Goal: Task Accomplishment & Management: Use online tool/utility

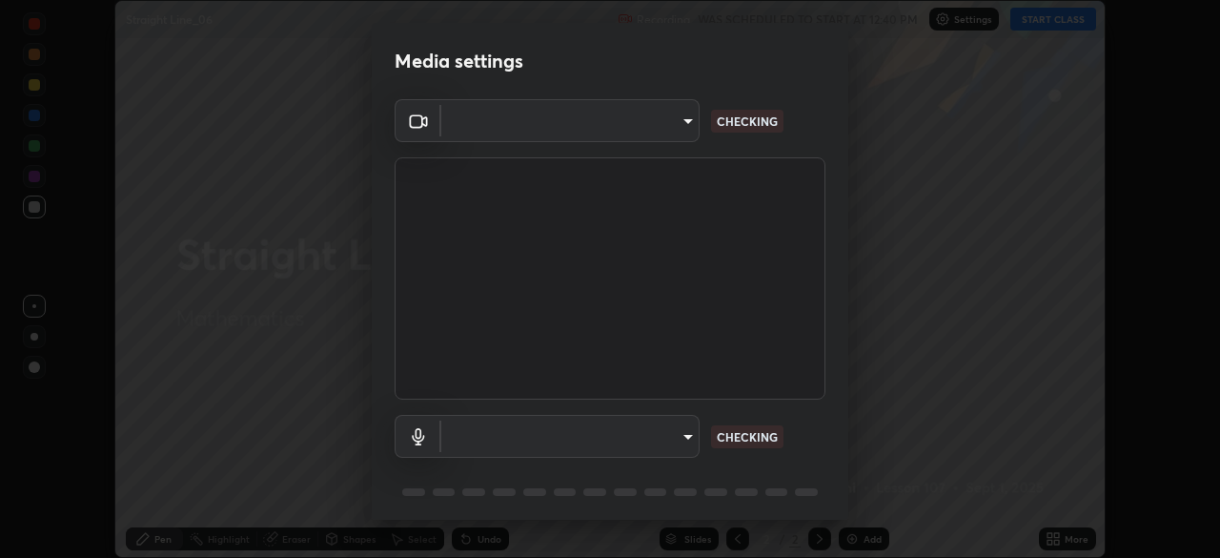
scroll to position [558, 1220]
type input "9d859b0dc9df3993e45d71748640ef8916b2c21d6ac1b4416f64a69378af508e"
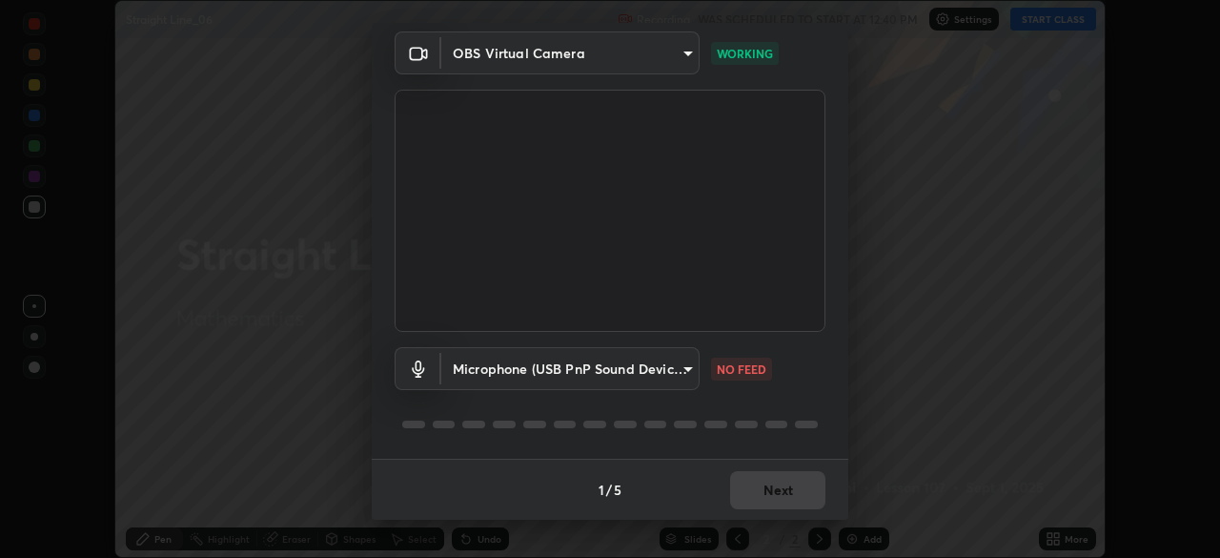
click at [692, 367] on body "Erase all Straight Line_06 Recording WAS SCHEDULED TO START AT 12:40 PM Setting…" at bounding box center [610, 279] width 1220 height 558
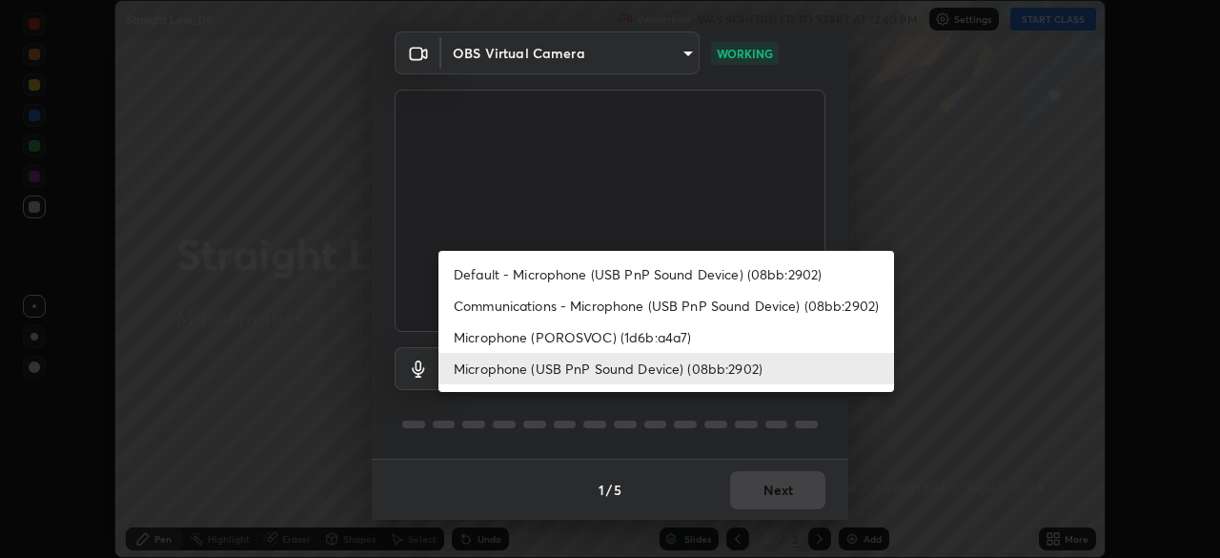
click at [663, 337] on li "Microphone (POROSVOC) (1d6b:a4a7)" at bounding box center [666, 336] width 456 height 31
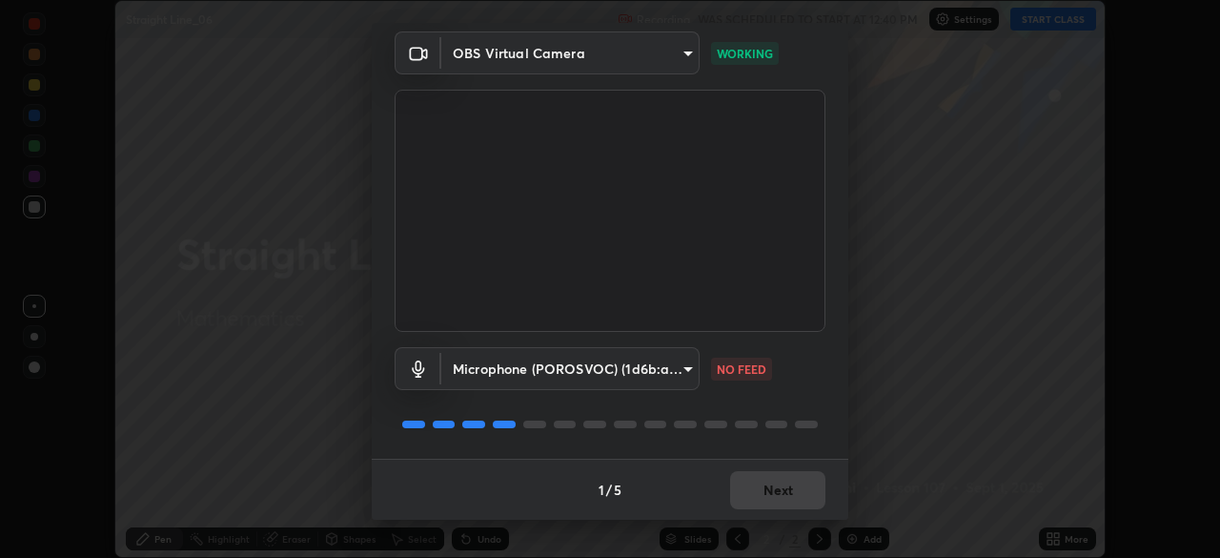
click at [683, 369] on body "Erase all Straight Line_06 Recording WAS SCHEDULED TO START AT 12:40 PM Setting…" at bounding box center [610, 279] width 1220 height 558
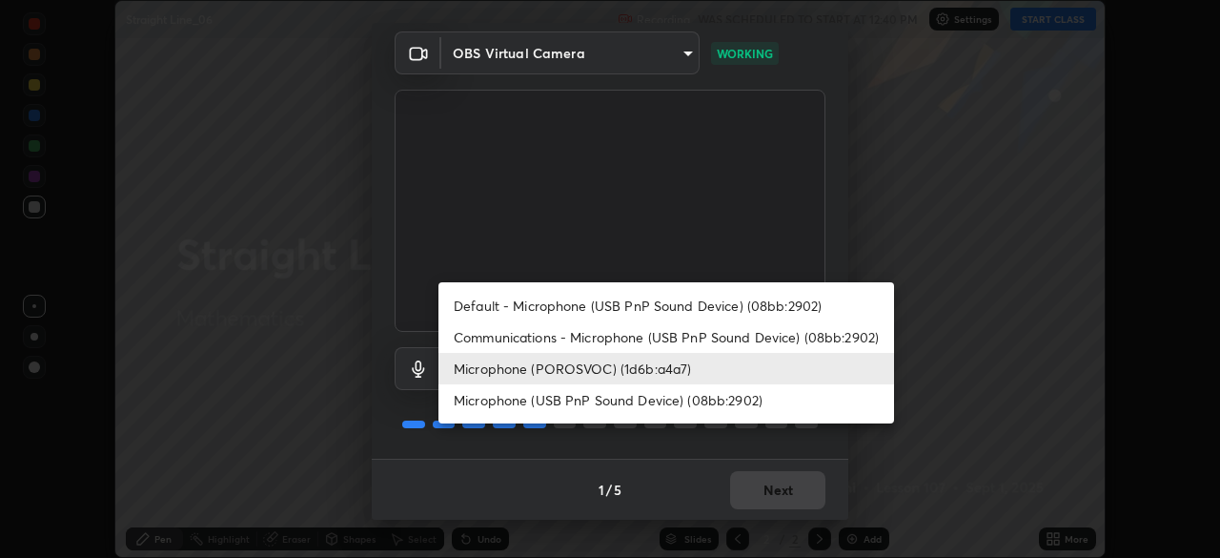
click at [669, 409] on li "Microphone (USB PnP Sound Device) (08bb:2902)" at bounding box center [666, 399] width 456 height 31
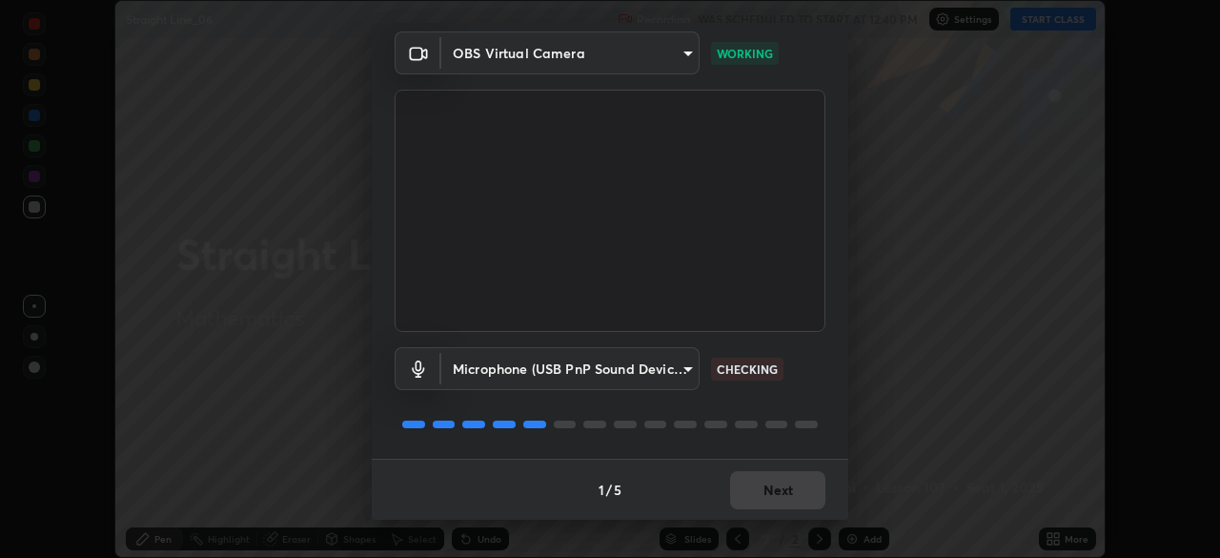
type input "4f06c2d6b51db1f9fe48d8ea370b420cdfdc57b065f61fb7ee4703c9f90ad683"
click at [783, 492] on button "Next" at bounding box center [777, 490] width 95 height 38
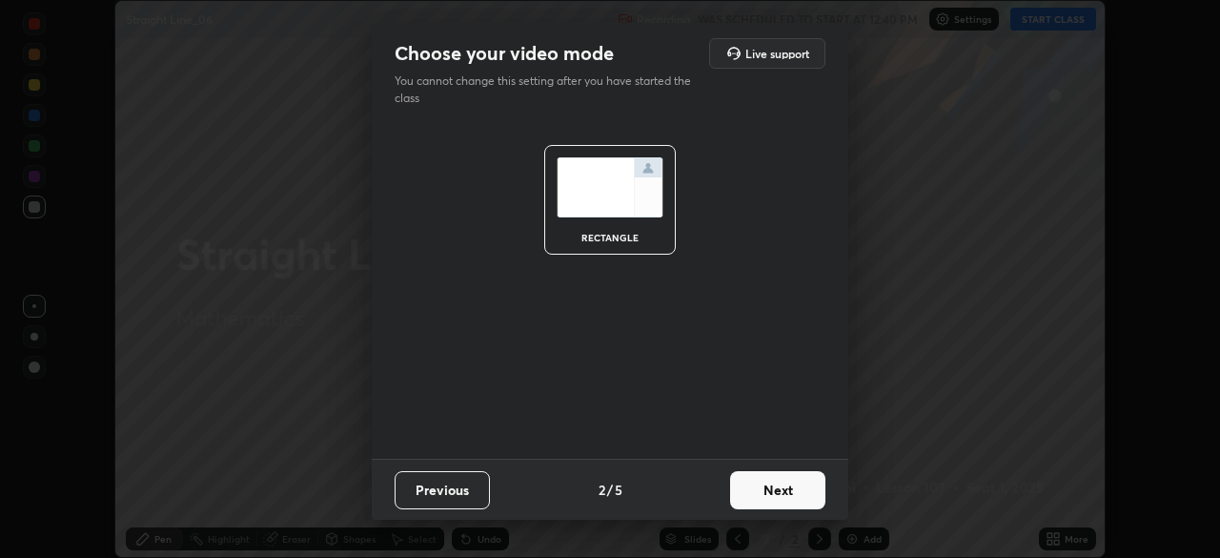
scroll to position [0, 0]
click at [787, 490] on button "Next" at bounding box center [777, 490] width 95 height 38
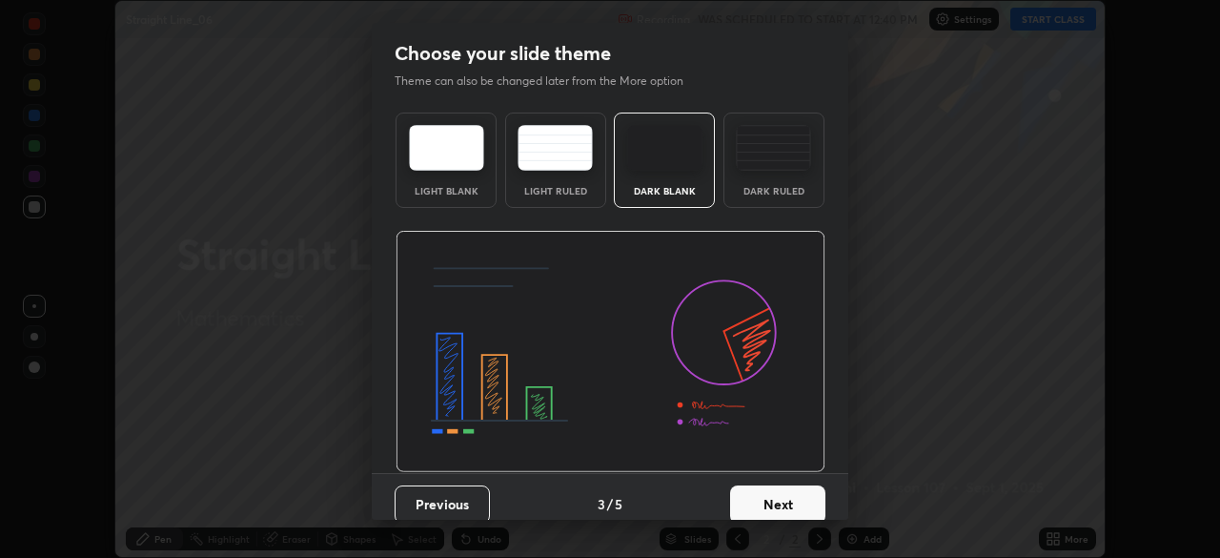
click at [791, 488] on button "Next" at bounding box center [777, 504] width 95 height 38
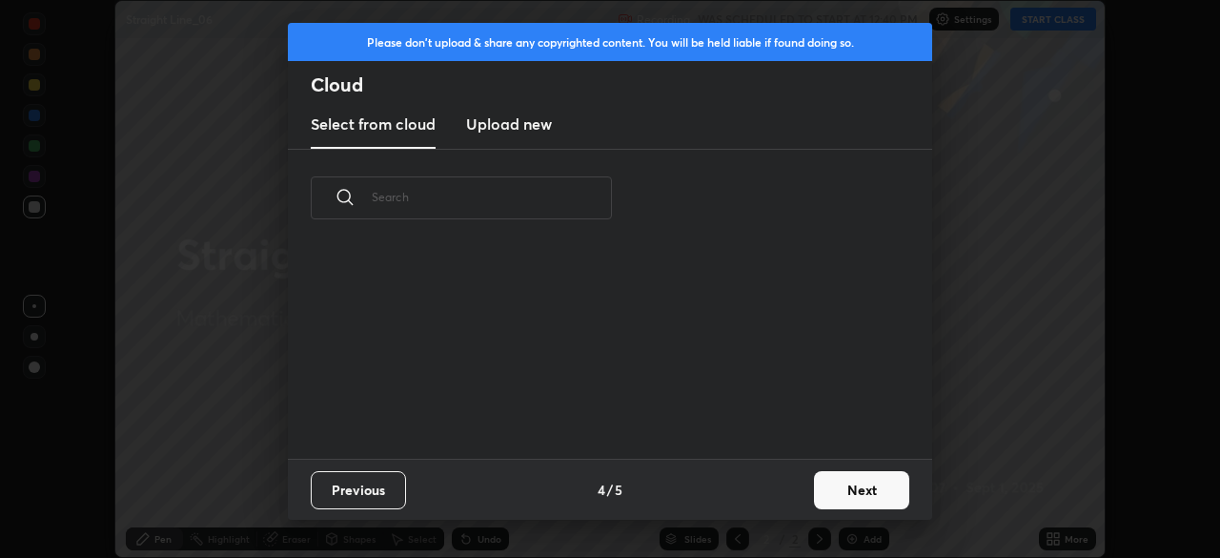
click at [799, 489] on div "Previous 4 / 5 Next" at bounding box center [610, 488] width 644 height 61
click at [803, 497] on div "Previous 4 / 5 Next" at bounding box center [610, 488] width 644 height 61
click at [839, 496] on button "Next" at bounding box center [861, 490] width 95 height 38
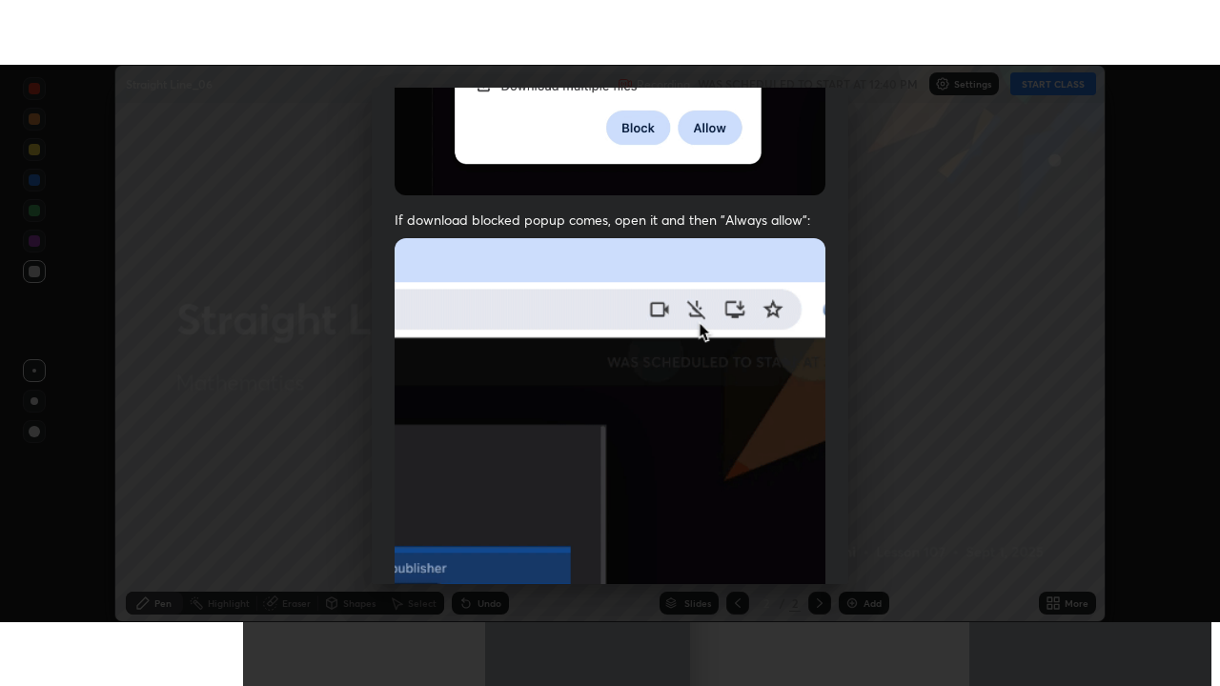
scroll to position [456, 0]
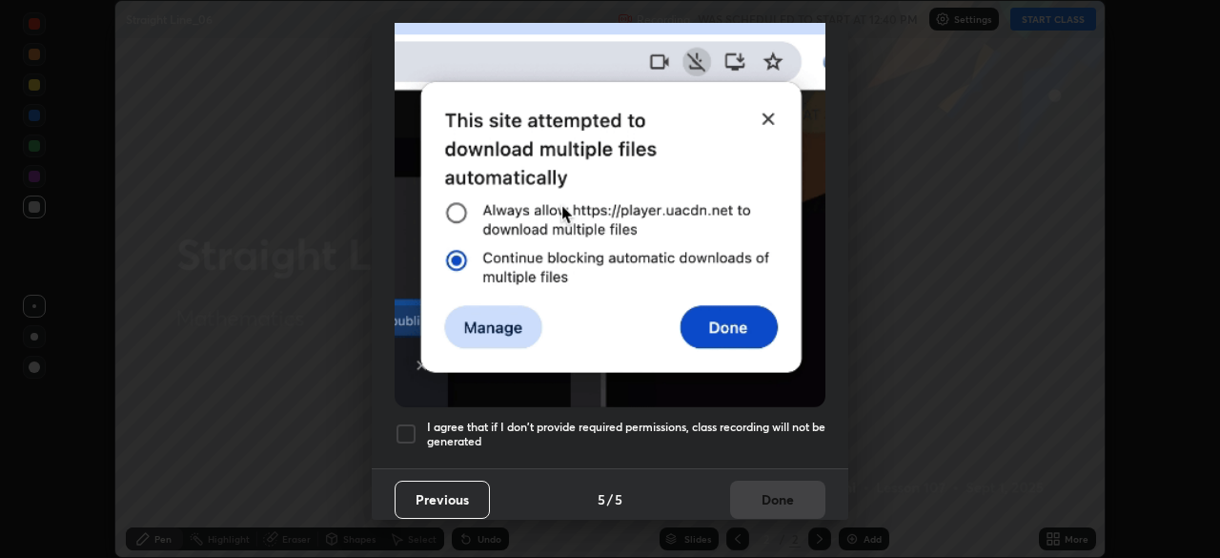
click at [410, 427] on div at bounding box center [406, 433] width 23 height 23
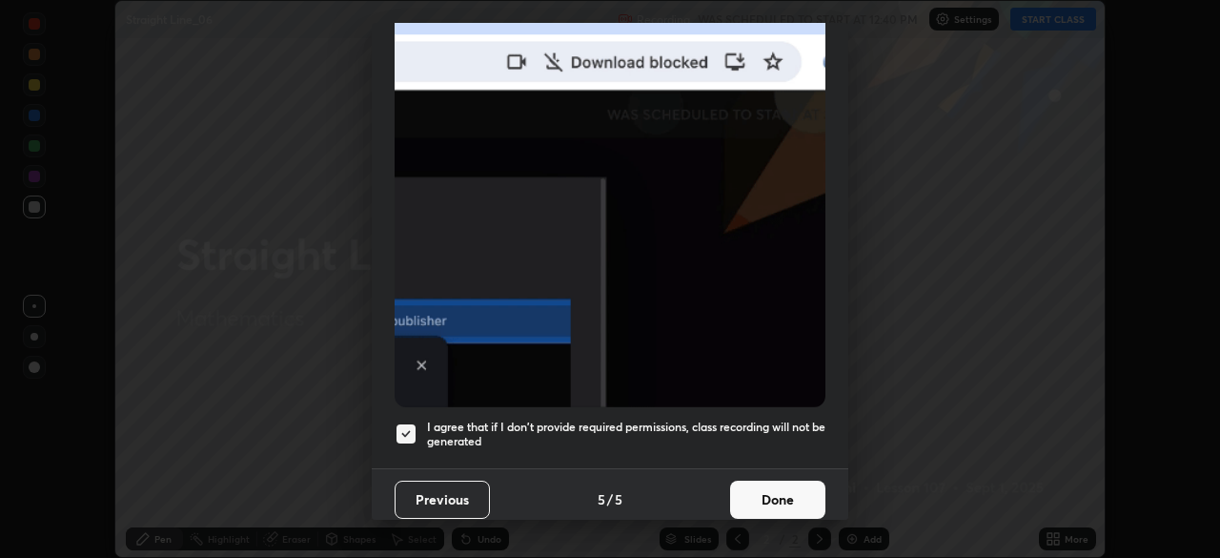
click at [781, 488] on button "Done" at bounding box center [777, 499] width 95 height 38
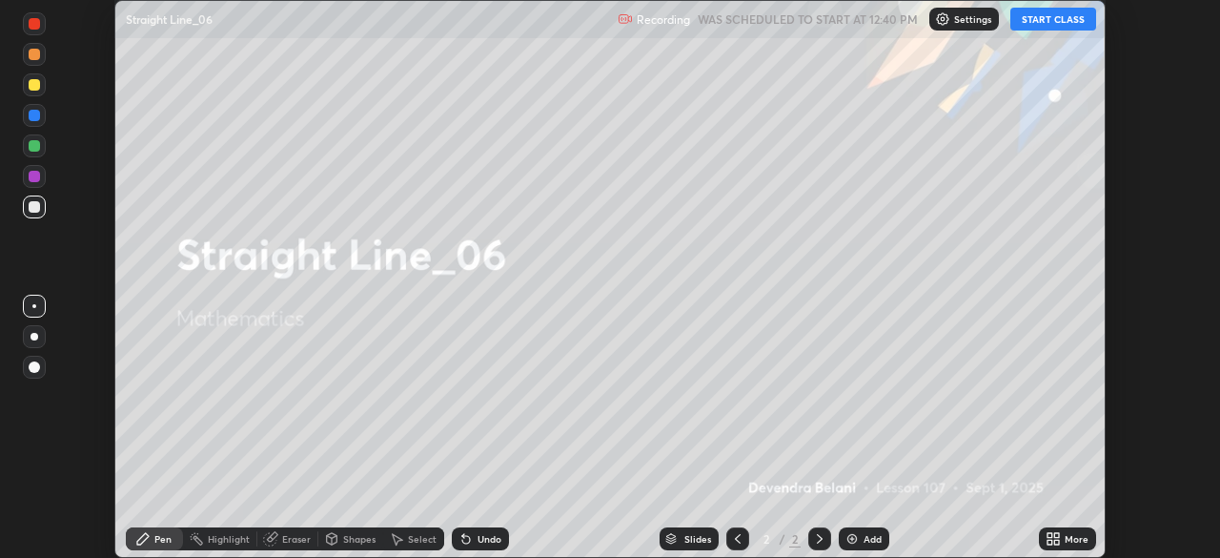
click at [1033, 29] on button "START CLASS" at bounding box center [1053, 19] width 86 height 23
click at [1049, 537] on icon at bounding box center [1049, 535] width 5 height 5
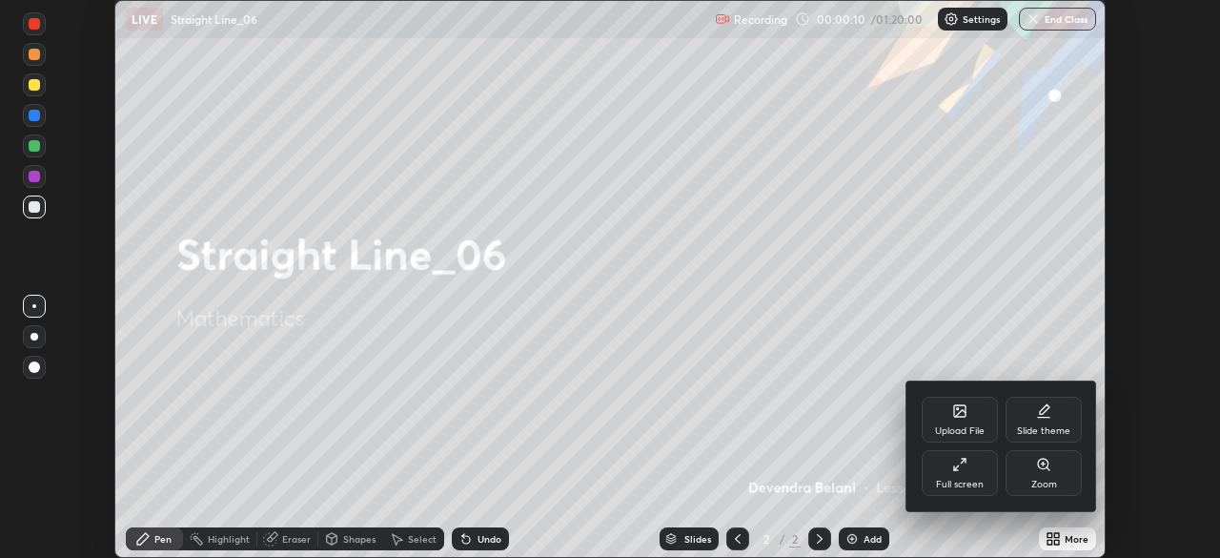
click at [967, 479] on div "Full screen" at bounding box center [960, 484] width 48 height 10
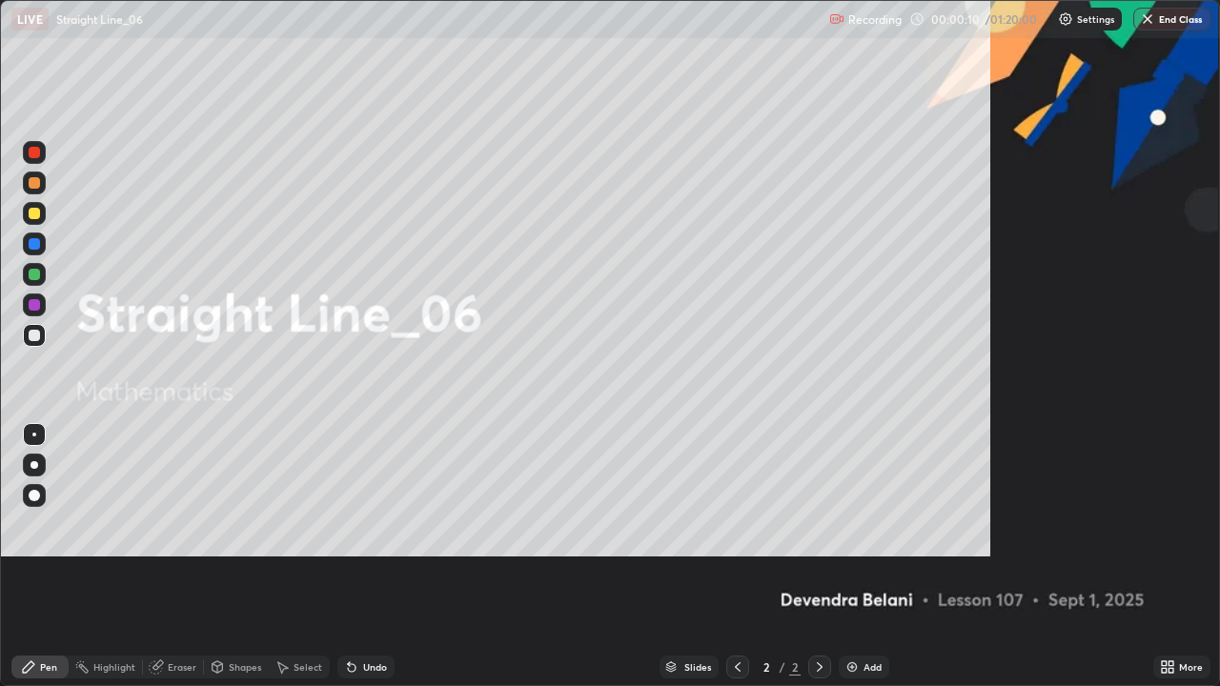
scroll to position [686, 1220]
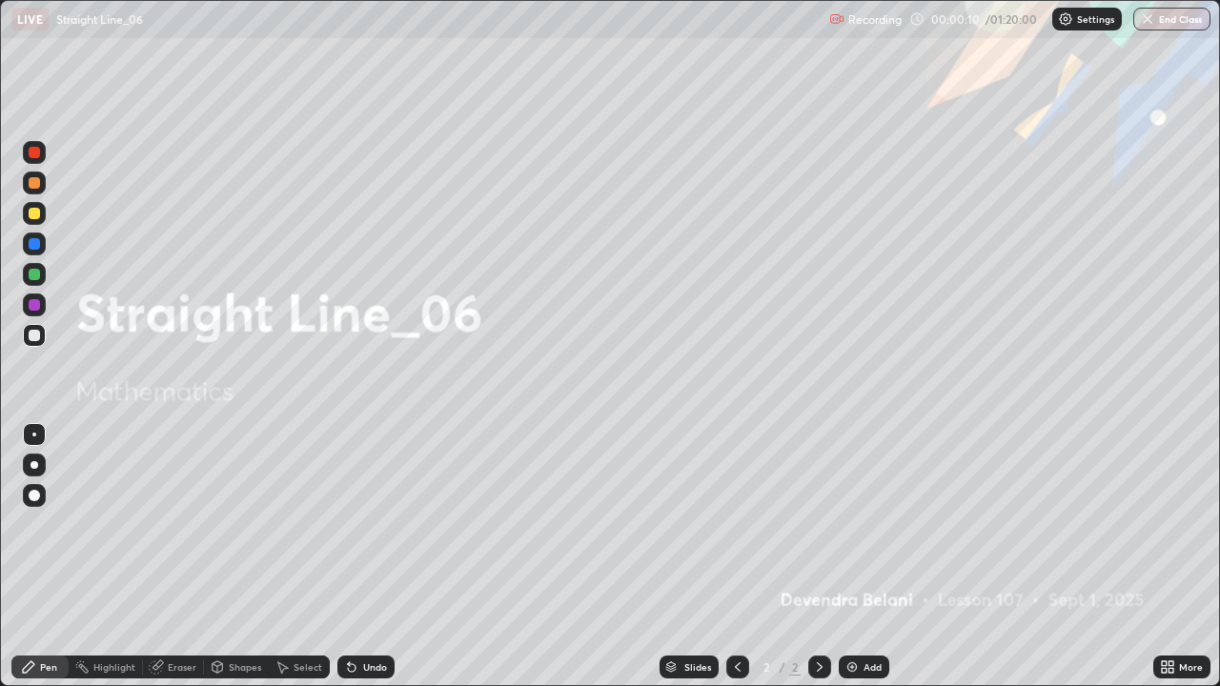
click at [859, 557] on div "Add" at bounding box center [864, 667] width 51 height 23
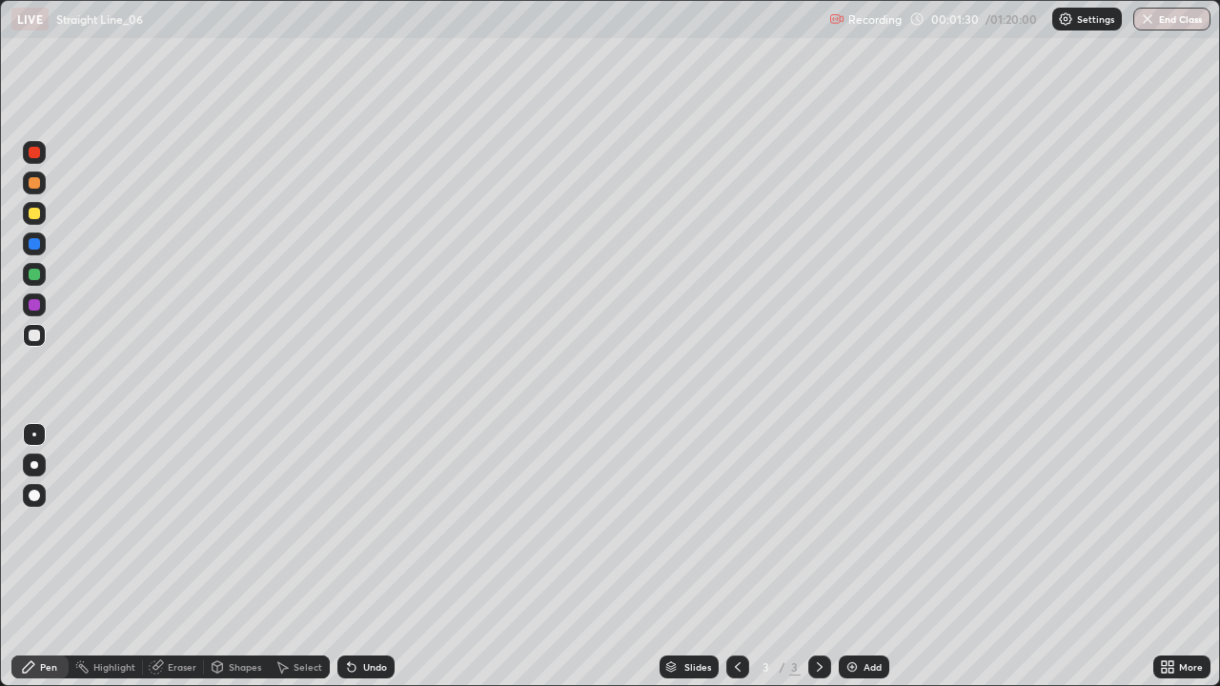
click at [34, 215] on div at bounding box center [34, 213] width 11 height 11
click at [43, 248] on div at bounding box center [34, 244] width 23 height 23
click at [367, 557] on div "Undo" at bounding box center [375, 667] width 24 height 10
click at [35, 274] on div at bounding box center [34, 274] width 11 height 11
click at [372, 557] on div "Undo" at bounding box center [375, 667] width 24 height 10
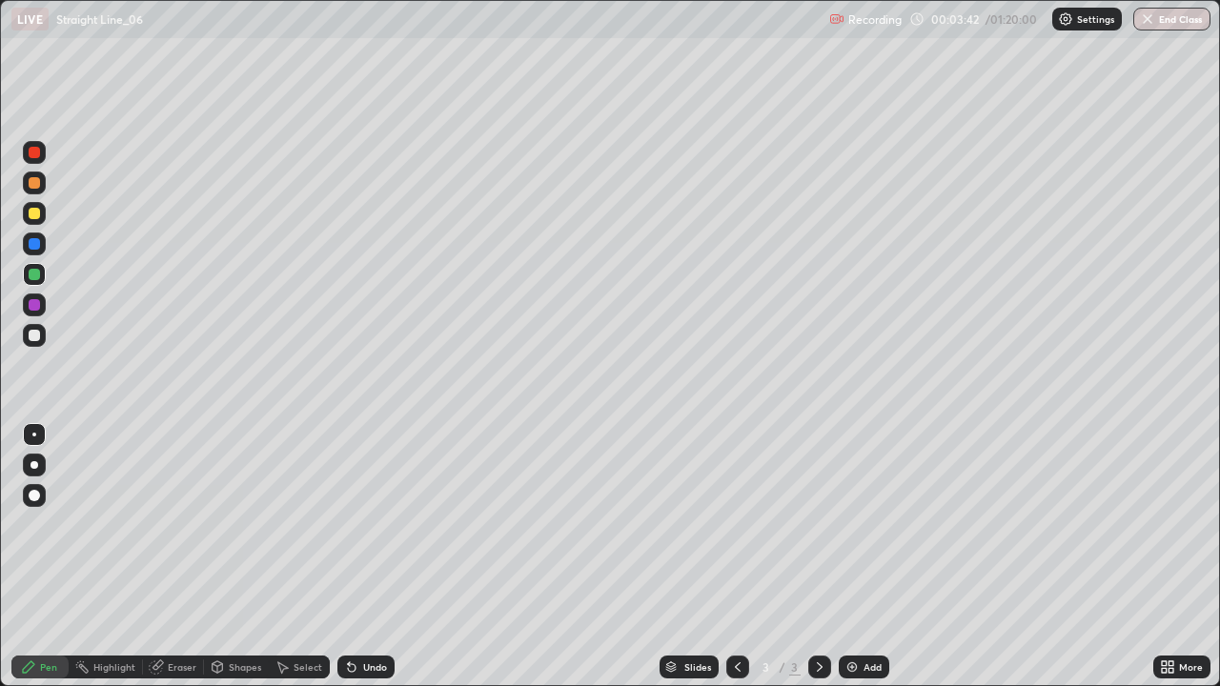
click at [368, 557] on div "Undo" at bounding box center [375, 667] width 24 height 10
click at [365, 557] on div "Undo" at bounding box center [365, 667] width 57 height 23
click at [363, 557] on div "Undo" at bounding box center [365, 667] width 57 height 23
click at [365, 557] on div "Undo" at bounding box center [365, 667] width 57 height 23
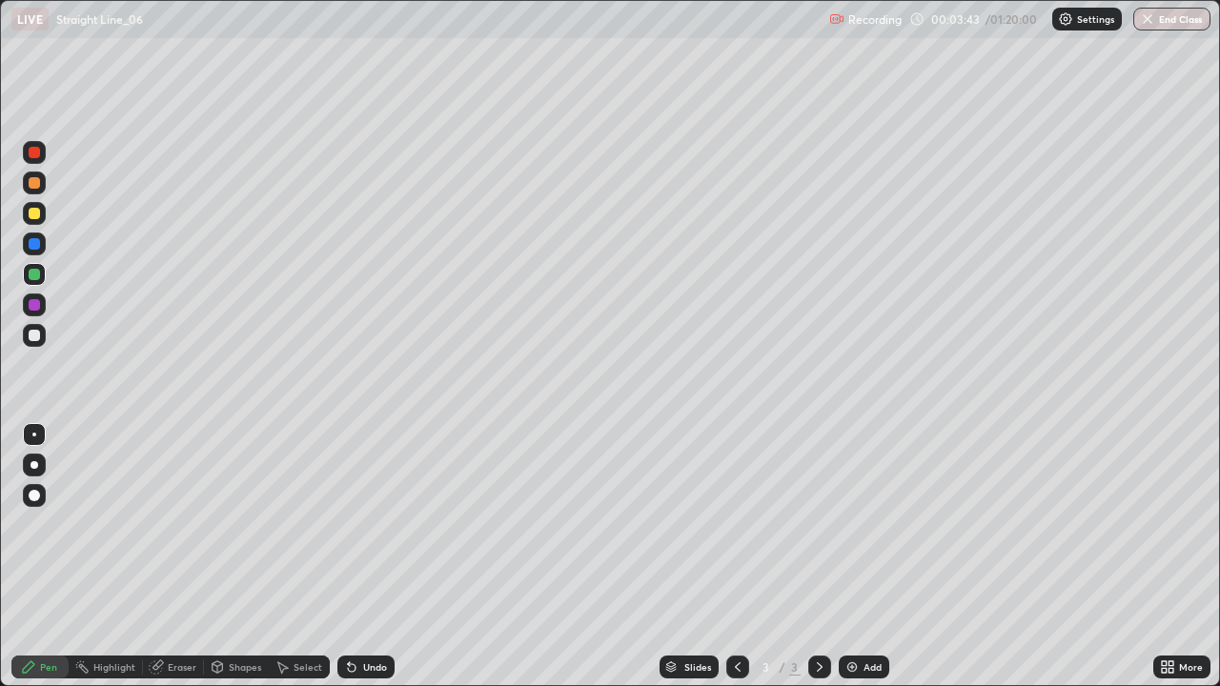
click at [366, 557] on div "Undo" at bounding box center [365, 667] width 57 height 23
click at [367, 557] on div "Undo" at bounding box center [365, 667] width 57 height 23
click at [366, 557] on div "Undo" at bounding box center [365, 667] width 57 height 23
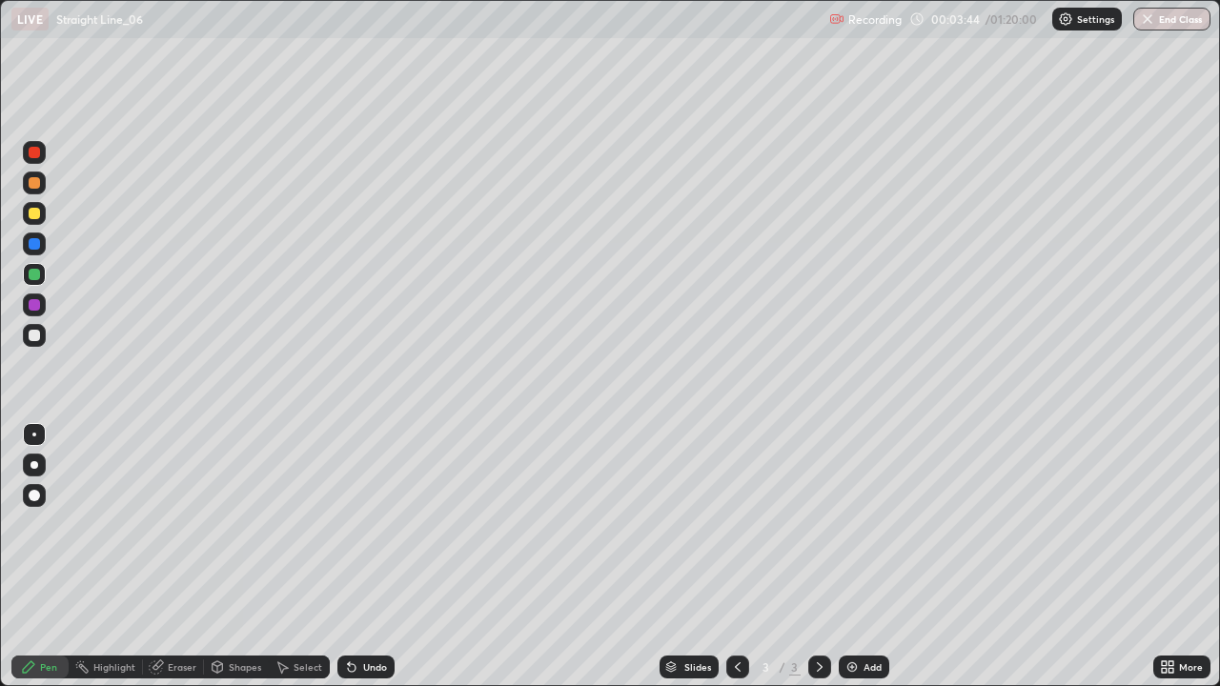
click at [364, 557] on div "Undo" at bounding box center [365, 667] width 57 height 23
click at [361, 557] on div "Undo" at bounding box center [362, 667] width 65 height 38
click at [359, 557] on div "Undo" at bounding box center [362, 667] width 65 height 38
click at [365, 557] on div "Undo" at bounding box center [375, 667] width 24 height 10
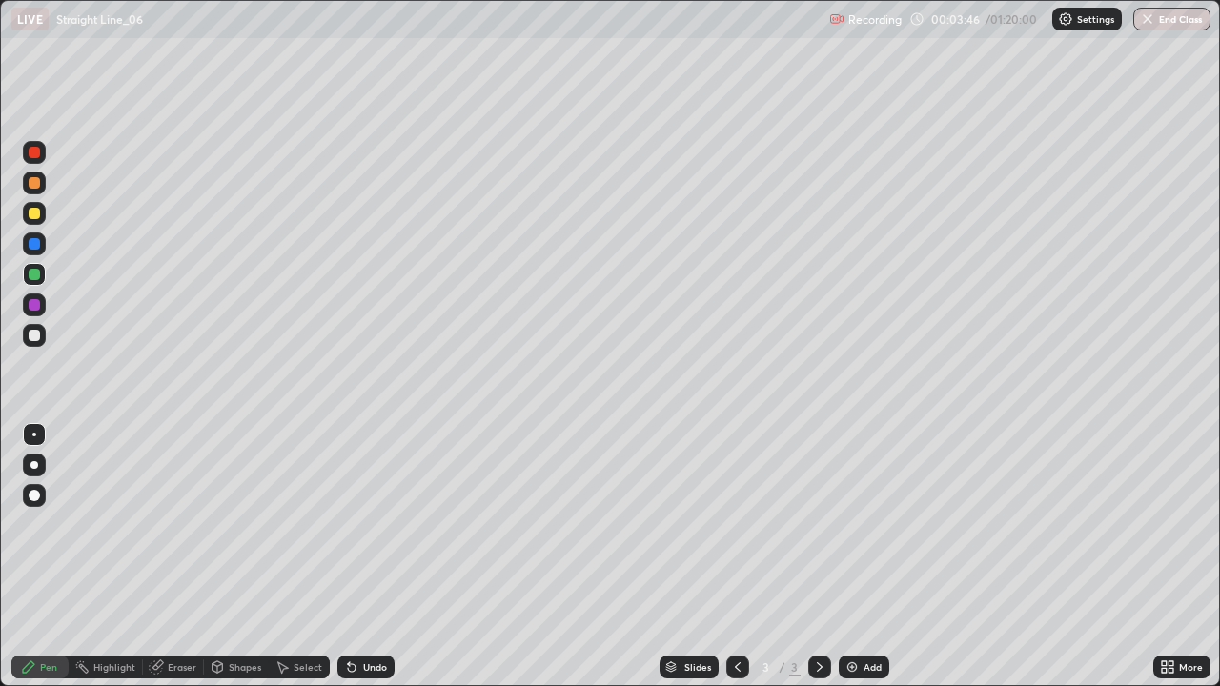
click at [364, 557] on div "Undo" at bounding box center [375, 667] width 24 height 10
click at [364, 557] on div "Undo" at bounding box center [365, 667] width 57 height 23
click at [363, 557] on div "Undo" at bounding box center [375, 667] width 24 height 10
click at [363, 557] on div "Undo" at bounding box center [365, 667] width 57 height 23
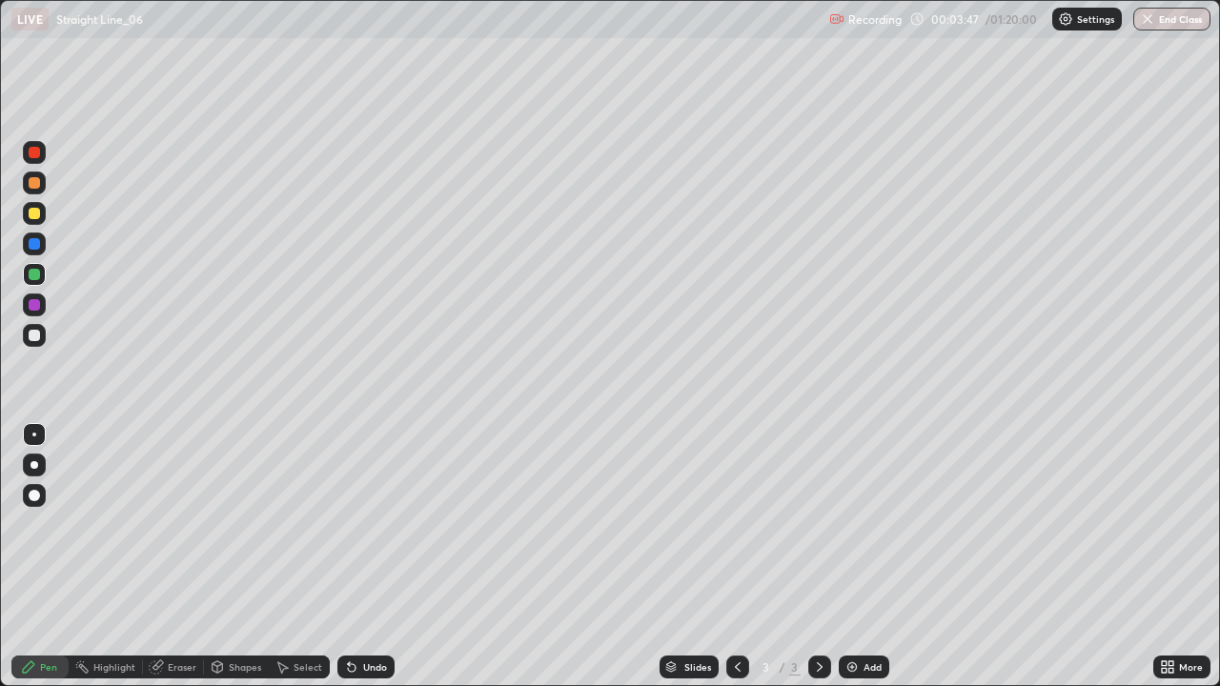
click at [365, 557] on div "Undo" at bounding box center [365, 667] width 57 height 23
click at [367, 557] on div "Undo" at bounding box center [375, 667] width 24 height 10
click at [370, 557] on div "Undo" at bounding box center [365, 667] width 57 height 23
click at [368, 557] on div "Undo" at bounding box center [365, 667] width 57 height 23
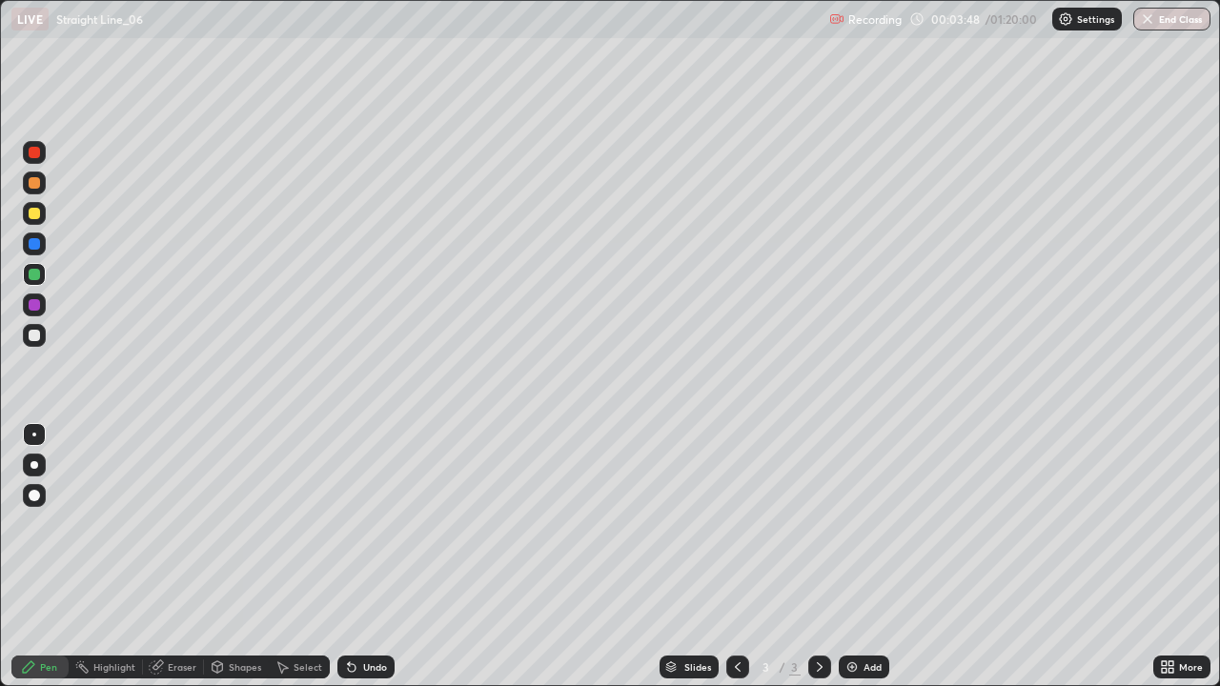
click at [367, 557] on div "Undo" at bounding box center [365, 667] width 57 height 23
click at [379, 557] on div "Undo" at bounding box center [375, 667] width 24 height 10
click at [375, 557] on div "Undo" at bounding box center [375, 667] width 24 height 10
click at [380, 557] on div "Undo" at bounding box center [365, 667] width 57 height 23
click at [368, 557] on div "Undo" at bounding box center [365, 667] width 57 height 23
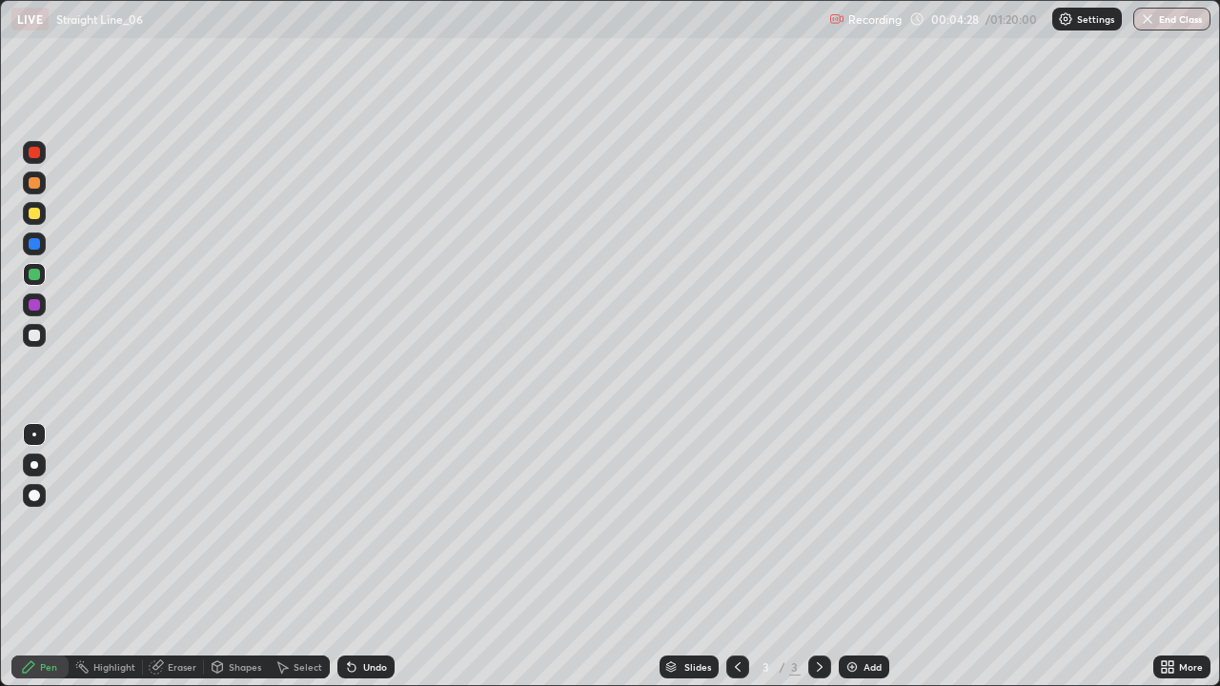
click at [369, 557] on div "Undo" at bounding box center [365, 667] width 57 height 23
click at [33, 254] on div at bounding box center [34, 244] width 23 height 23
click at [190, 557] on div "Eraser" at bounding box center [182, 667] width 29 height 10
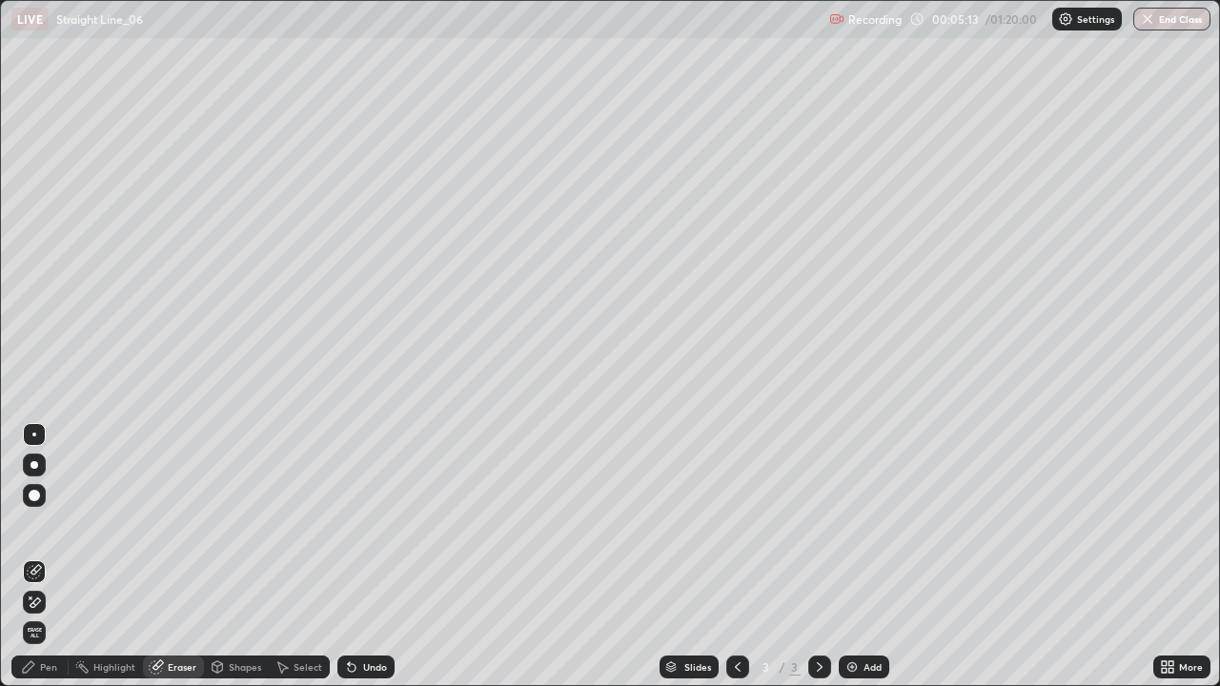
click at [44, 557] on div "Pen" at bounding box center [48, 667] width 17 height 10
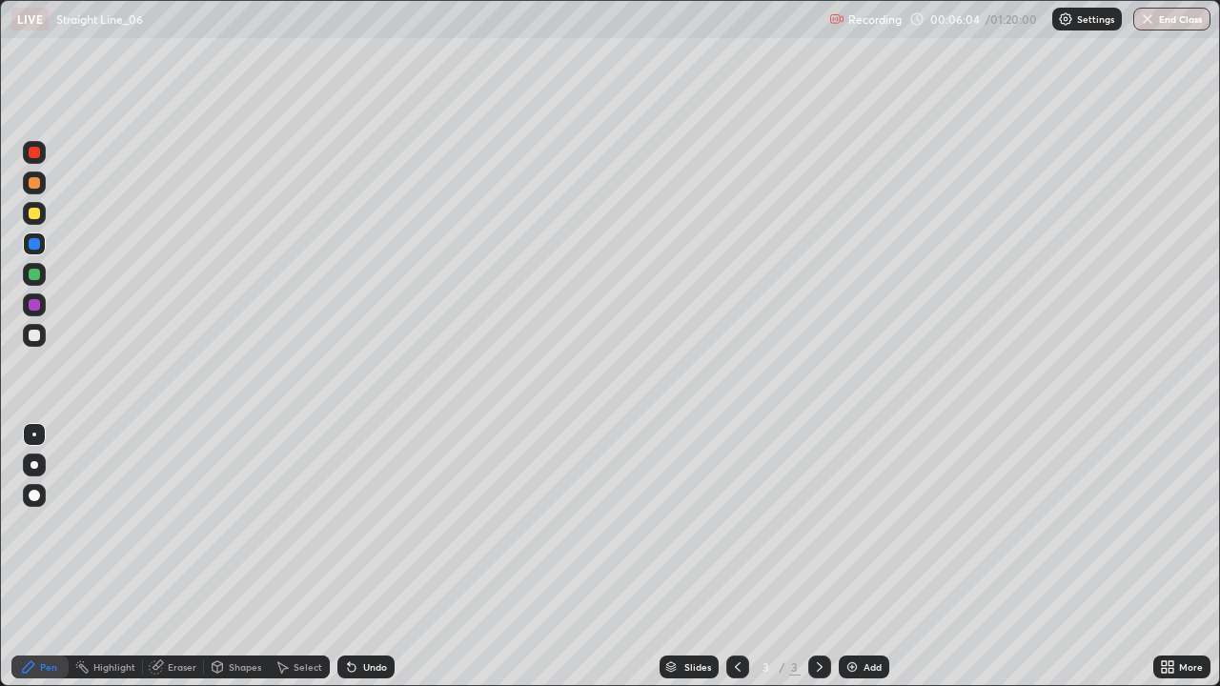
click at [35, 183] on div at bounding box center [34, 182] width 11 height 11
click at [862, 557] on div "Add" at bounding box center [864, 667] width 51 height 23
click at [30, 279] on div at bounding box center [34, 274] width 23 height 23
click at [45, 192] on div at bounding box center [34, 183] width 23 height 30
click at [34, 214] on div at bounding box center [34, 213] width 11 height 11
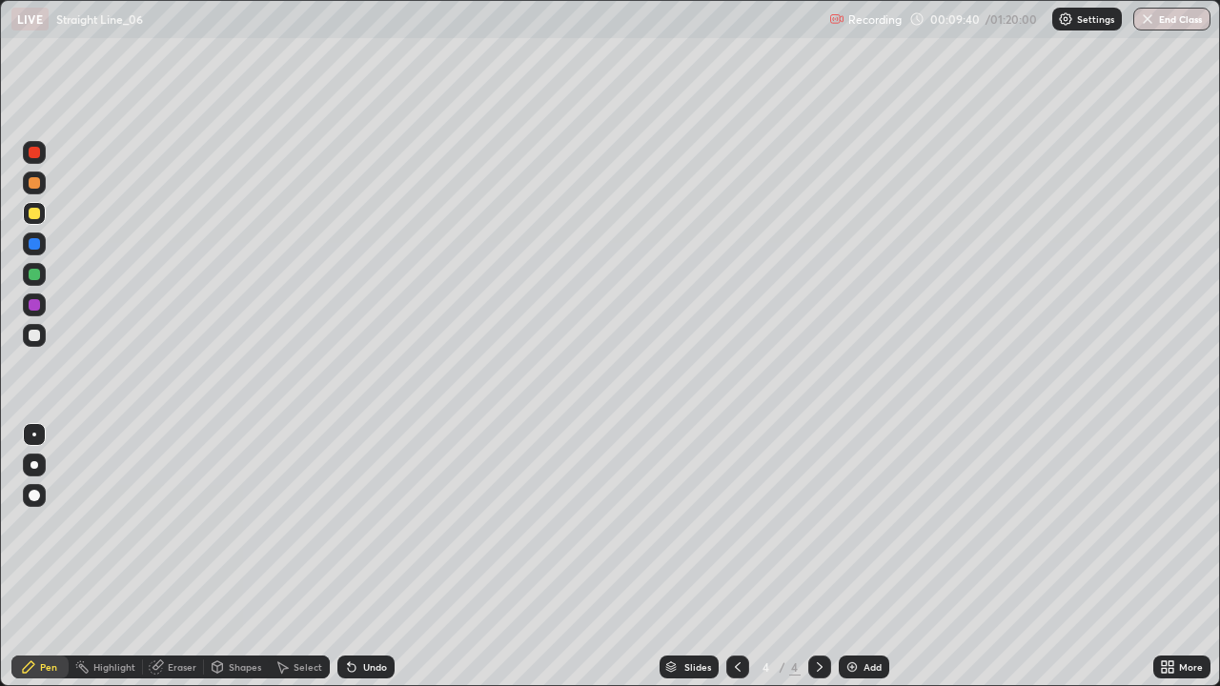
click at [734, 557] on icon at bounding box center [737, 666] width 15 height 15
click at [819, 557] on icon at bounding box center [819, 666] width 15 height 15
click at [734, 557] on icon at bounding box center [737, 666] width 15 height 15
click at [817, 557] on div at bounding box center [819, 667] width 23 height 23
click at [819, 557] on icon at bounding box center [819, 666] width 15 height 15
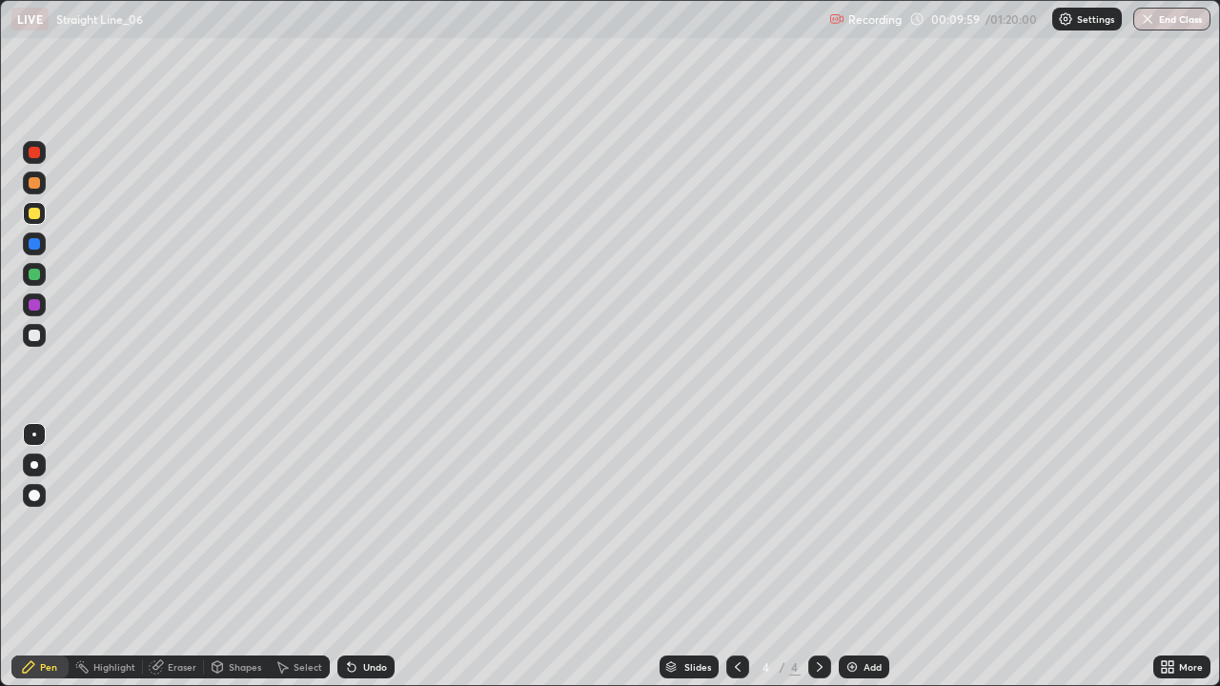
click at [818, 557] on icon at bounding box center [819, 666] width 15 height 15
click at [859, 557] on div "Add" at bounding box center [864, 667] width 51 height 23
click at [193, 557] on div "Eraser" at bounding box center [182, 667] width 29 height 10
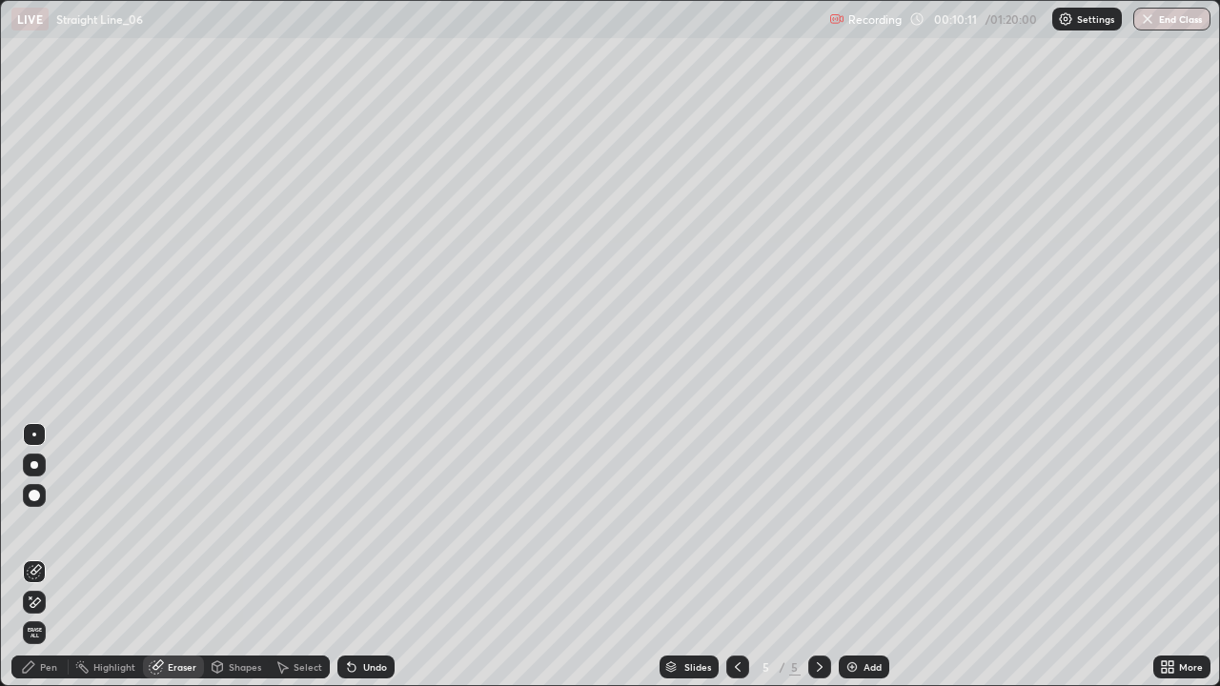
click at [65, 557] on div "Pen" at bounding box center [39, 667] width 57 height 23
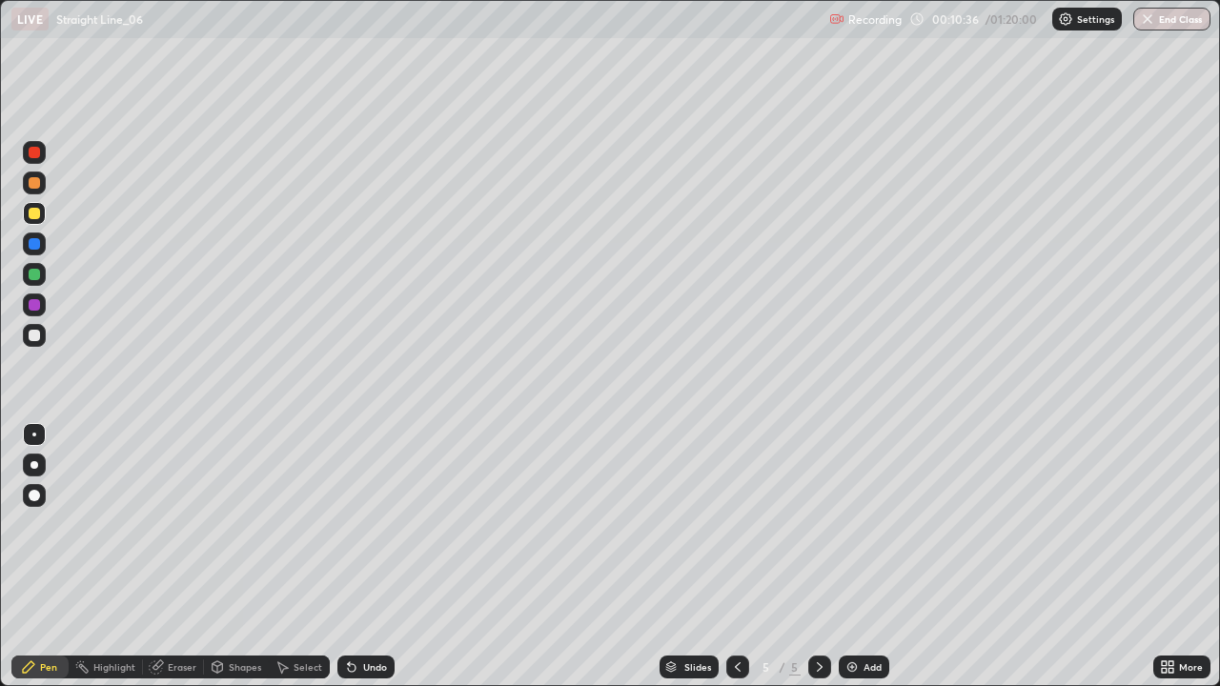
click at [378, 557] on div "Undo" at bounding box center [365, 667] width 57 height 23
click at [379, 557] on div "Undo" at bounding box center [375, 667] width 24 height 10
click at [366, 557] on div "Undo" at bounding box center [365, 667] width 57 height 23
click at [348, 557] on icon at bounding box center [349, 663] width 2 height 2
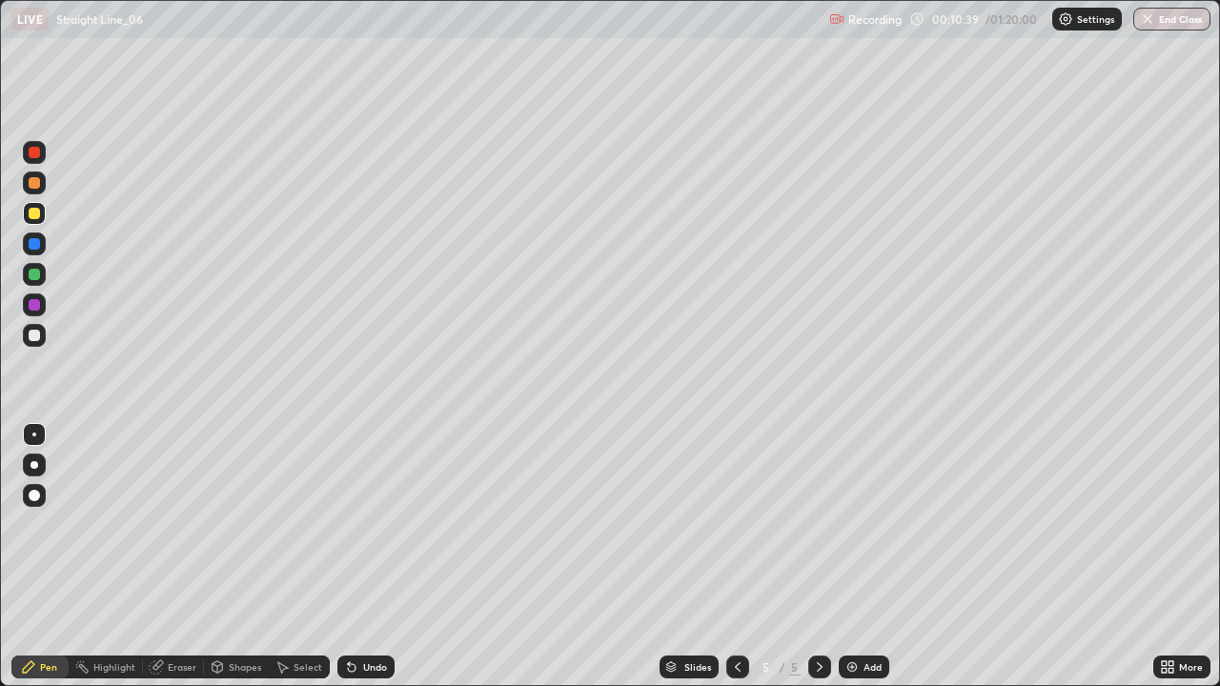
click at [379, 557] on div "Undo" at bounding box center [375, 667] width 24 height 10
click at [375, 557] on div "Undo" at bounding box center [375, 667] width 24 height 10
click at [370, 557] on div "Undo" at bounding box center [375, 667] width 24 height 10
click at [371, 557] on div "Undo" at bounding box center [375, 667] width 24 height 10
click at [370, 557] on div "Undo" at bounding box center [375, 667] width 24 height 10
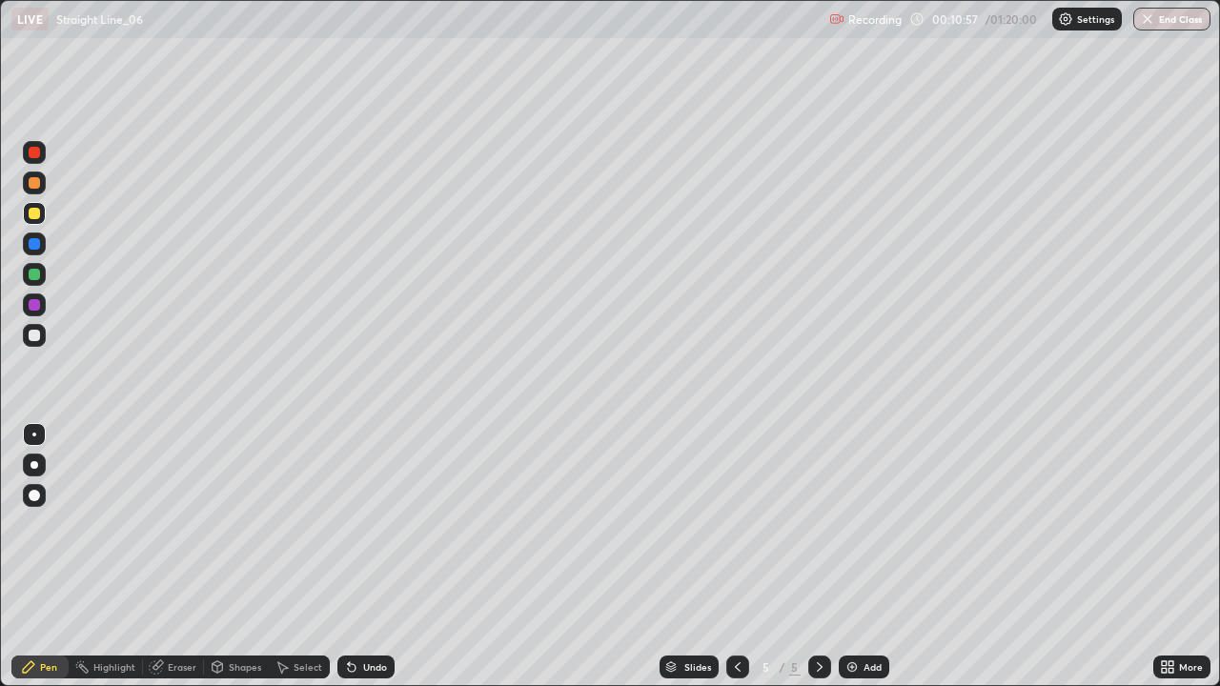
click at [371, 557] on div "Undo" at bounding box center [375, 667] width 24 height 10
click at [370, 557] on div "Undo" at bounding box center [375, 667] width 24 height 10
click at [372, 557] on div "Undo" at bounding box center [375, 667] width 24 height 10
click at [374, 557] on div "Undo" at bounding box center [365, 667] width 57 height 23
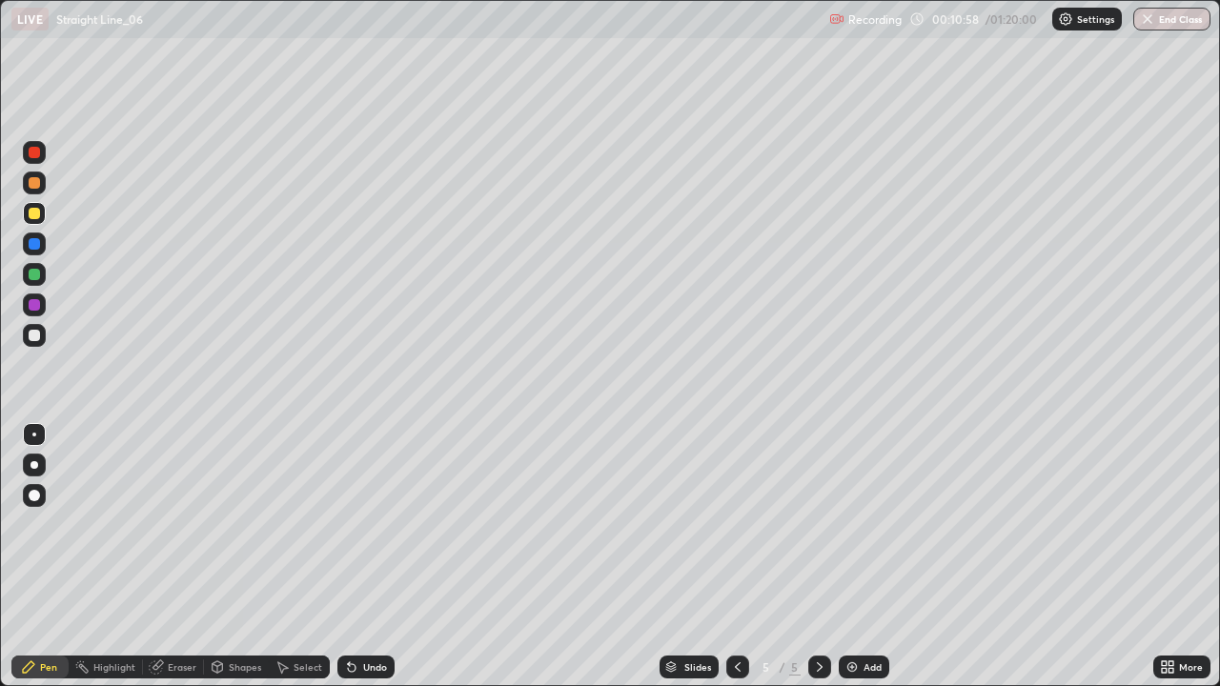
click at [375, 557] on div "Undo" at bounding box center [375, 667] width 24 height 10
click at [34, 243] on div at bounding box center [34, 243] width 11 height 11
click at [37, 183] on div at bounding box center [34, 182] width 11 height 11
click at [371, 557] on div "Undo" at bounding box center [375, 667] width 24 height 10
click at [370, 557] on div "Undo" at bounding box center [375, 667] width 24 height 10
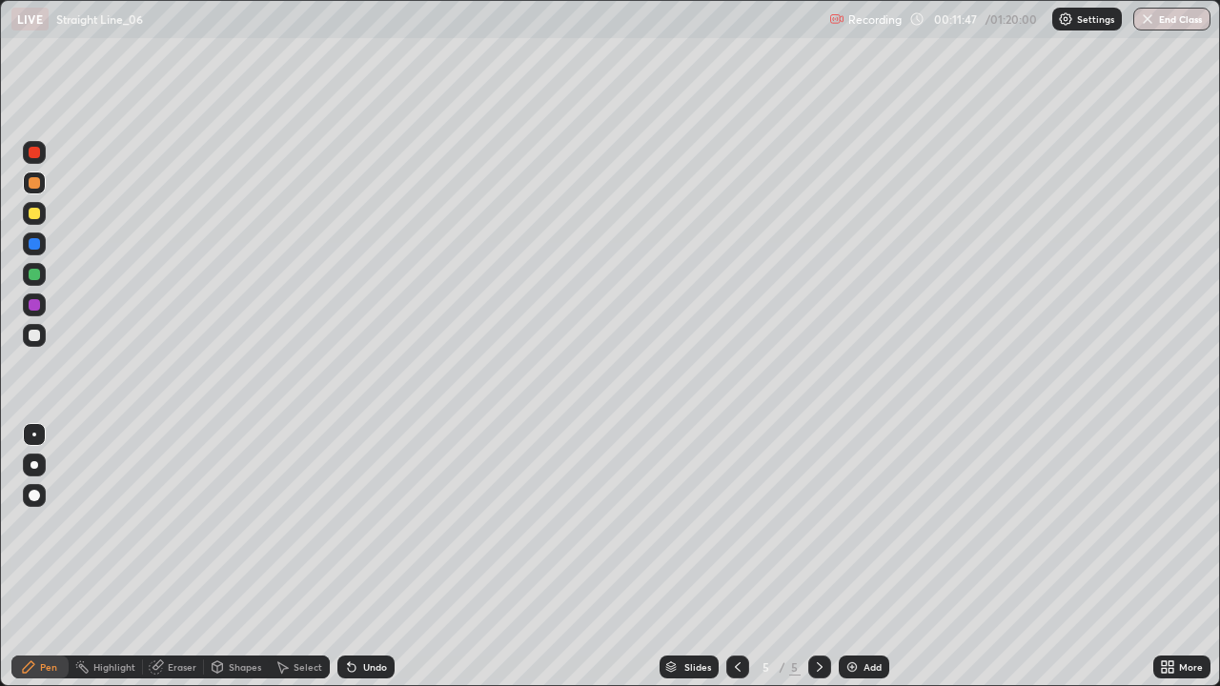
click at [371, 557] on div "Undo" at bounding box center [365, 667] width 57 height 23
click at [373, 557] on div "Undo" at bounding box center [365, 667] width 57 height 23
click at [34, 184] on div at bounding box center [34, 182] width 11 height 11
click at [380, 557] on div "Undo" at bounding box center [365, 667] width 57 height 23
click at [368, 557] on div "Undo" at bounding box center [365, 667] width 57 height 23
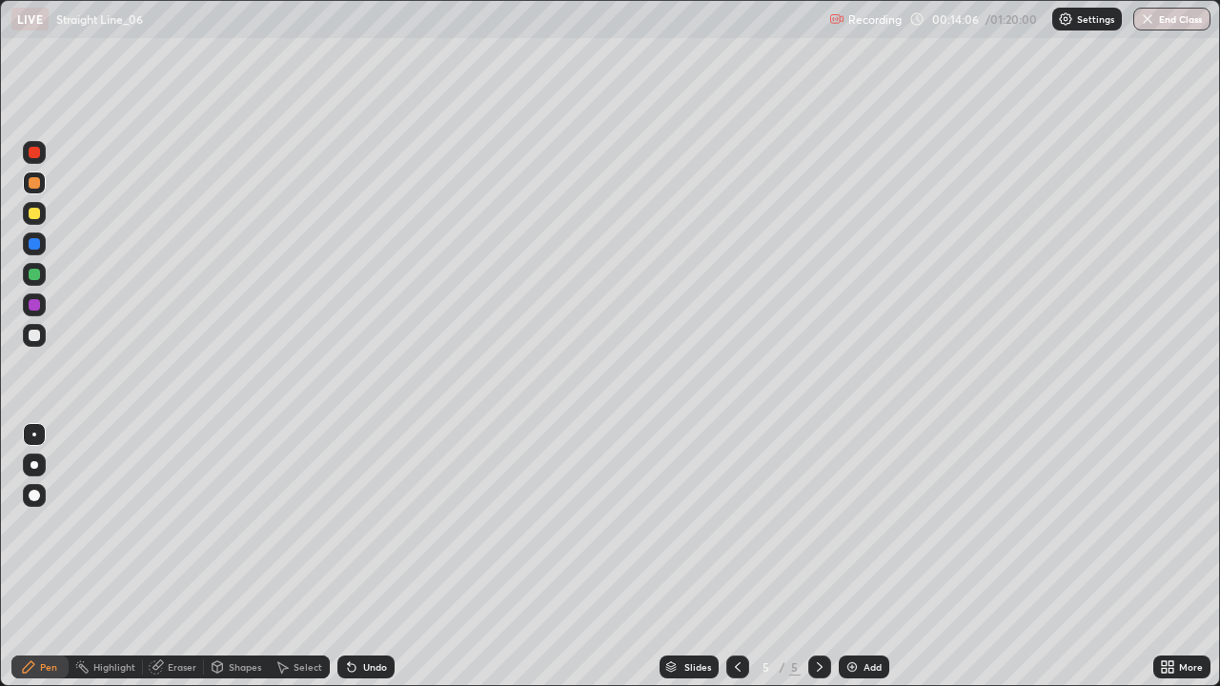
click at [366, 557] on div "Undo" at bounding box center [365, 667] width 57 height 23
click at [365, 557] on div "Undo" at bounding box center [365, 667] width 57 height 23
click at [367, 557] on div "Undo" at bounding box center [365, 667] width 57 height 23
click at [366, 557] on div "Undo" at bounding box center [362, 667] width 65 height 38
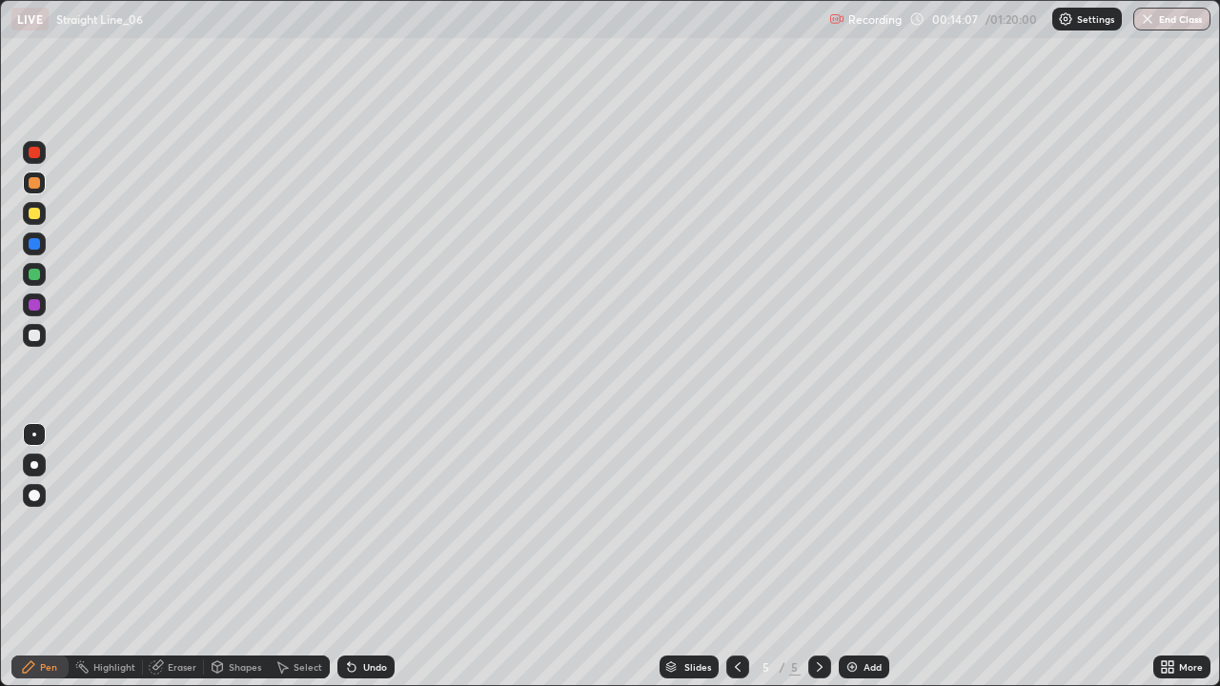
click at [366, 557] on div "Undo" at bounding box center [365, 667] width 57 height 23
click at [371, 557] on div "Undo" at bounding box center [365, 667] width 57 height 23
click at [370, 557] on div "Undo" at bounding box center [365, 667] width 57 height 23
click at [372, 557] on div "Undo" at bounding box center [365, 667] width 57 height 23
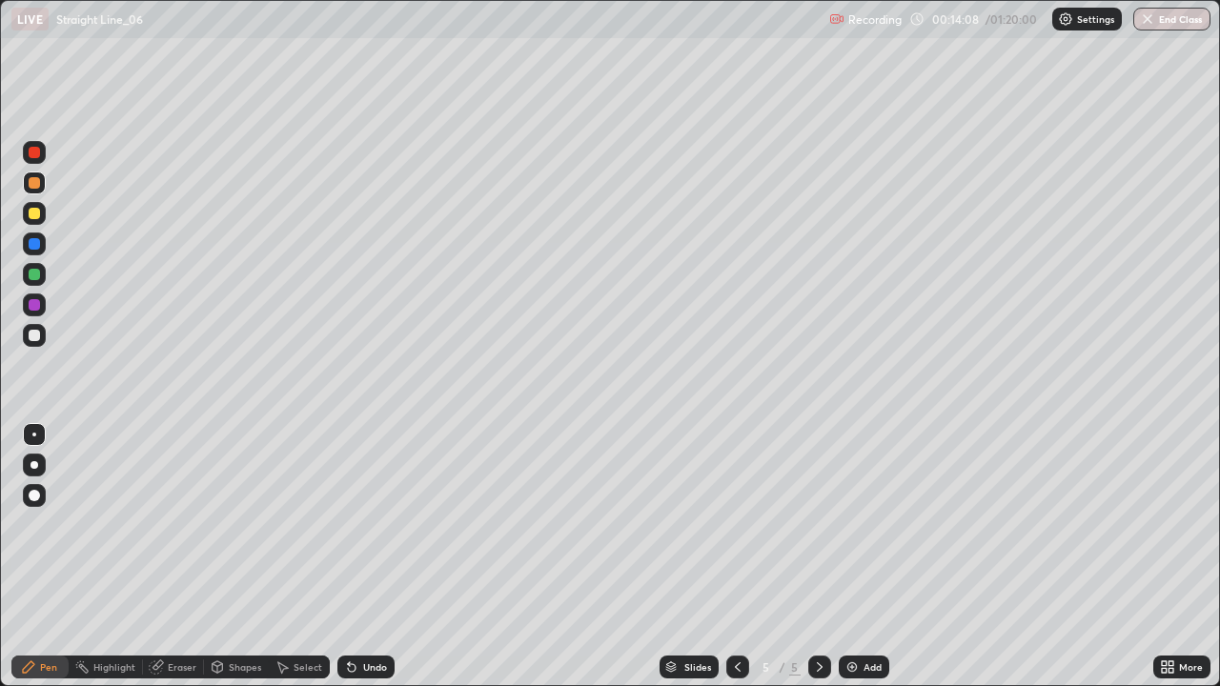
click at [375, 557] on div "Undo" at bounding box center [375, 667] width 24 height 10
click at [368, 557] on div "Undo" at bounding box center [375, 667] width 24 height 10
click at [364, 557] on div "Undo" at bounding box center [365, 667] width 57 height 23
click at [365, 557] on div "Undo" at bounding box center [365, 667] width 57 height 23
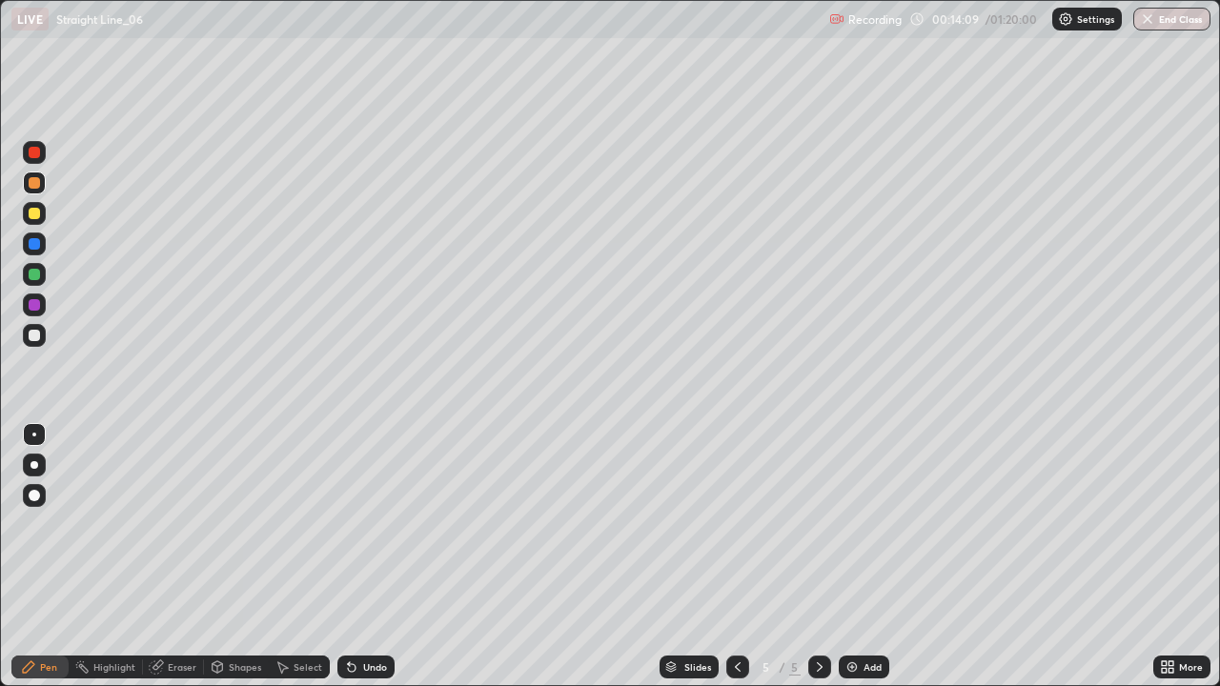
click at [366, 557] on div "Undo" at bounding box center [365, 667] width 57 height 23
click at [366, 557] on div "Undo" at bounding box center [375, 667] width 24 height 10
click at [368, 557] on div "Undo" at bounding box center [375, 667] width 24 height 10
click at [366, 557] on div "Undo" at bounding box center [375, 667] width 24 height 10
click at [367, 557] on div "Undo" at bounding box center [375, 667] width 24 height 10
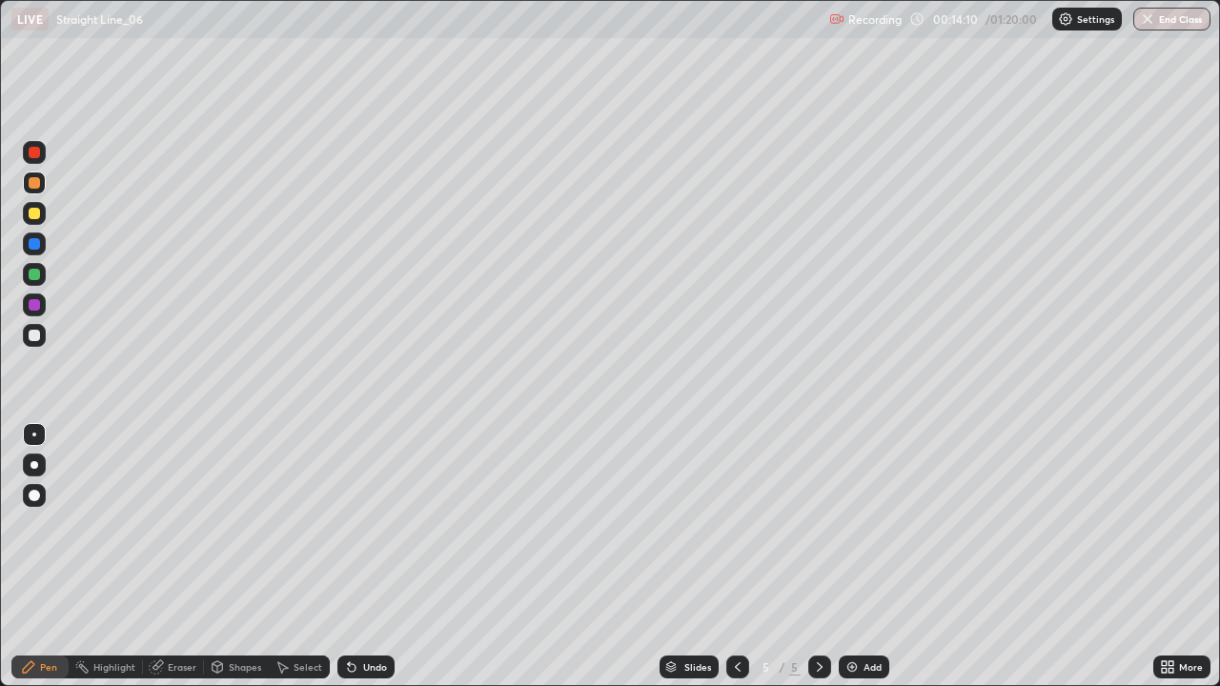
click at [367, 557] on div "Undo" at bounding box center [375, 667] width 24 height 10
click at [367, 557] on div "Undo" at bounding box center [365, 667] width 57 height 23
click at [369, 557] on div "Undo" at bounding box center [365, 667] width 57 height 23
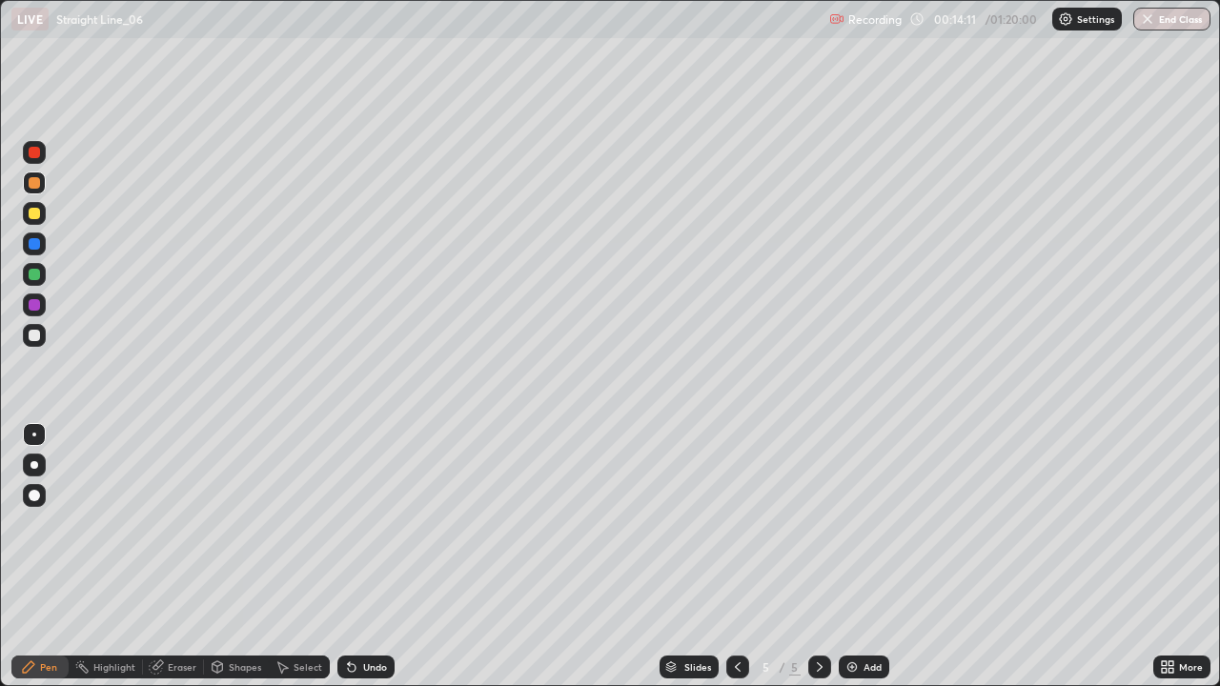
click at [371, 557] on div "Undo" at bounding box center [375, 667] width 24 height 10
click at [370, 557] on div "Undo" at bounding box center [365, 667] width 57 height 23
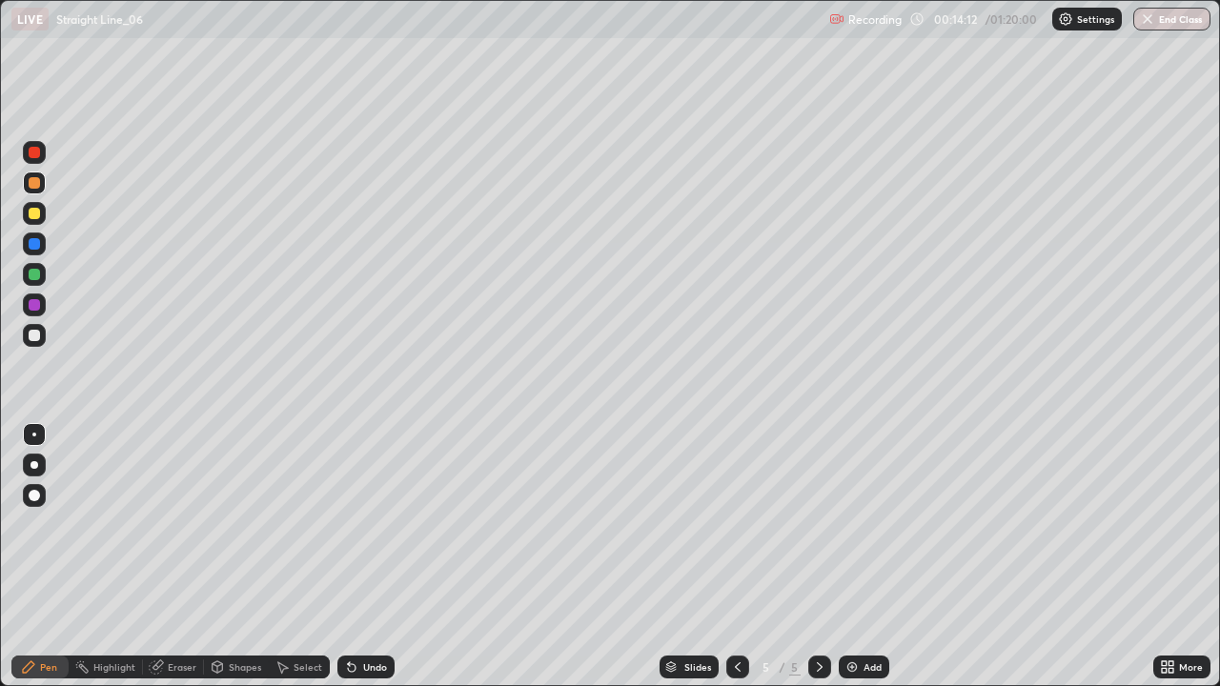
click at [371, 557] on div "Undo" at bounding box center [365, 667] width 57 height 23
click at [367, 557] on div "Undo" at bounding box center [365, 667] width 57 height 23
click at [366, 557] on div "Undo" at bounding box center [365, 667] width 57 height 23
click at [368, 557] on div "Undo" at bounding box center [365, 667] width 57 height 23
click at [74, 557] on icon at bounding box center [81, 666] width 15 height 15
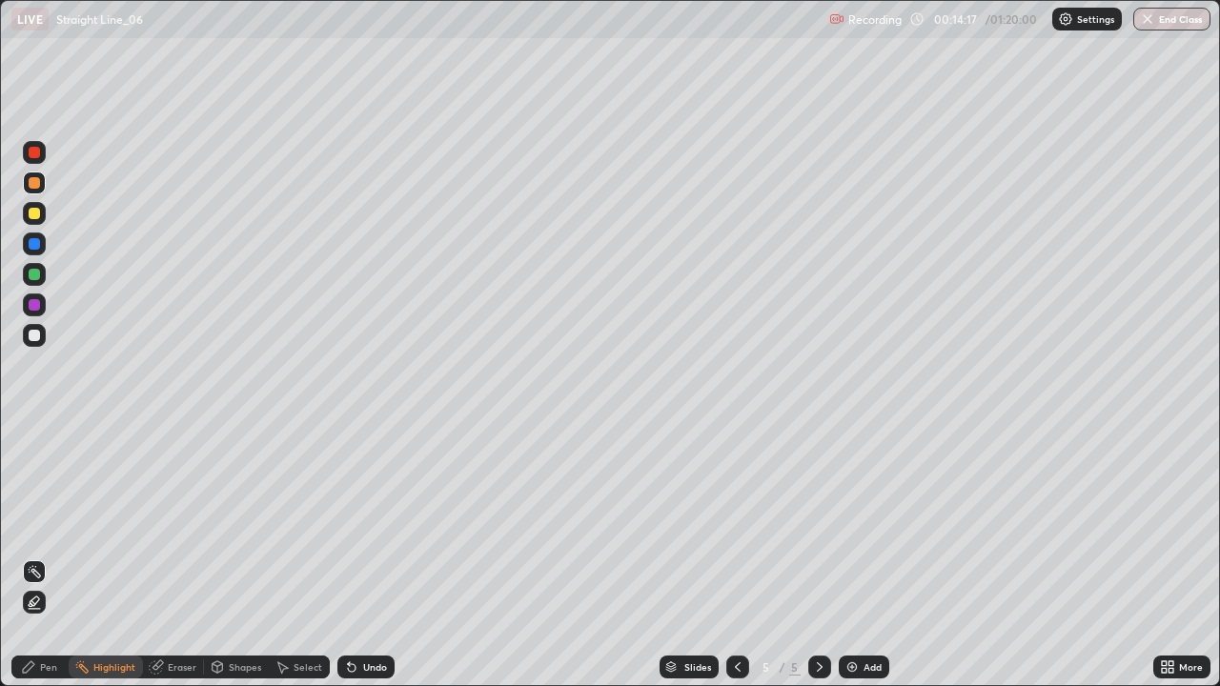
click at [363, 557] on div "Undo" at bounding box center [375, 667] width 24 height 10
click at [31, 247] on div at bounding box center [34, 243] width 11 height 11
click at [371, 557] on div "Undo" at bounding box center [375, 667] width 24 height 10
click at [50, 557] on div "Pen" at bounding box center [39, 667] width 57 height 23
click at [40, 220] on div at bounding box center [34, 213] width 23 height 23
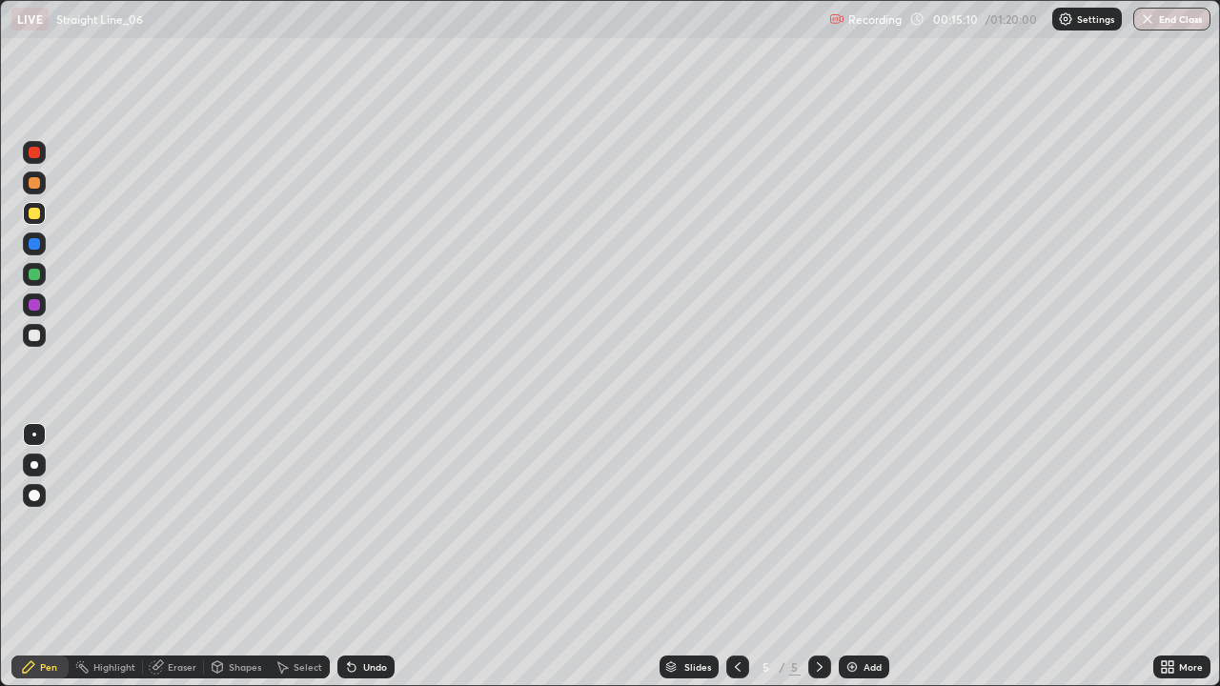
click at [37, 183] on div at bounding box center [34, 182] width 11 height 11
click at [31, 161] on div at bounding box center [34, 152] width 23 height 23
click at [865, 557] on div "Add" at bounding box center [864, 667] width 51 height 23
click at [29, 279] on div at bounding box center [34, 274] width 23 height 23
click at [42, 218] on div at bounding box center [34, 213] width 23 height 23
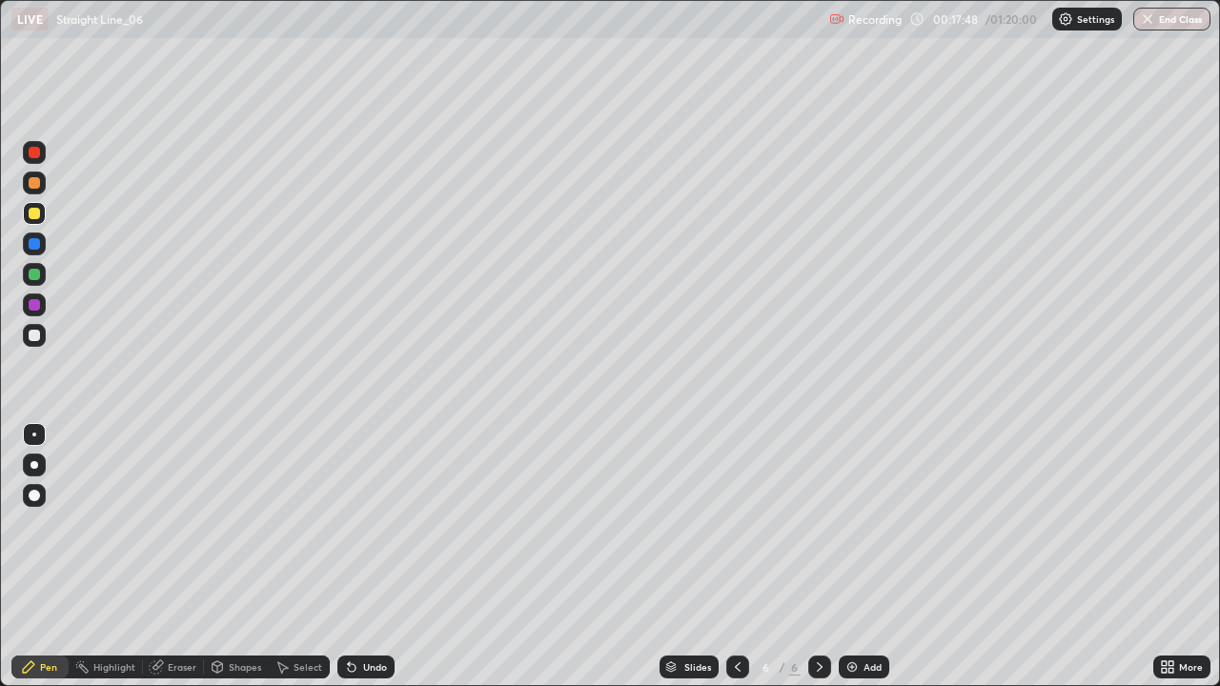
click at [36, 251] on div at bounding box center [34, 244] width 23 height 23
click at [375, 557] on div "Undo" at bounding box center [375, 667] width 24 height 10
click at [368, 557] on div "Undo" at bounding box center [375, 667] width 24 height 10
click at [369, 557] on div "Undo" at bounding box center [375, 667] width 24 height 10
click at [370, 557] on div "Undo" at bounding box center [375, 667] width 24 height 10
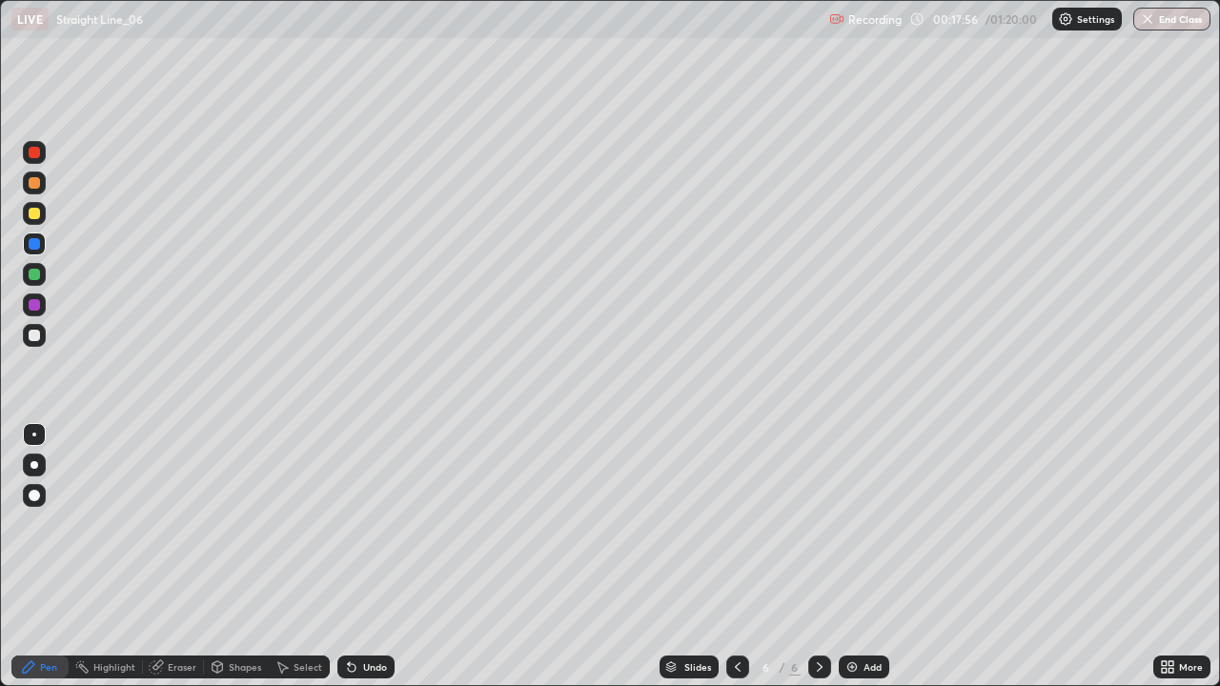
click at [366, 557] on div "Undo" at bounding box center [375, 667] width 24 height 10
click at [365, 557] on div "Undo" at bounding box center [375, 667] width 24 height 10
click at [369, 557] on div "Undo" at bounding box center [375, 667] width 24 height 10
click at [42, 280] on div at bounding box center [34, 274] width 23 height 23
click at [34, 246] on div at bounding box center [34, 243] width 11 height 11
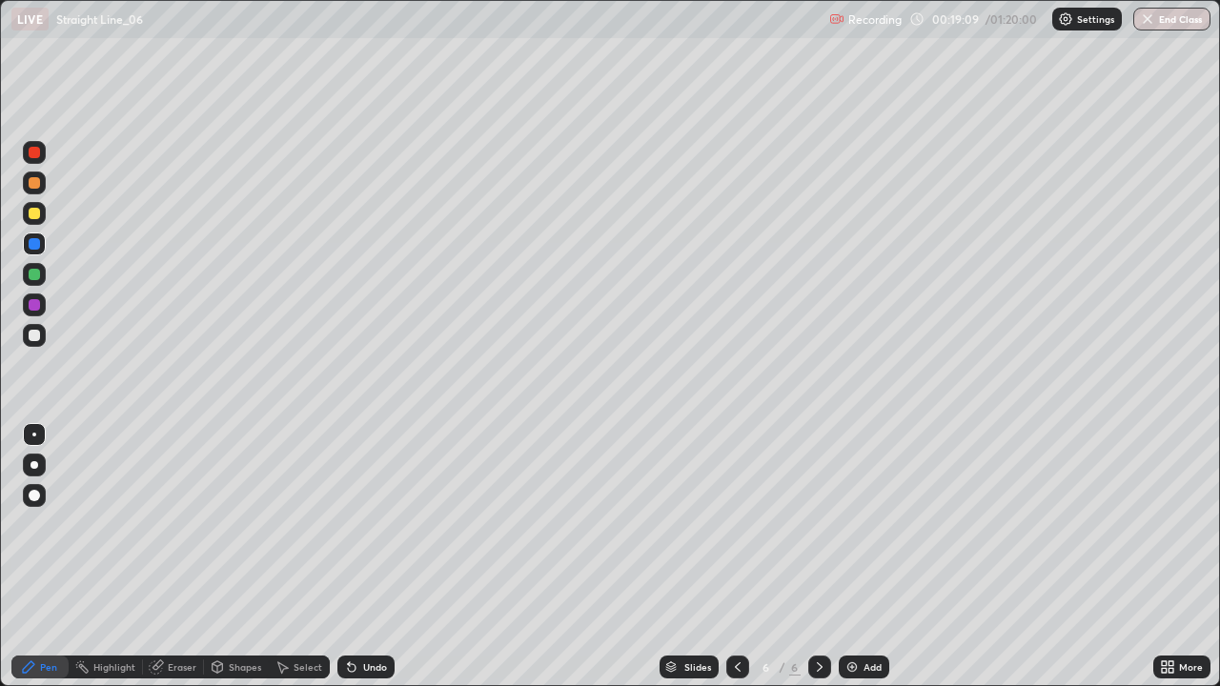
click at [36, 186] on div at bounding box center [34, 182] width 11 height 11
click at [34, 214] on div at bounding box center [34, 213] width 11 height 11
click at [44, 157] on div at bounding box center [34, 152] width 23 height 23
click at [31, 163] on div at bounding box center [34, 152] width 23 height 23
click at [35, 303] on div at bounding box center [34, 304] width 11 height 11
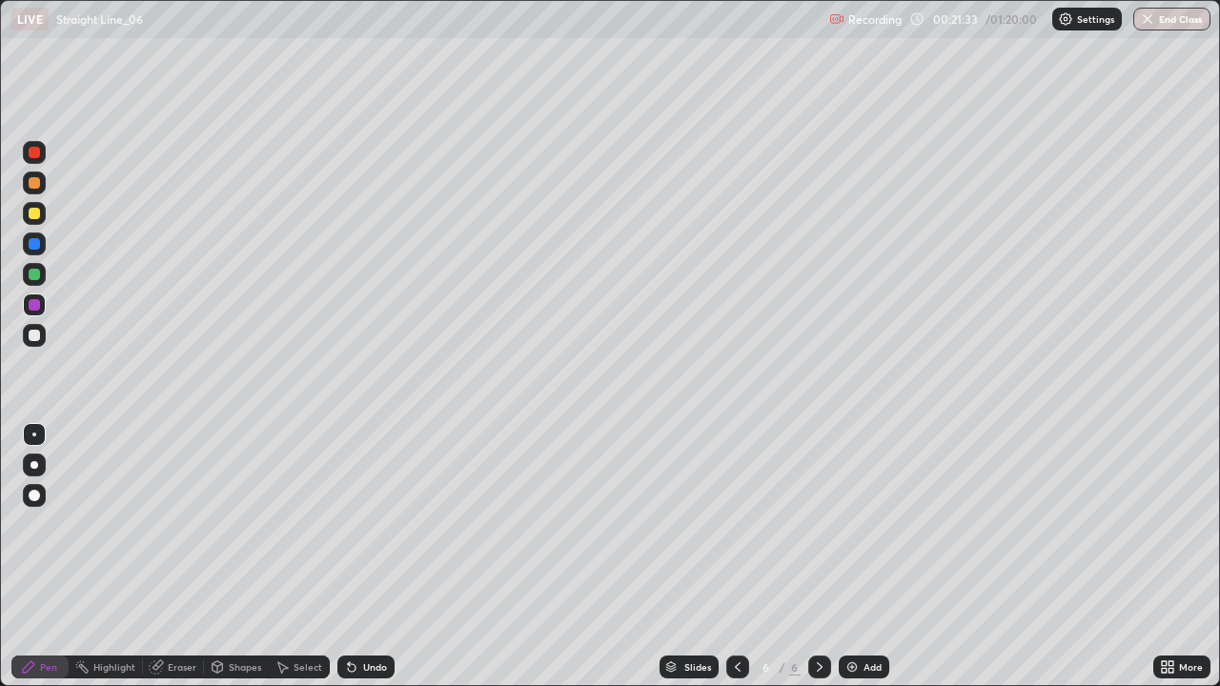
click at [743, 557] on div at bounding box center [737, 667] width 23 height 23
click at [820, 557] on icon at bounding box center [819, 666] width 15 height 15
click at [815, 557] on icon at bounding box center [819, 666] width 15 height 15
click at [872, 557] on div "Add" at bounding box center [872, 667] width 18 height 10
click at [35, 214] on div at bounding box center [34, 213] width 11 height 11
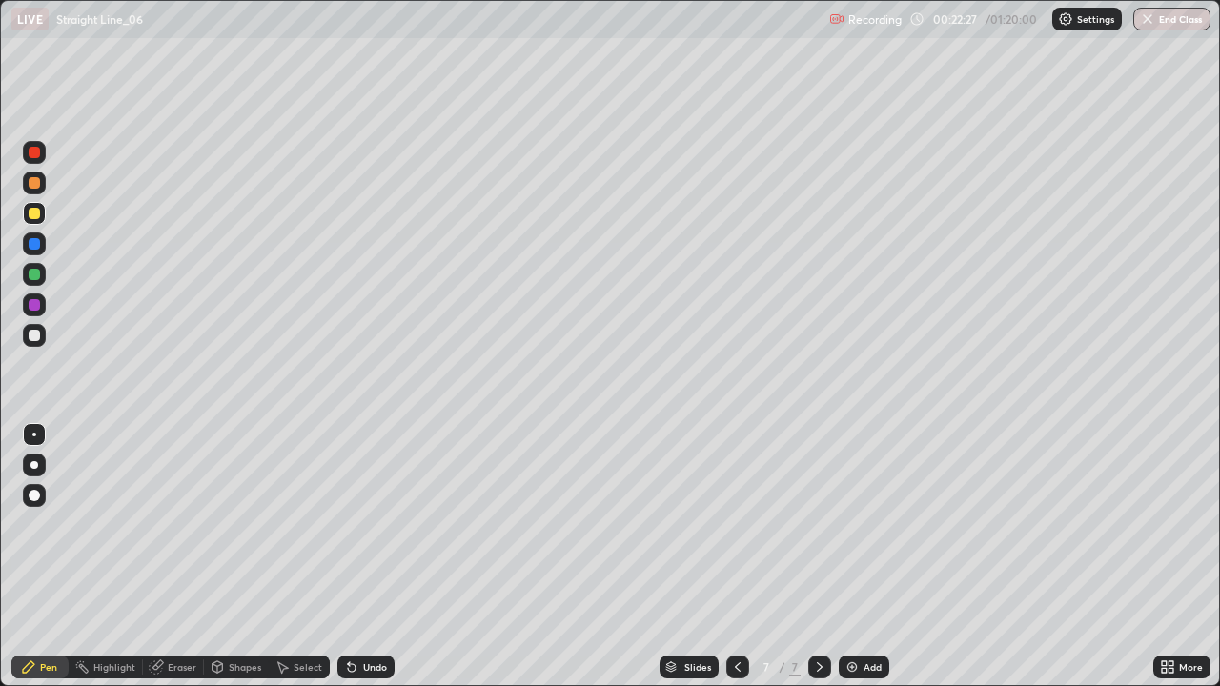
click at [35, 335] on div at bounding box center [34, 335] width 11 height 11
click at [36, 160] on div at bounding box center [34, 152] width 23 height 23
click at [43, 186] on div at bounding box center [34, 183] width 23 height 23
click at [37, 254] on div at bounding box center [34, 244] width 23 height 23
click at [359, 557] on div "Undo" at bounding box center [365, 667] width 57 height 23
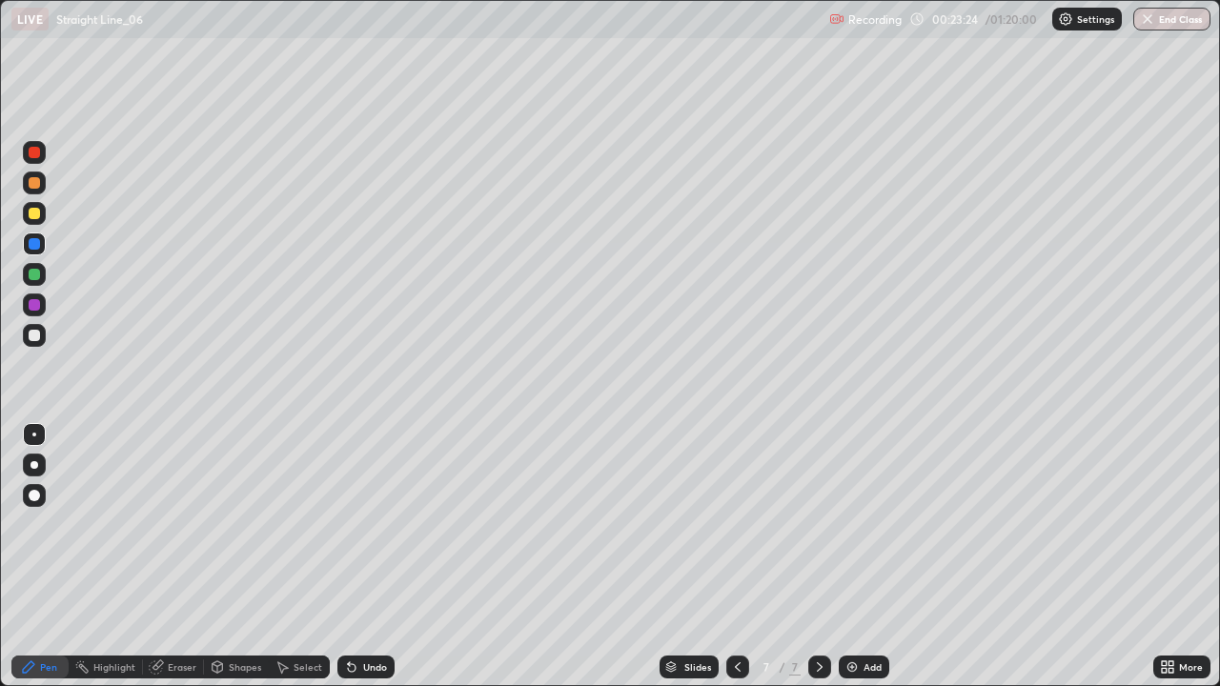
click at [369, 557] on div "Undo" at bounding box center [375, 667] width 24 height 10
click at [375, 557] on div "Undo" at bounding box center [365, 667] width 57 height 23
click at [380, 557] on div "Undo" at bounding box center [375, 667] width 24 height 10
click at [41, 219] on div at bounding box center [34, 213] width 23 height 23
click at [43, 312] on div at bounding box center [34, 305] width 23 height 23
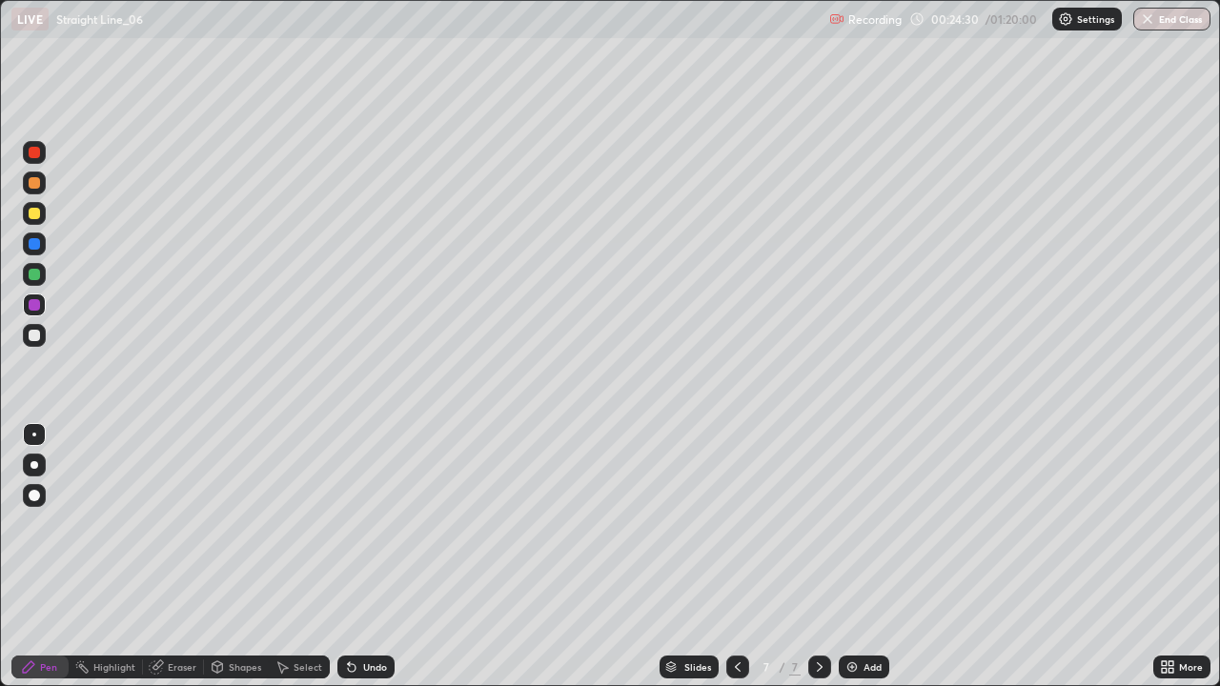
click at [35, 213] on div at bounding box center [34, 213] width 11 height 11
click at [45, 217] on div at bounding box center [34, 213] width 23 height 23
click at [36, 191] on div at bounding box center [34, 183] width 23 height 23
click at [365, 557] on div "Undo" at bounding box center [375, 667] width 24 height 10
click at [29, 254] on div at bounding box center [34, 244] width 23 height 23
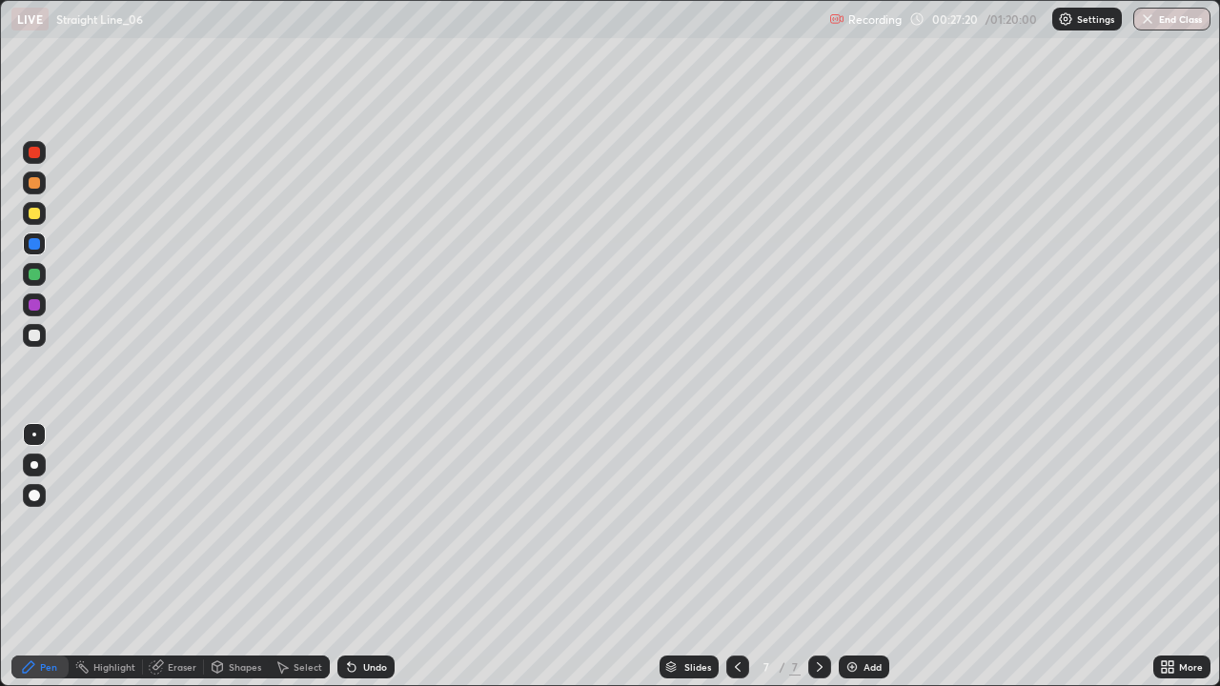
click at [827, 557] on div at bounding box center [819, 667] width 23 height 23
click at [850, 557] on img at bounding box center [851, 666] width 15 height 15
click at [38, 339] on div at bounding box center [34, 335] width 11 height 11
click at [392, 557] on div "Undo" at bounding box center [365, 667] width 57 height 23
click at [381, 557] on div "Undo" at bounding box center [375, 667] width 24 height 10
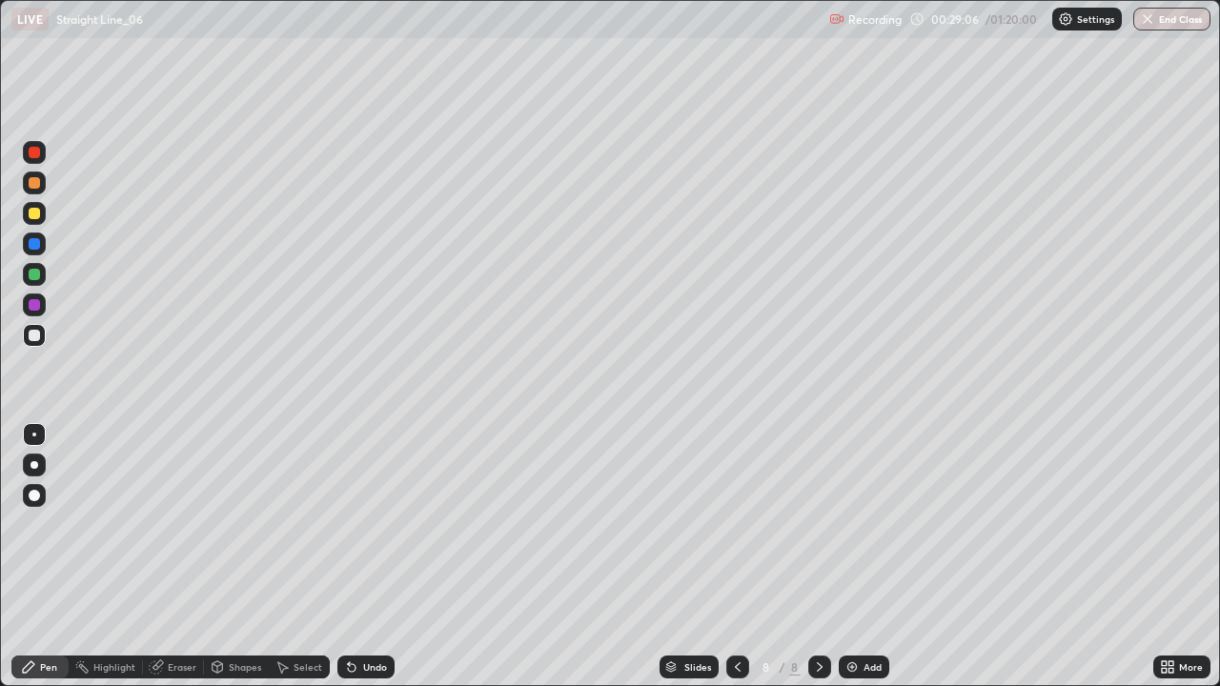
click at [366, 557] on div "Undo" at bounding box center [365, 667] width 57 height 23
click at [43, 336] on div at bounding box center [34, 335] width 23 height 23
click at [39, 276] on div at bounding box center [34, 274] width 11 height 11
click at [375, 557] on div "Undo" at bounding box center [365, 667] width 57 height 23
click at [383, 557] on div "Undo" at bounding box center [365, 667] width 57 height 23
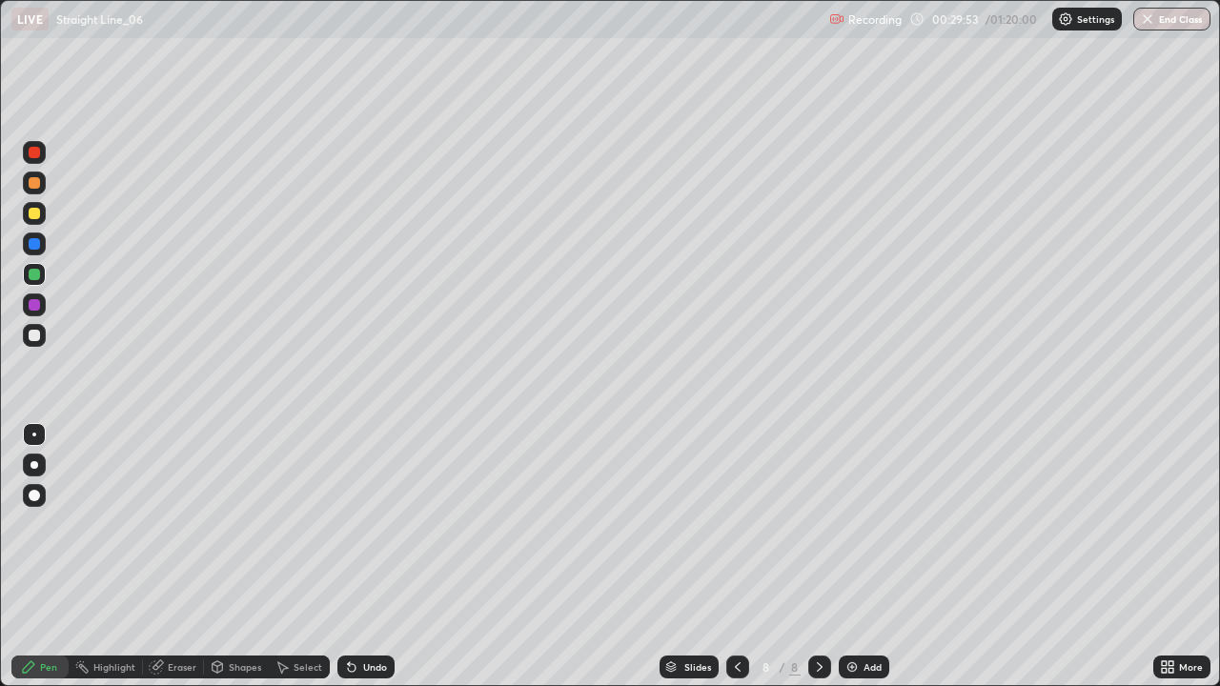
click at [378, 557] on div "Undo" at bounding box center [365, 667] width 57 height 23
click at [375, 557] on div "Undo" at bounding box center [365, 667] width 57 height 23
click at [35, 213] on div at bounding box center [34, 213] width 11 height 11
click at [372, 557] on div "Undo" at bounding box center [375, 667] width 24 height 10
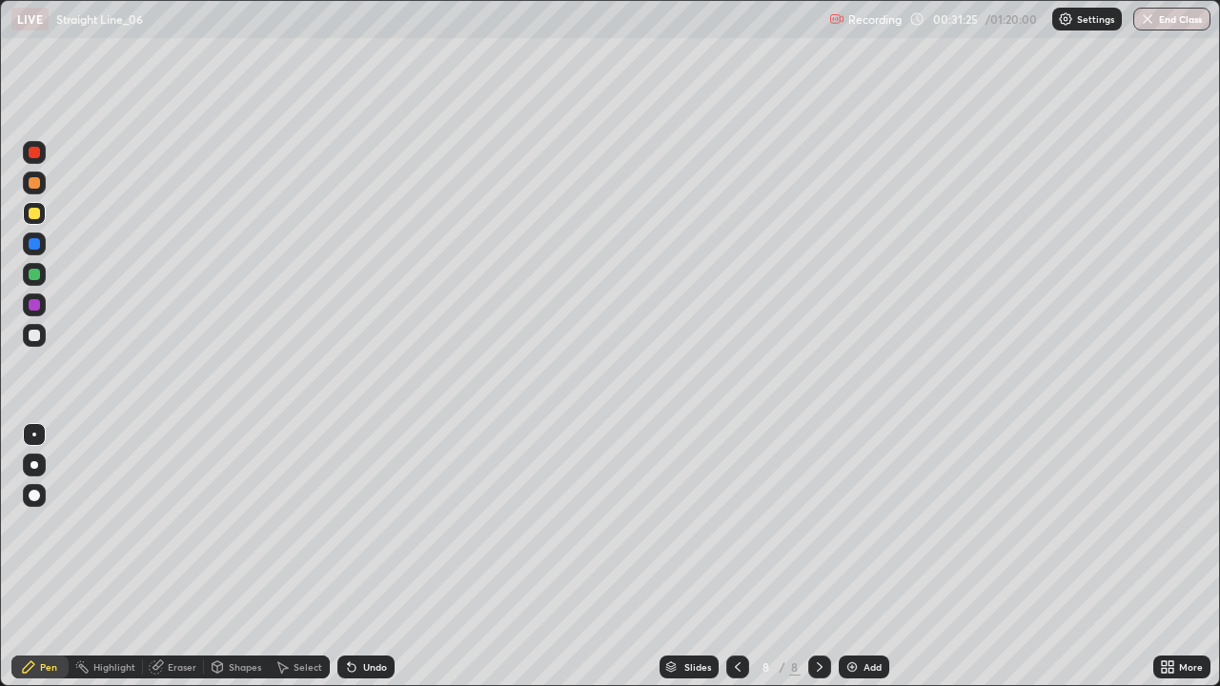
click at [368, 557] on div "Undo" at bounding box center [365, 667] width 57 height 23
click at [33, 342] on div at bounding box center [34, 335] width 23 height 23
click at [37, 188] on div at bounding box center [34, 183] width 23 height 23
click at [31, 342] on div at bounding box center [34, 335] width 23 height 23
click at [34, 275] on div at bounding box center [34, 274] width 11 height 11
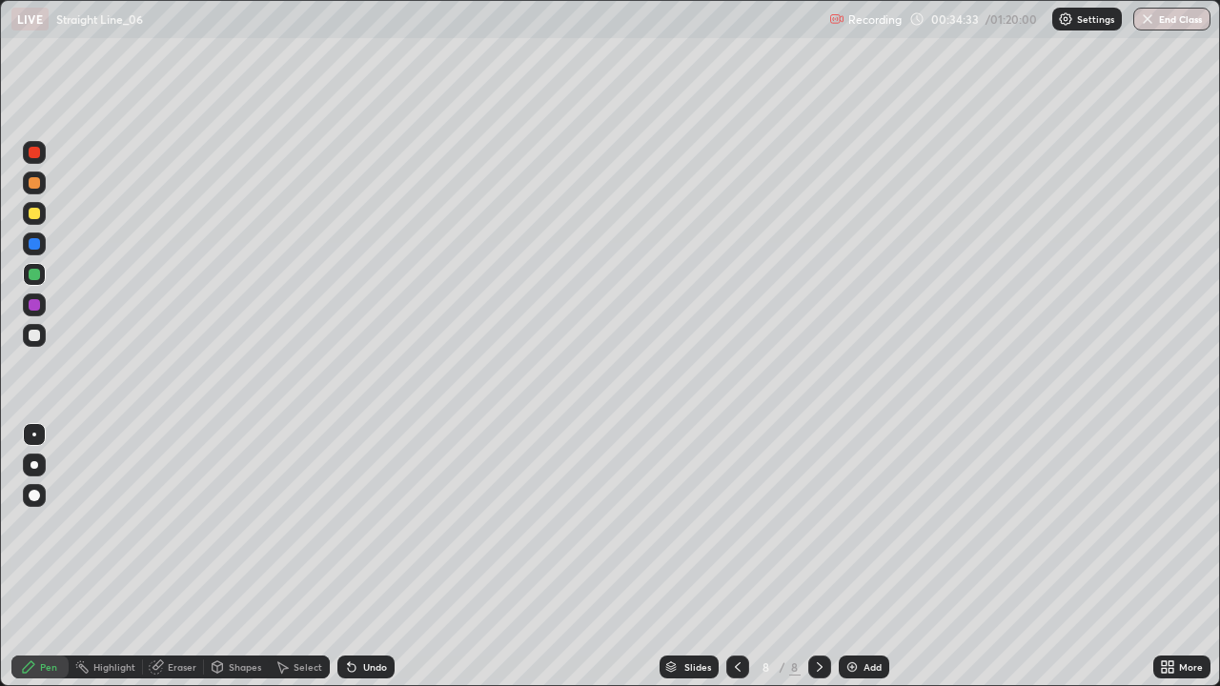
click at [35, 342] on div at bounding box center [34, 335] width 23 height 23
click at [815, 557] on div at bounding box center [819, 667] width 23 height 38
click at [36, 272] on div at bounding box center [34, 274] width 11 height 11
click at [361, 557] on div "Undo" at bounding box center [365, 667] width 57 height 23
click at [356, 557] on div "Undo" at bounding box center [365, 667] width 57 height 23
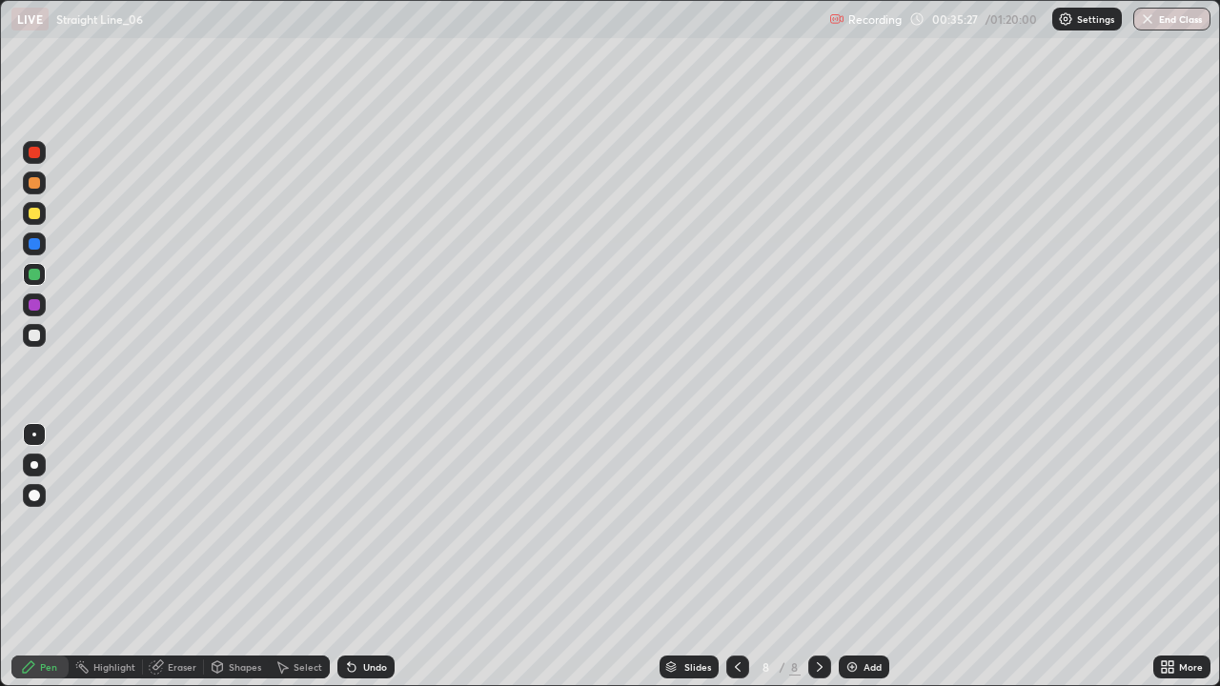
click at [325, 557] on div "Select" at bounding box center [299, 667] width 61 height 23
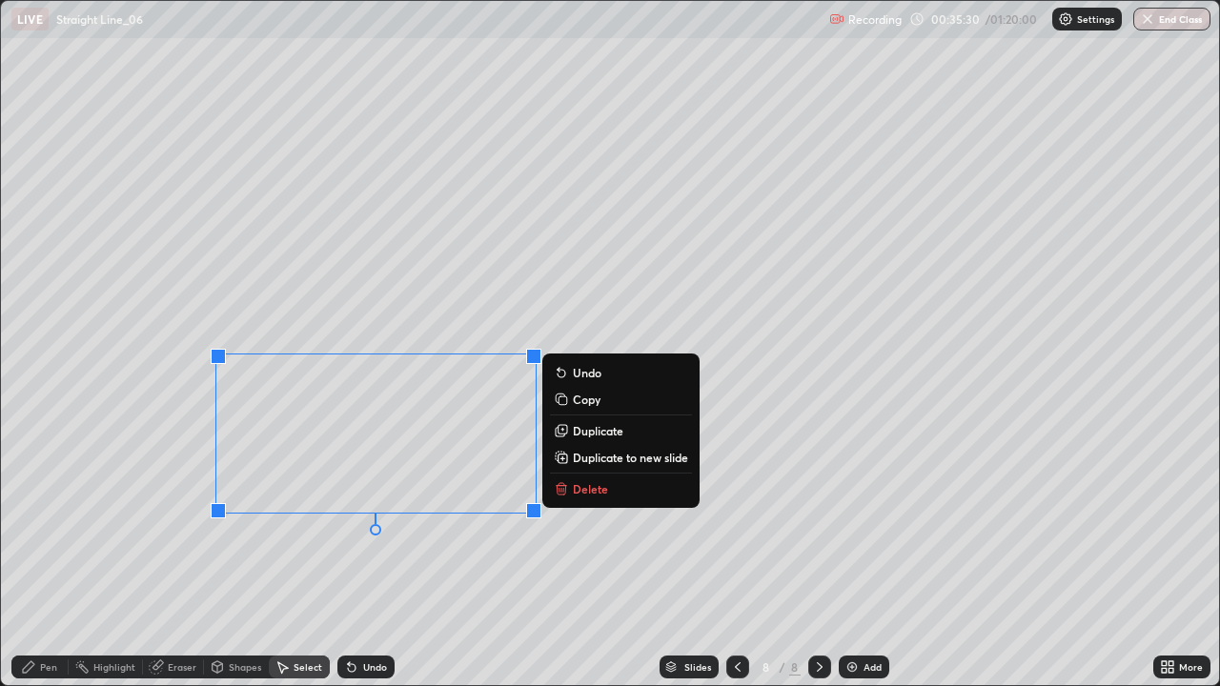
click at [605, 496] on p "Delete" at bounding box center [590, 488] width 35 height 15
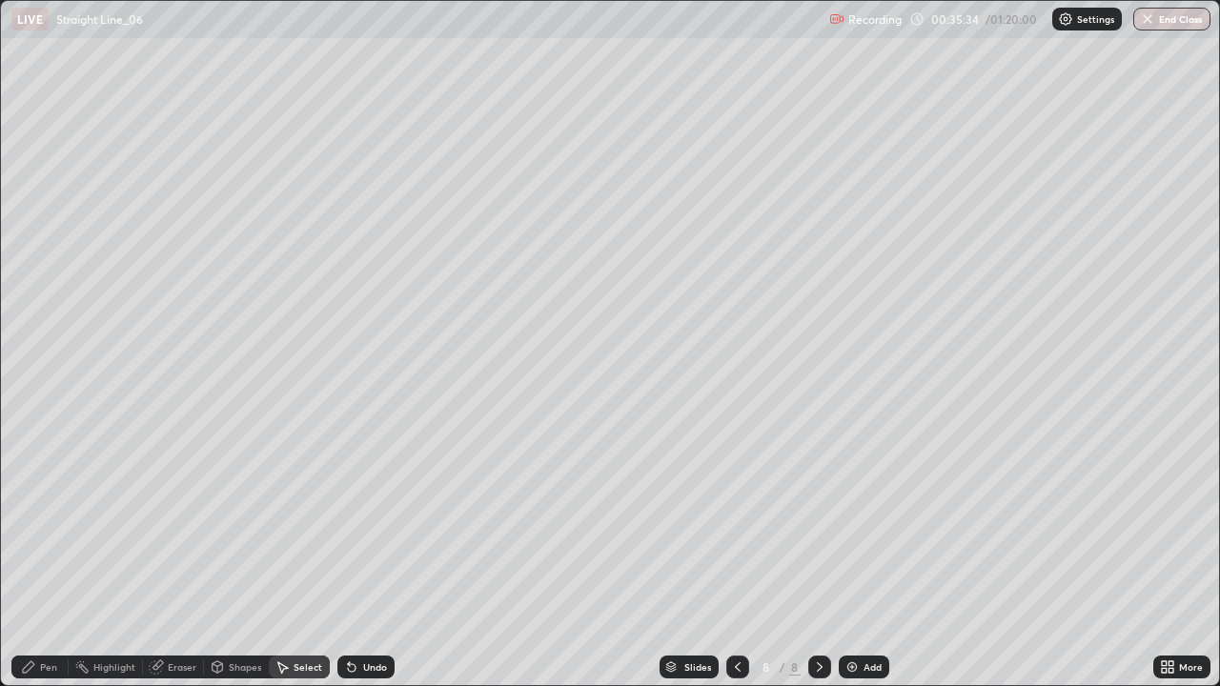
click at [50, 557] on div "Pen" at bounding box center [39, 667] width 57 height 23
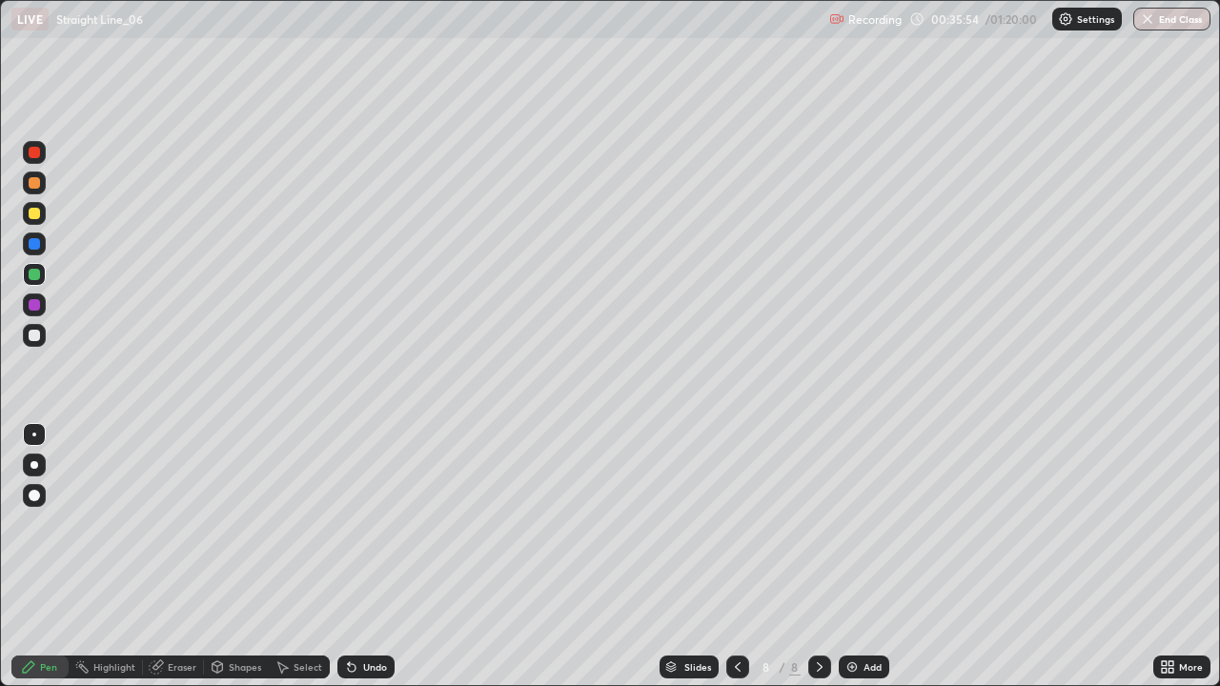
click at [29, 252] on div at bounding box center [34, 244] width 23 height 23
click at [861, 557] on div "Add" at bounding box center [864, 667] width 51 height 23
click at [38, 282] on div at bounding box center [34, 274] width 23 height 23
click at [736, 557] on icon at bounding box center [737, 666] width 15 height 15
click at [35, 339] on div at bounding box center [34, 335] width 11 height 11
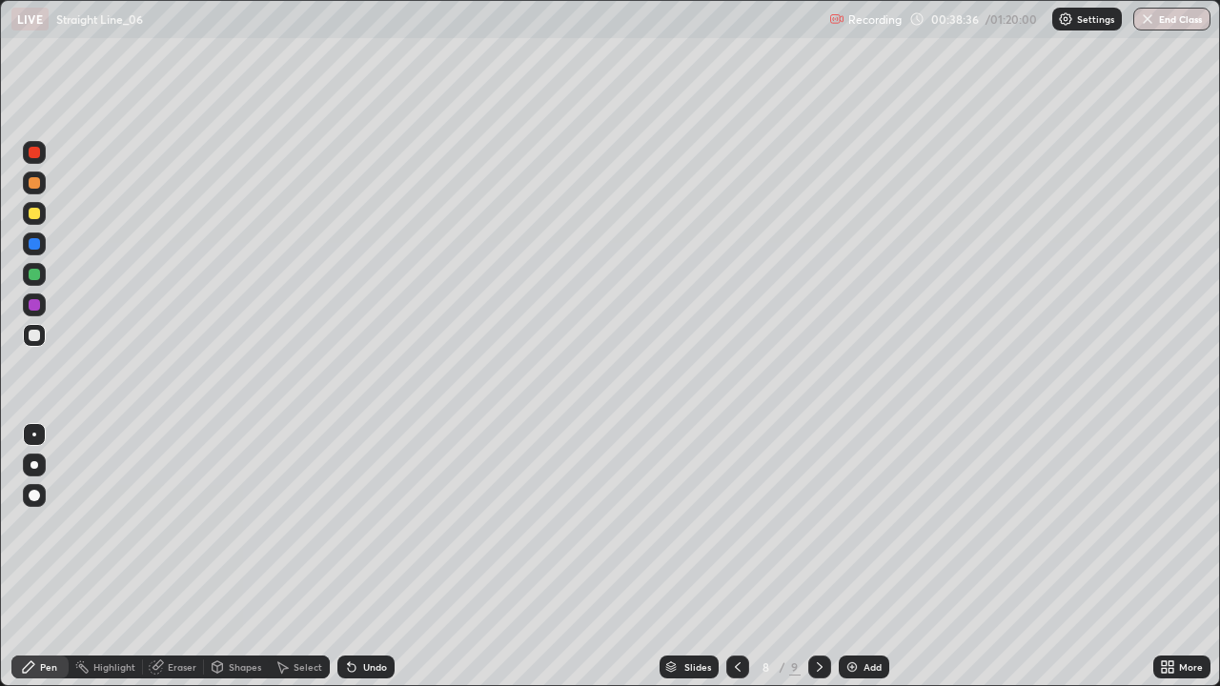
click at [828, 557] on div at bounding box center [819, 667] width 23 height 23
click at [39, 343] on div at bounding box center [34, 335] width 23 height 23
click at [729, 557] on div at bounding box center [737, 667] width 23 height 23
click at [34, 307] on div at bounding box center [34, 304] width 11 height 11
click at [354, 557] on icon at bounding box center [351, 666] width 15 height 15
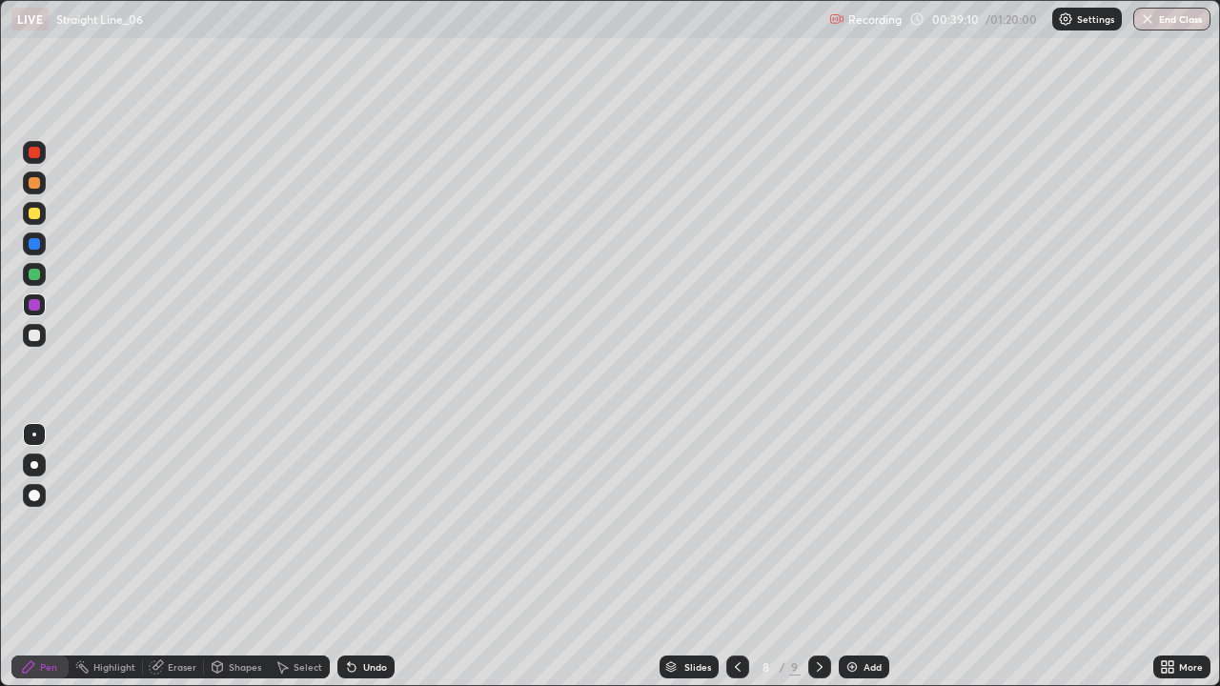
click at [363, 557] on div "Undo" at bounding box center [375, 667] width 24 height 10
click at [366, 557] on div "Undo" at bounding box center [375, 667] width 24 height 10
click at [35, 220] on div at bounding box center [34, 213] width 23 height 23
click at [818, 557] on icon at bounding box center [819, 666] width 15 height 15
click at [371, 557] on div "Undo" at bounding box center [375, 667] width 24 height 10
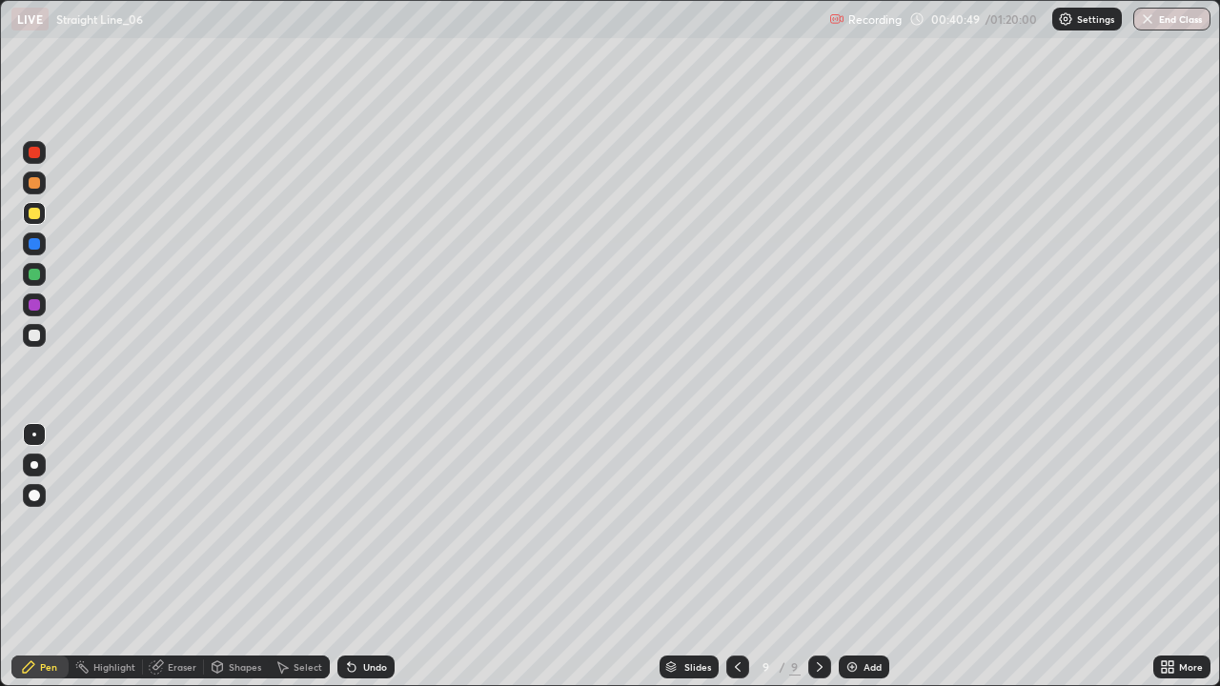
click at [383, 557] on div "Undo" at bounding box center [365, 667] width 57 height 23
click at [41, 254] on div at bounding box center [34, 244] width 23 height 23
click at [1170, 557] on icon at bounding box center [1170, 670] width 5 height 5
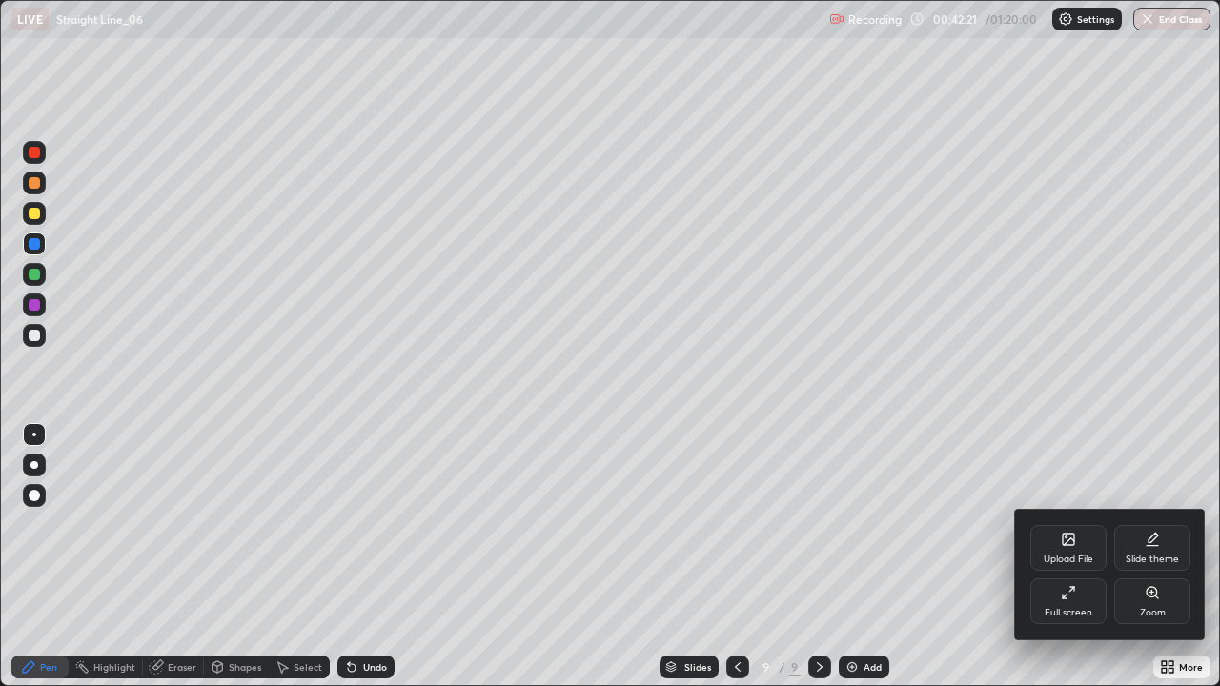
click at [1071, 557] on div "Upload File" at bounding box center [1069, 560] width 50 height 10
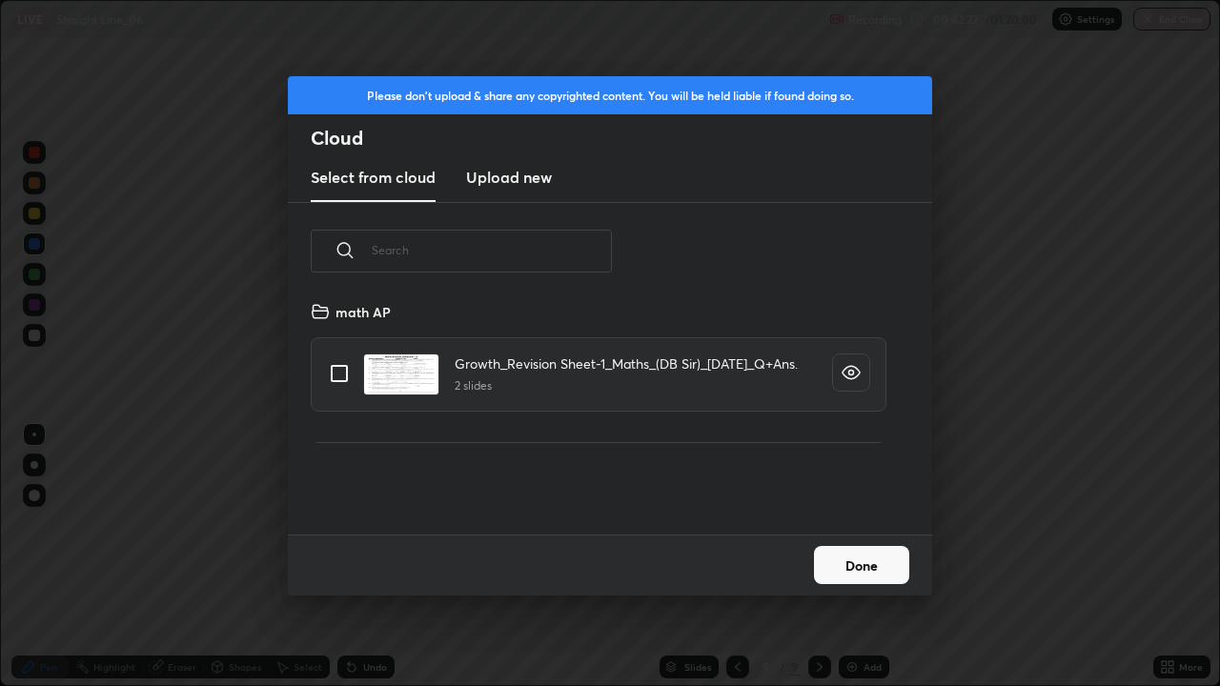
scroll to position [234, 612]
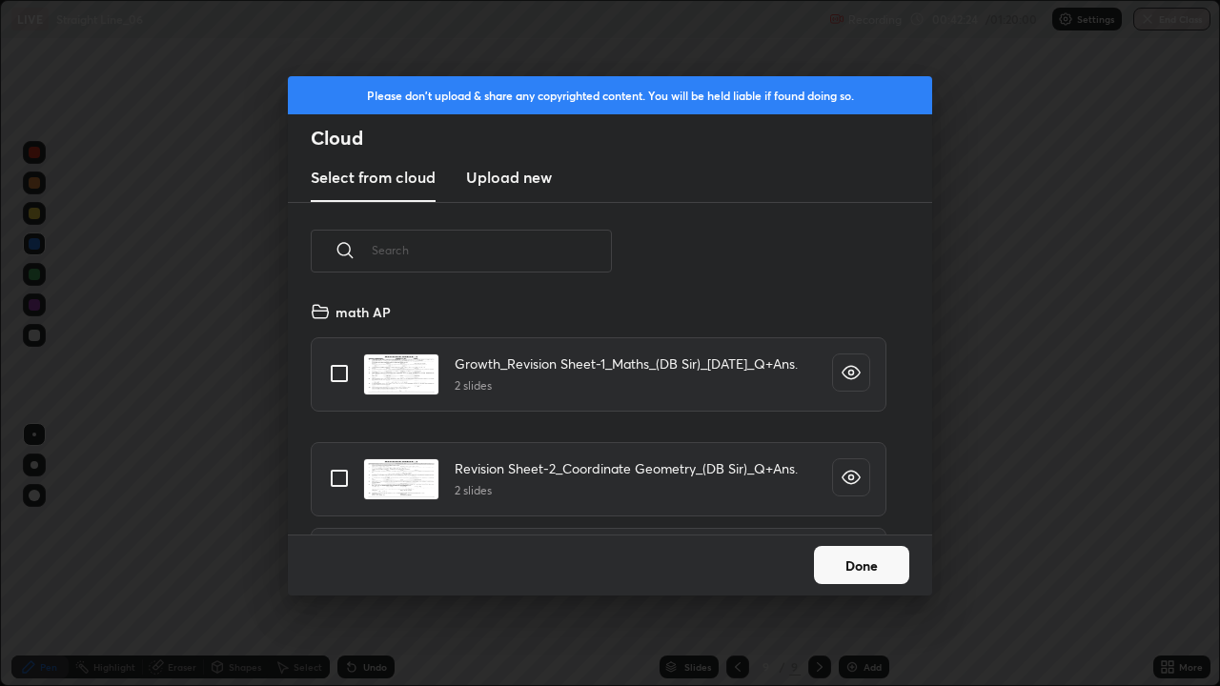
click at [563, 256] on input "text" at bounding box center [492, 250] width 240 height 81
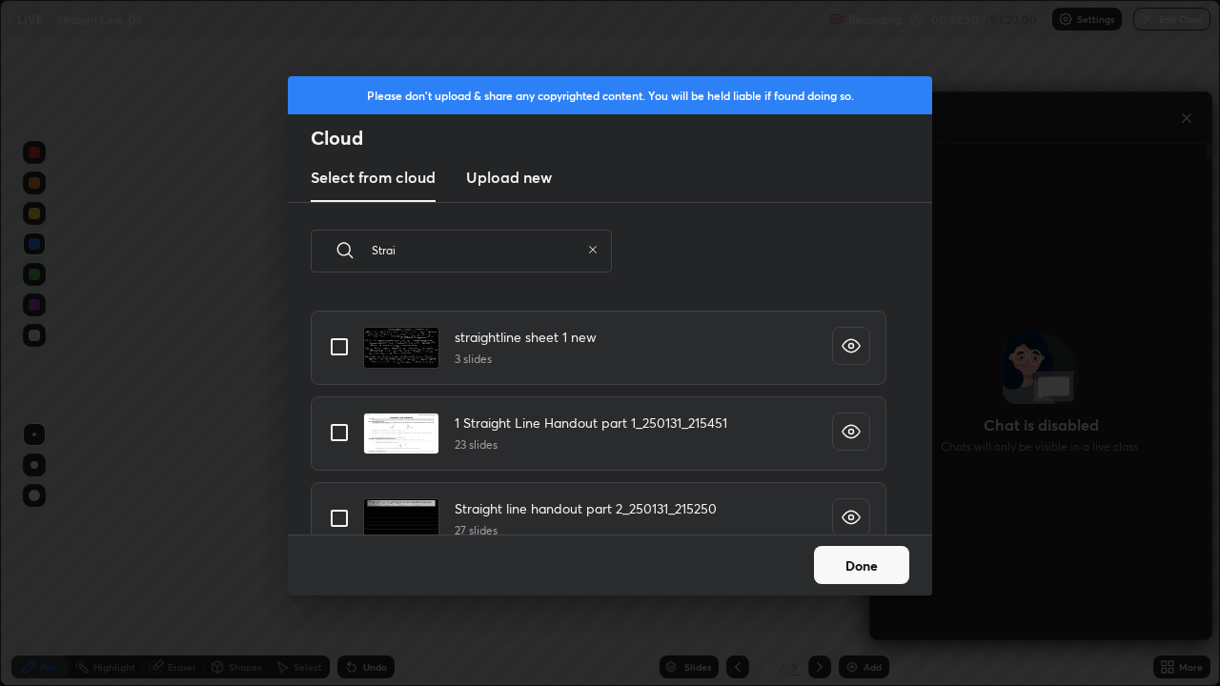
scroll to position [54, 0]
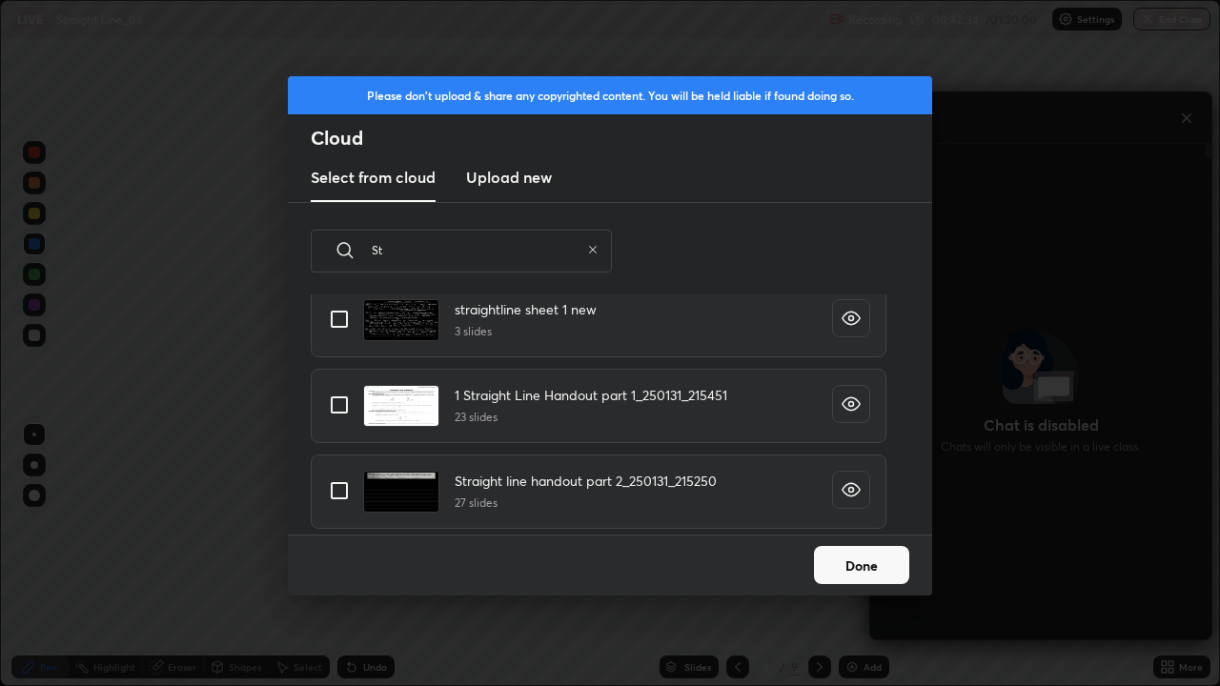
type input "S"
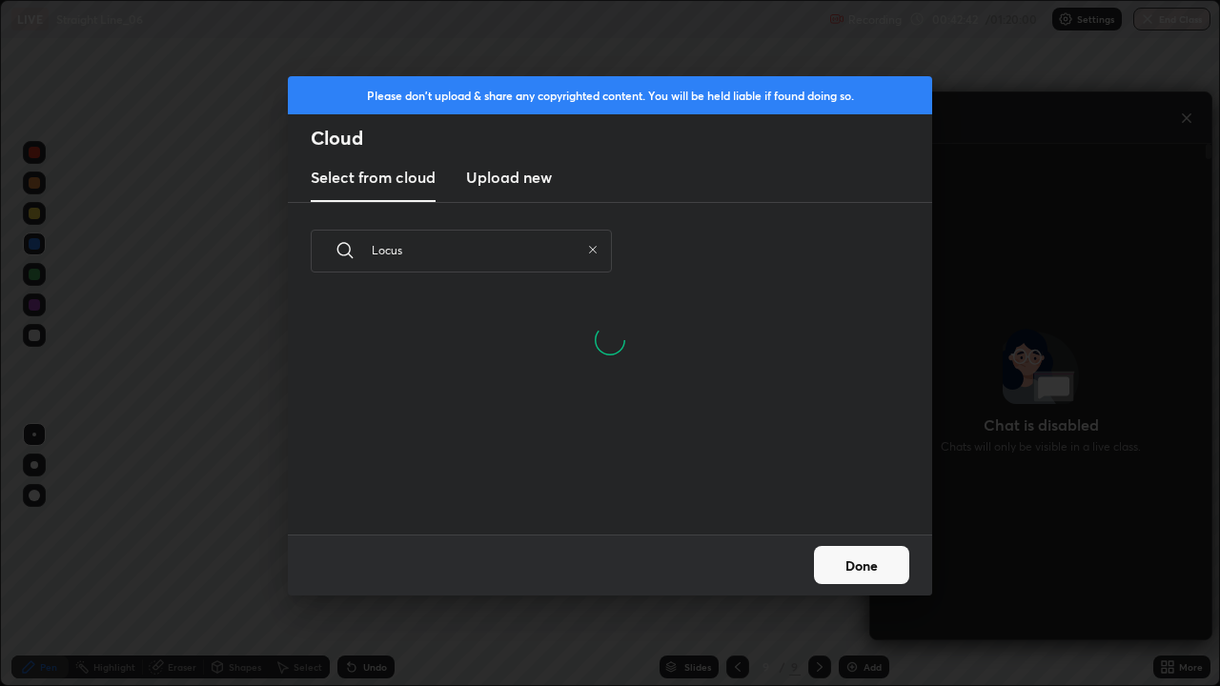
scroll to position [234, 612]
type input "Locus"
click at [985, 249] on div "Please don't upload & share any copyrighted content. You will be held liable if…" at bounding box center [610, 343] width 1220 height 686
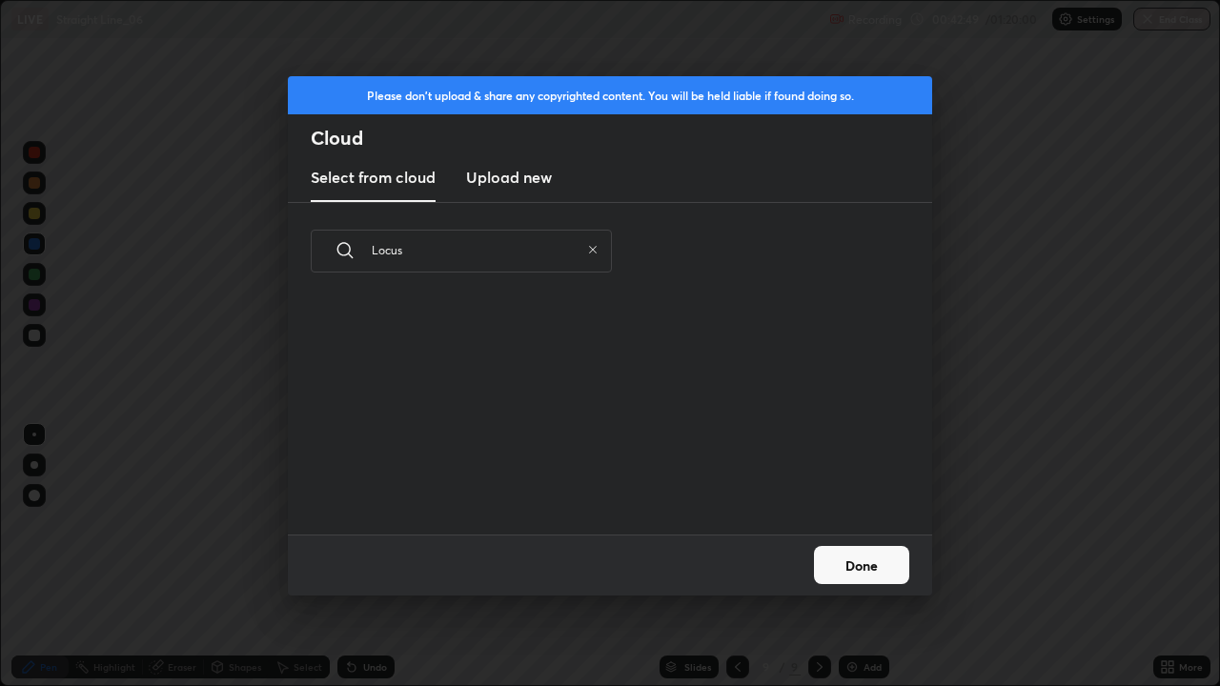
click at [858, 557] on button "Done" at bounding box center [861, 565] width 95 height 38
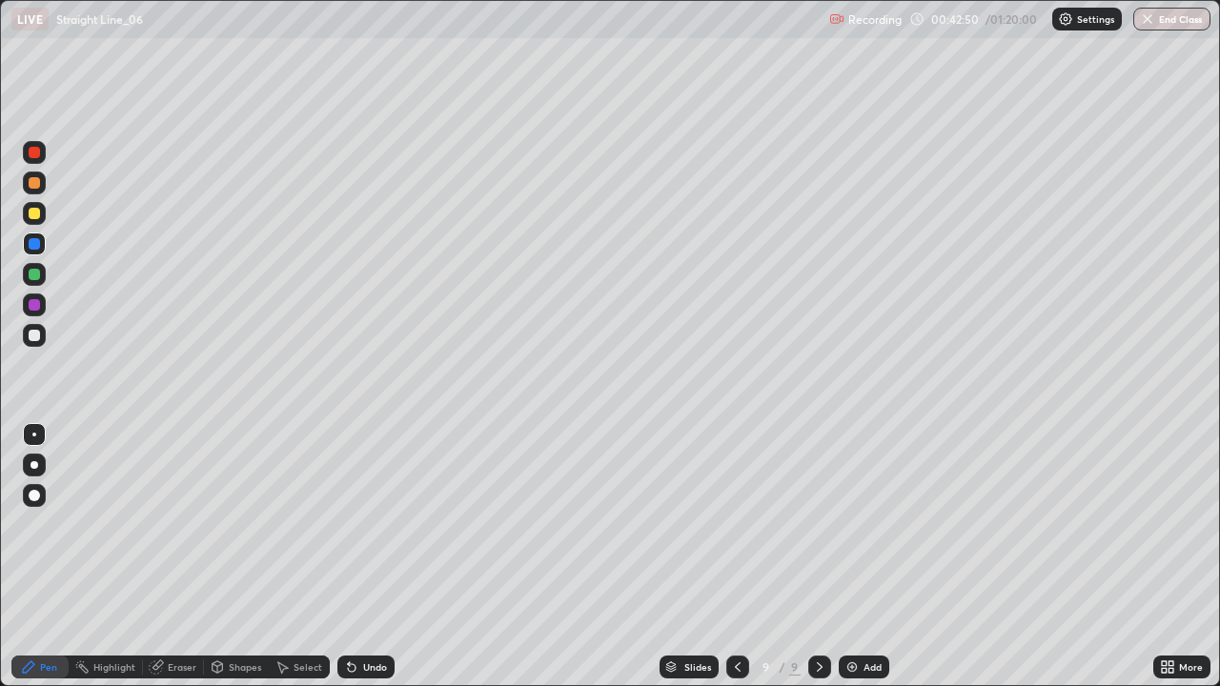
click at [863, 557] on div "Add" at bounding box center [872, 667] width 18 height 10
click at [39, 217] on div at bounding box center [34, 213] width 23 height 23
click at [41, 275] on div at bounding box center [34, 274] width 23 height 23
click at [363, 557] on div "Undo" at bounding box center [375, 667] width 24 height 10
click at [360, 557] on div "Undo" at bounding box center [365, 667] width 57 height 23
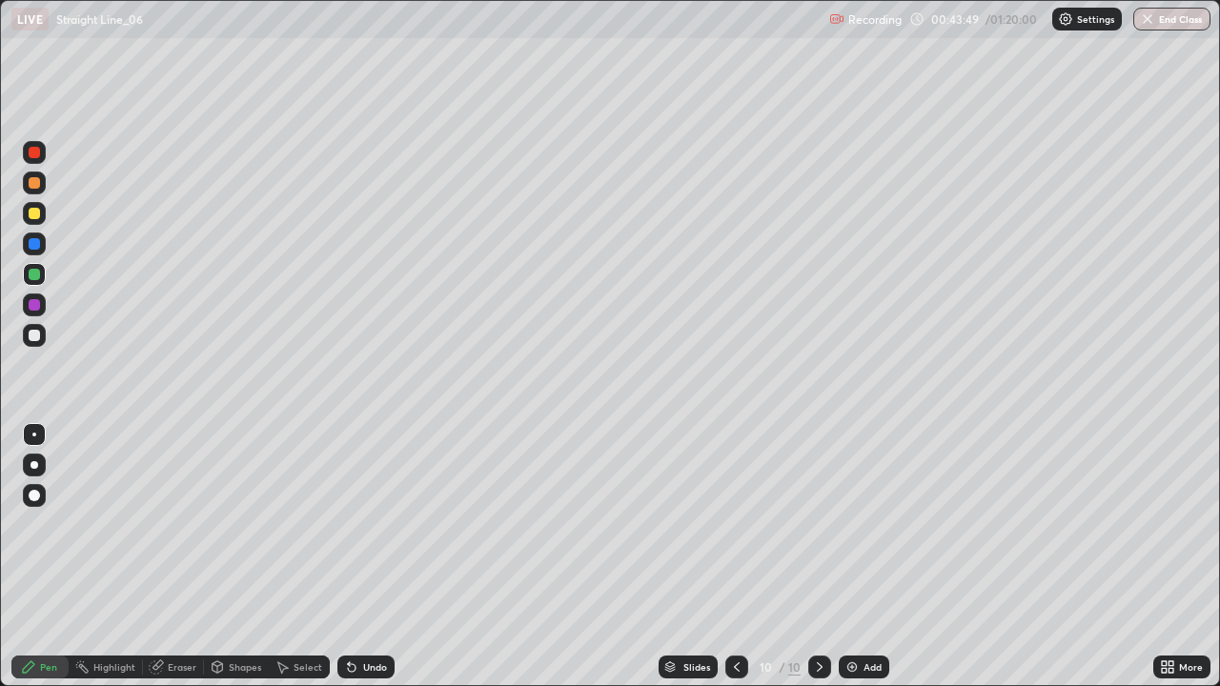
click at [357, 557] on div "Undo" at bounding box center [365, 667] width 57 height 23
click at [358, 557] on div "Undo" at bounding box center [365, 667] width 57 height 23
click at [36, 338] on div at bounding box center [34, 335] width 11 height 11
click at [36, 243] on div at bounding box center [34, 243] width 11 height 11
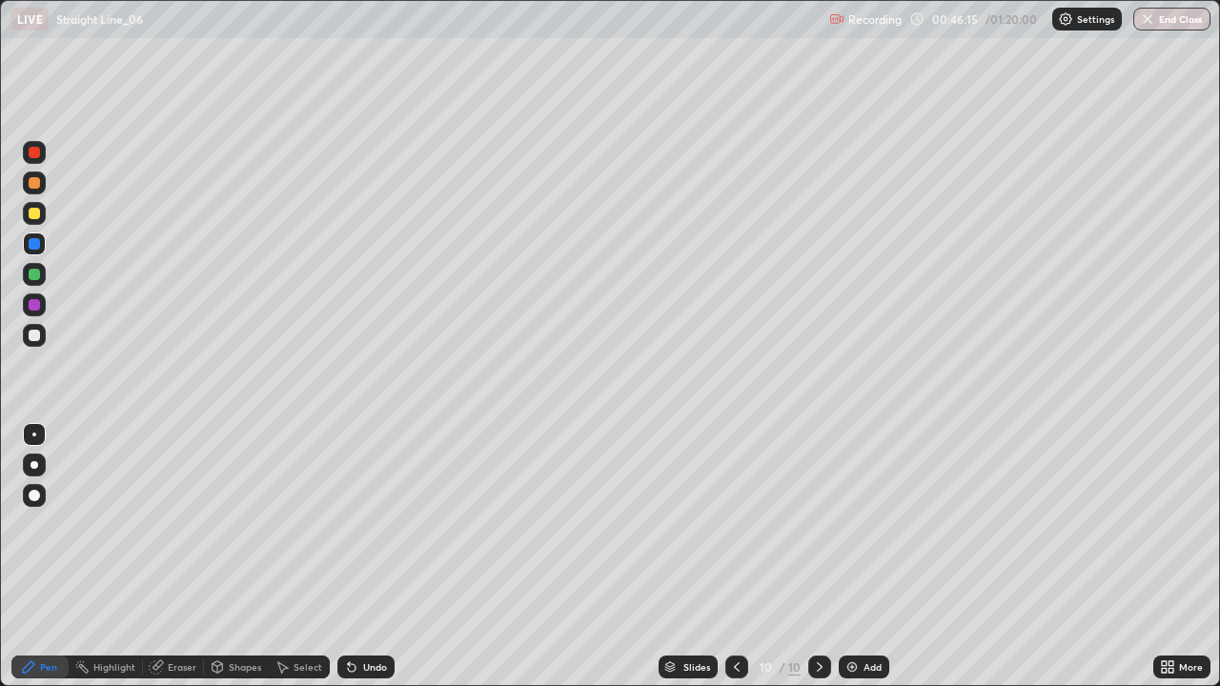
click at [39, 152] on div at bounding box center [34, 152] width 11 height 11
click at [35, 244] on div at bounding box center [34, 243] width 11 height 11
click at [38, 278] on div at bounding box center [34, 274] width 11 height 11
click at [35, 213] on div at bounding box center [34, 213] width 11 height 11
click at [307, 557] on div "Select" at bounding box center [308, 667] width 29 height 10
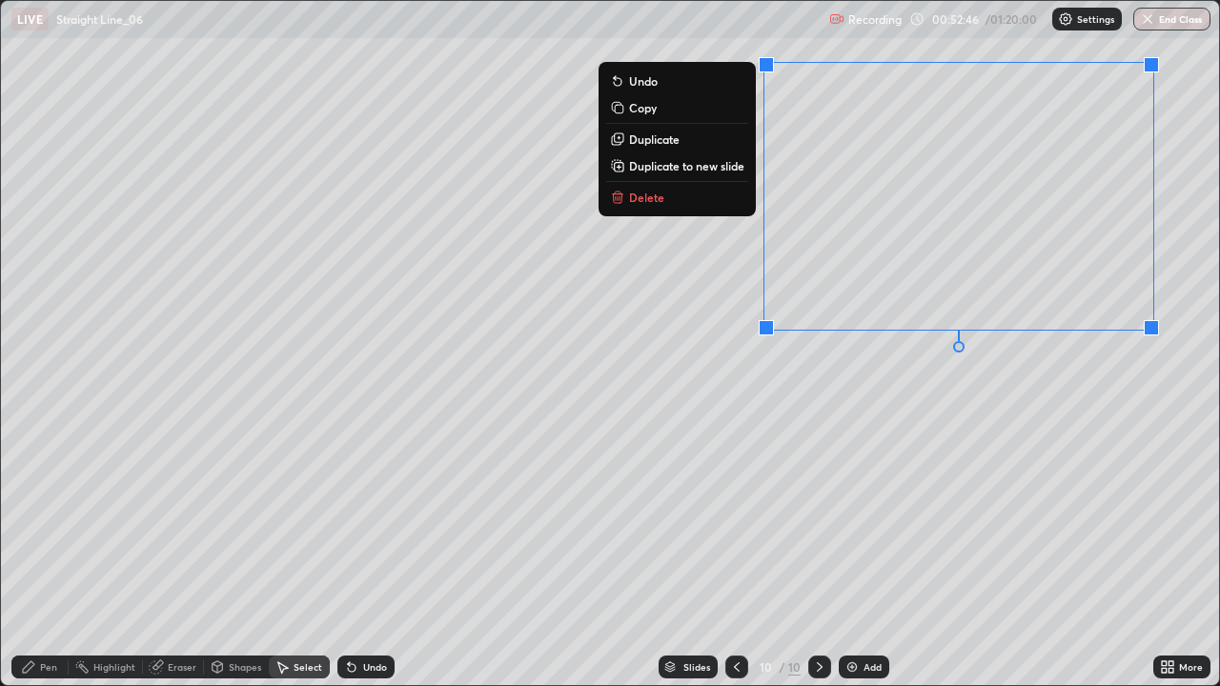
click at [713, 204] on button "Delete" at bounding box center [677, 197] width 142 height 23
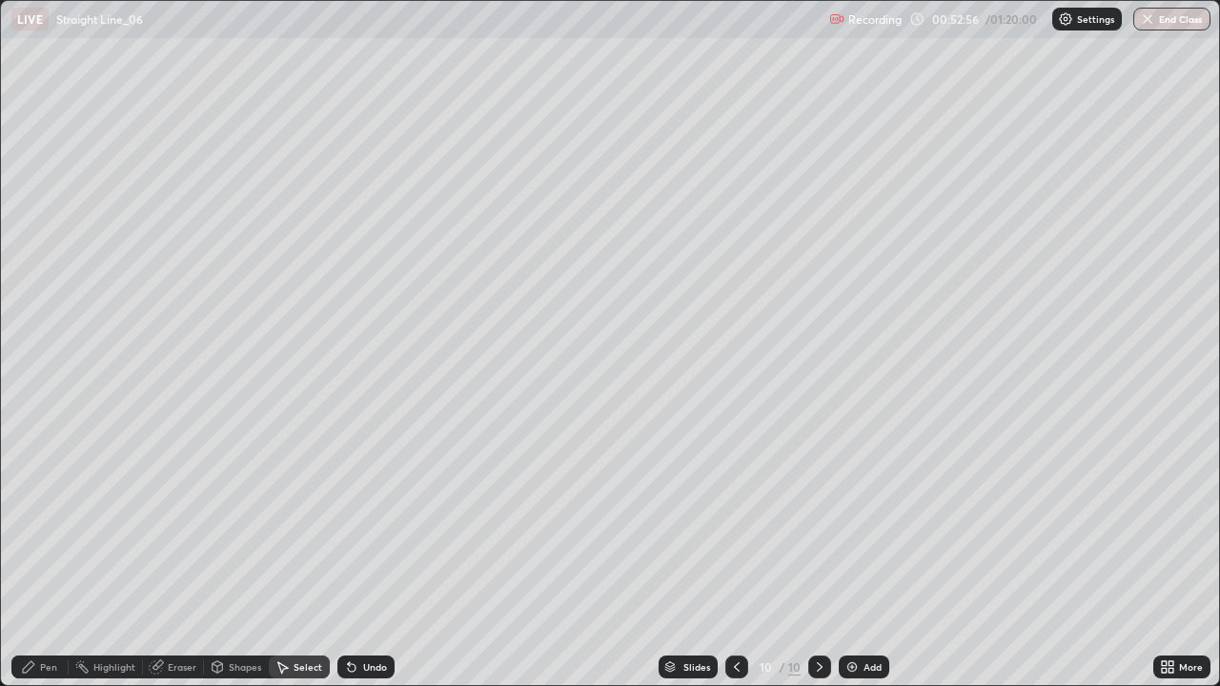
click at [54, 557] on div "Pen" at bounding box center [48, 667] width 17 height 10
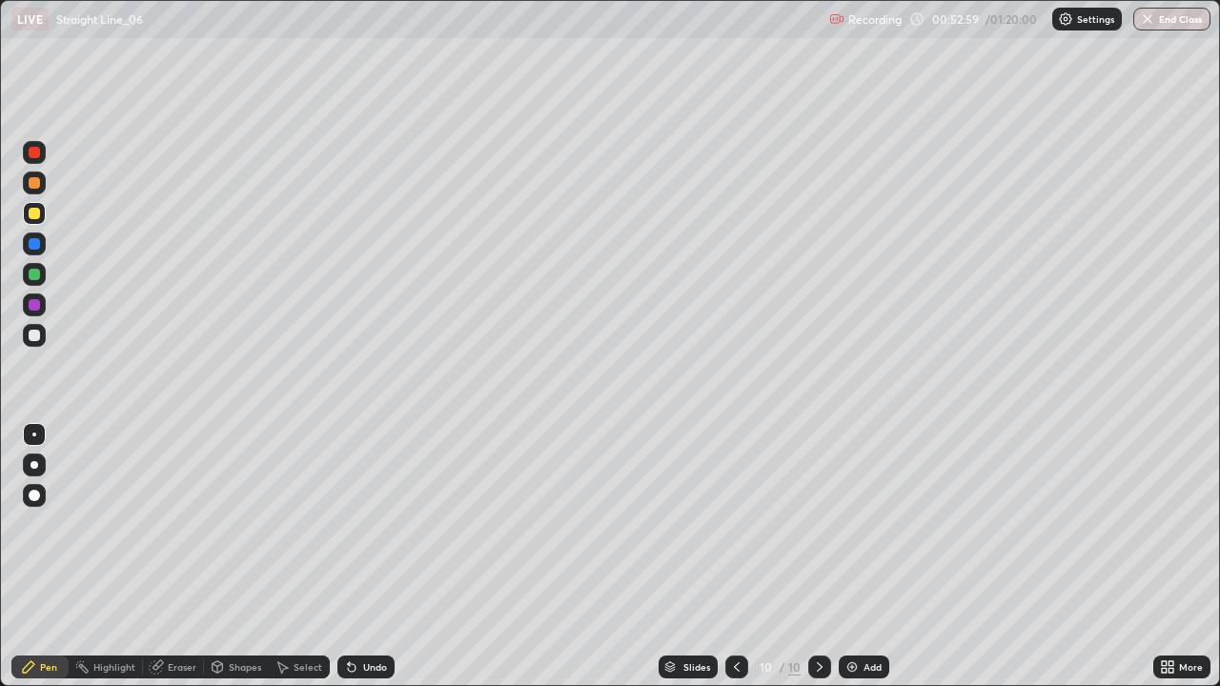
click at [36, 153] on div at bounding box center [34, 152] width 11 height 11
click at [35, 273] on div at bounding box center [34, 274] width 11 height 11
click at [36, 335] on div at bounding box center [34, 335] width 11 height 11
click at [314, 557] on div "Select" at bounding box center [308, 667] width 29 height 10
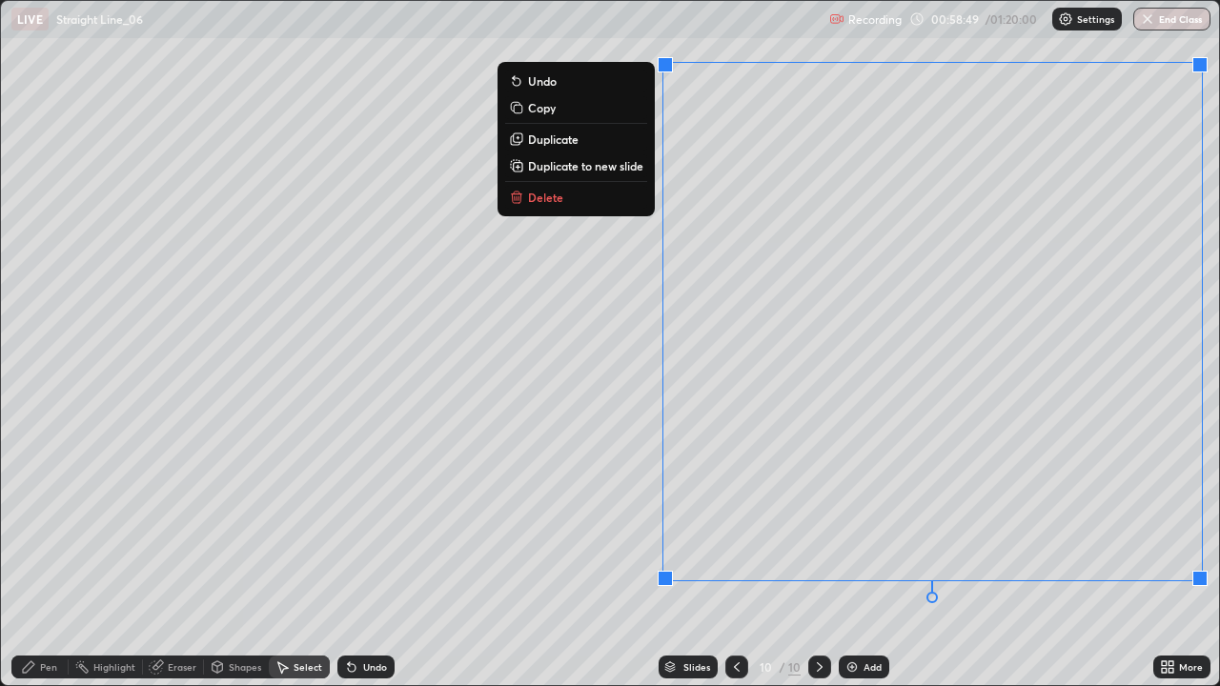
click at [608, 208] on button "Delete" at bounding box center [576, 197] width 142 height 23
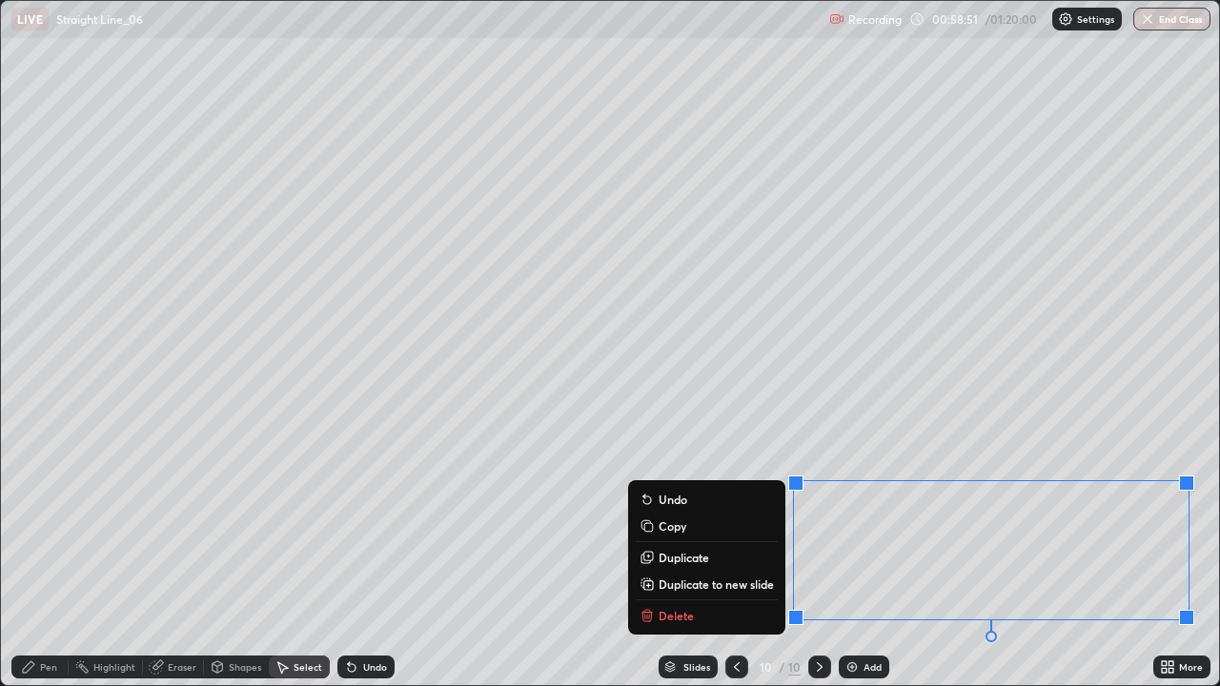
click at [753, 557] on button "Delete" at bounding box center [707, 615] width 142 height 23
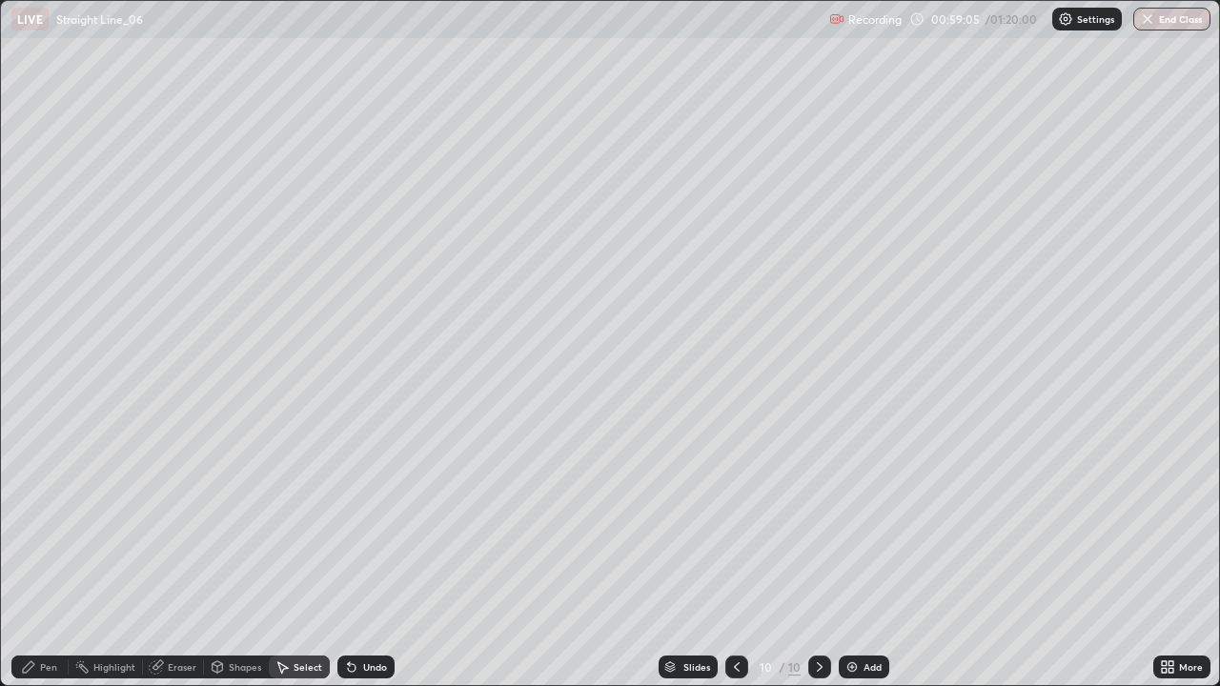
click at [54, 557] on div "Pen" at bounding box center [48, 667] width 17 height 10
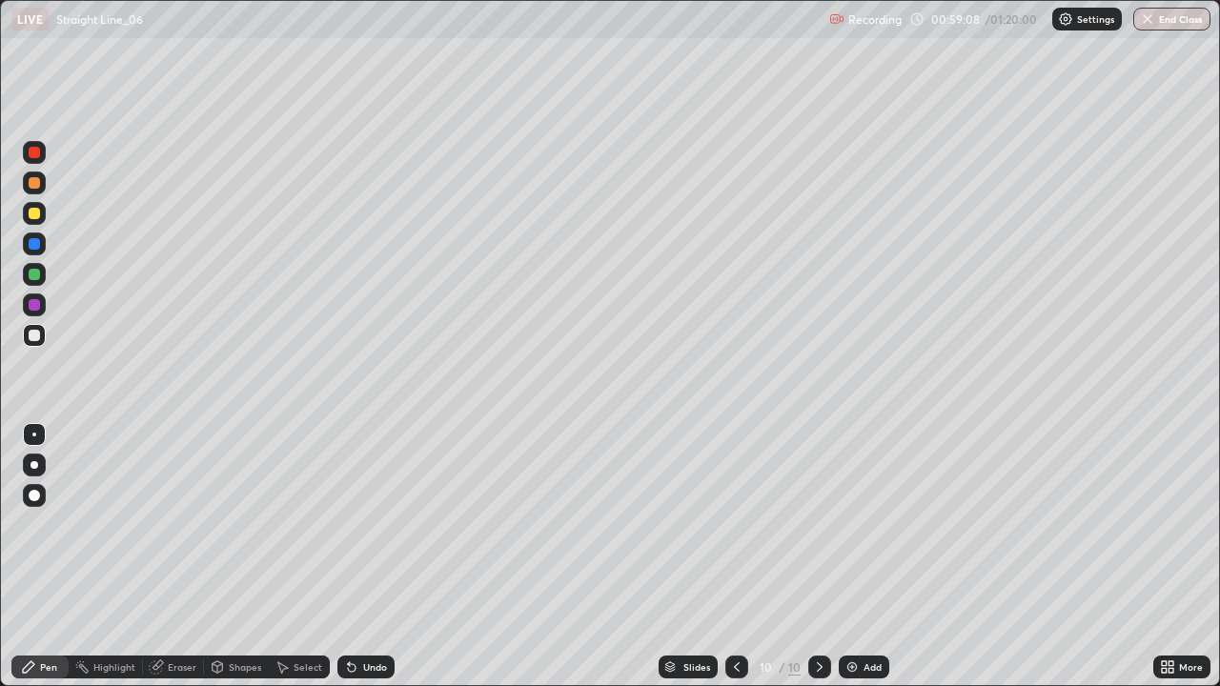
click at [35, 213] on div at bounding box center [34, 213] width 11 height 11
click at [41, 312] on div at bounding box center [34, 305] width 23 height 23
click at [317, 557] on div "Select" at bounding box center [299, 667] width 61 height 23
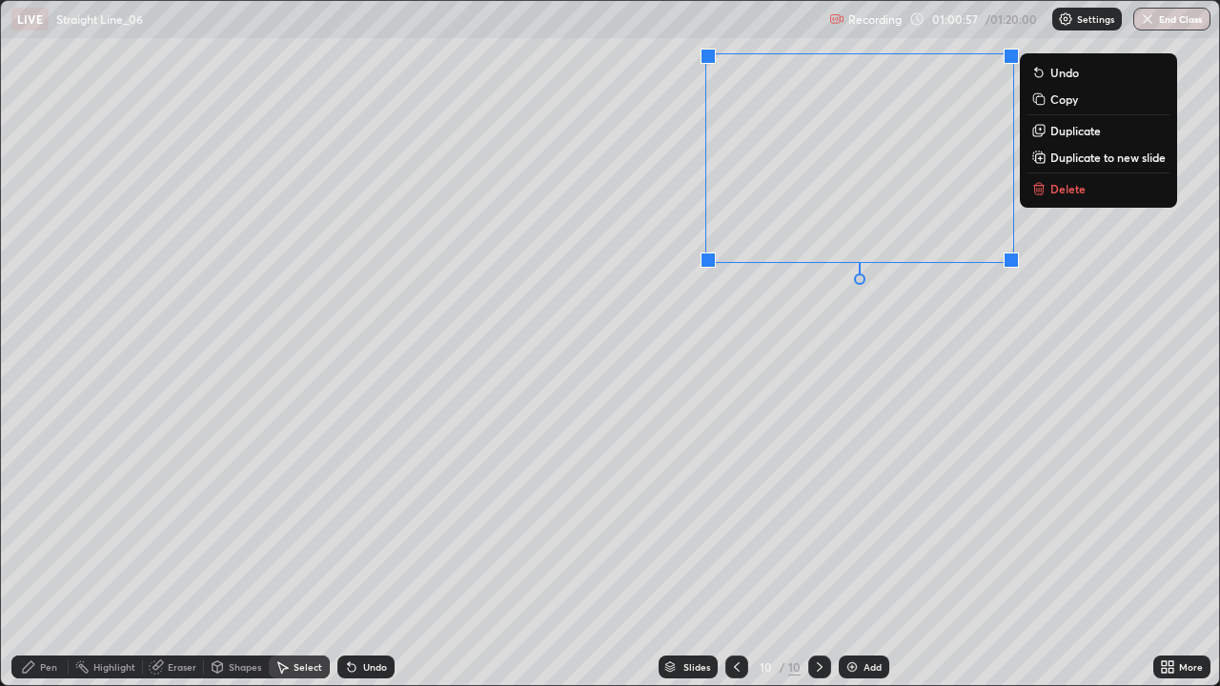
click at [59, 557] on div "0 ° Undo Copy Duplicate Duplicate to new slide Delete" at bounding box center [610, 343] width 1218 height 684
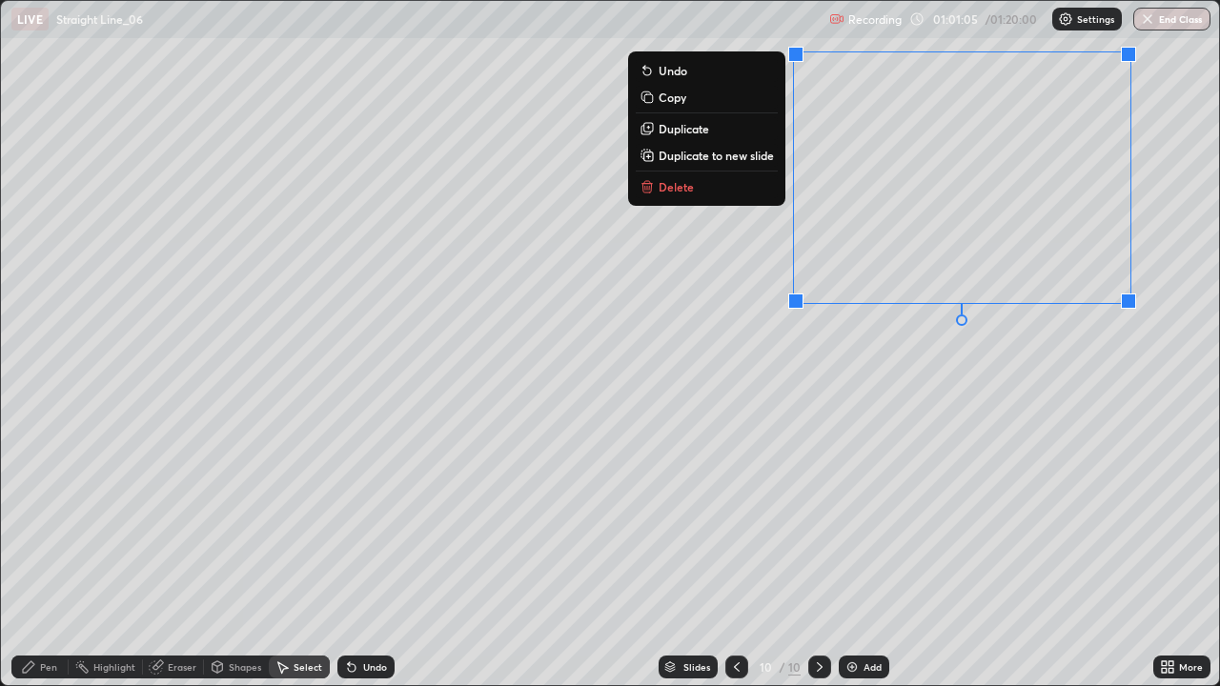
click at [799, 418] on div "0 ° Undo Copy Duplicate Duplicate to new slide Delete" at bounding box center [610, 343] width 1218 height 684
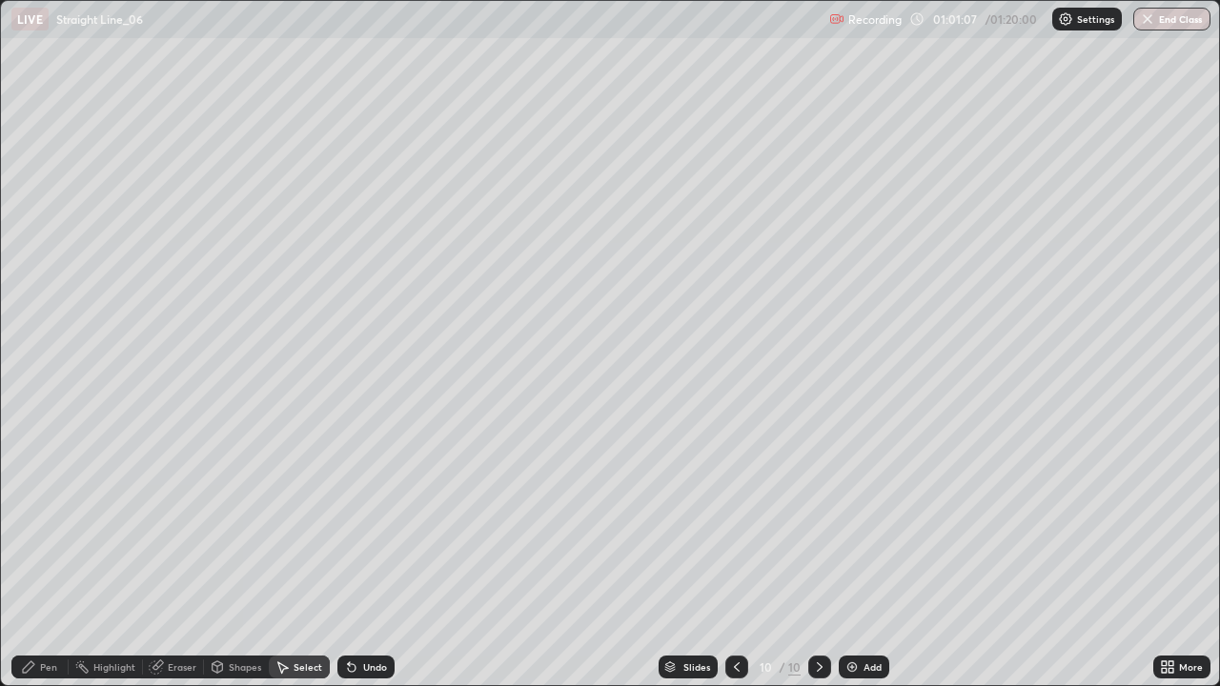
click at [176, 557] on div "Eraser" at bounding box center [173, 667] width 61 height 23
click at [49, 557] on div "Pen" at bounding box center [48, 667] width 17 height 10
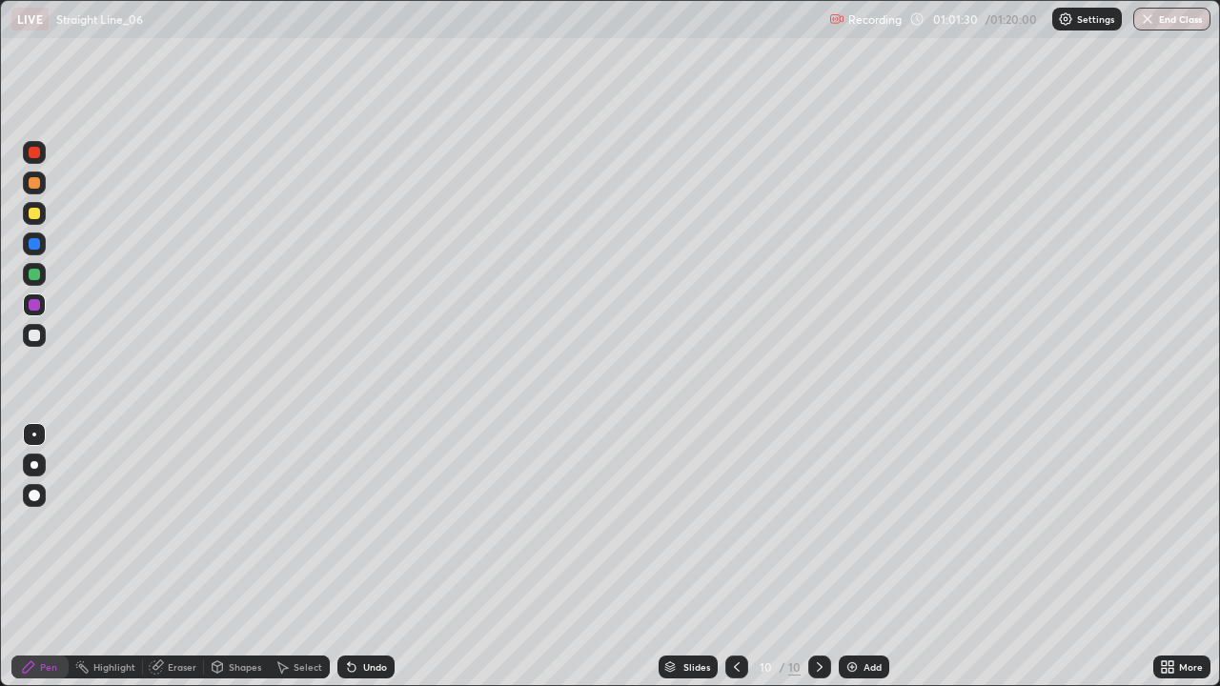
click at [44, 274] on div at bounding box center [34, 274] width 23 height 23
click at [849, 557] on img at bounding box center [851, 666] width 15 height 15
click at [379, 557] on div "Undo" at bounding box center [375, 667] width 24 height 10
click at [371, 557] on div "Undo" at bounding box center [375, 667] width 24 height 10
click at [374, 557] on div "Undo" at bounding box center [365, 667] width 57 height 23
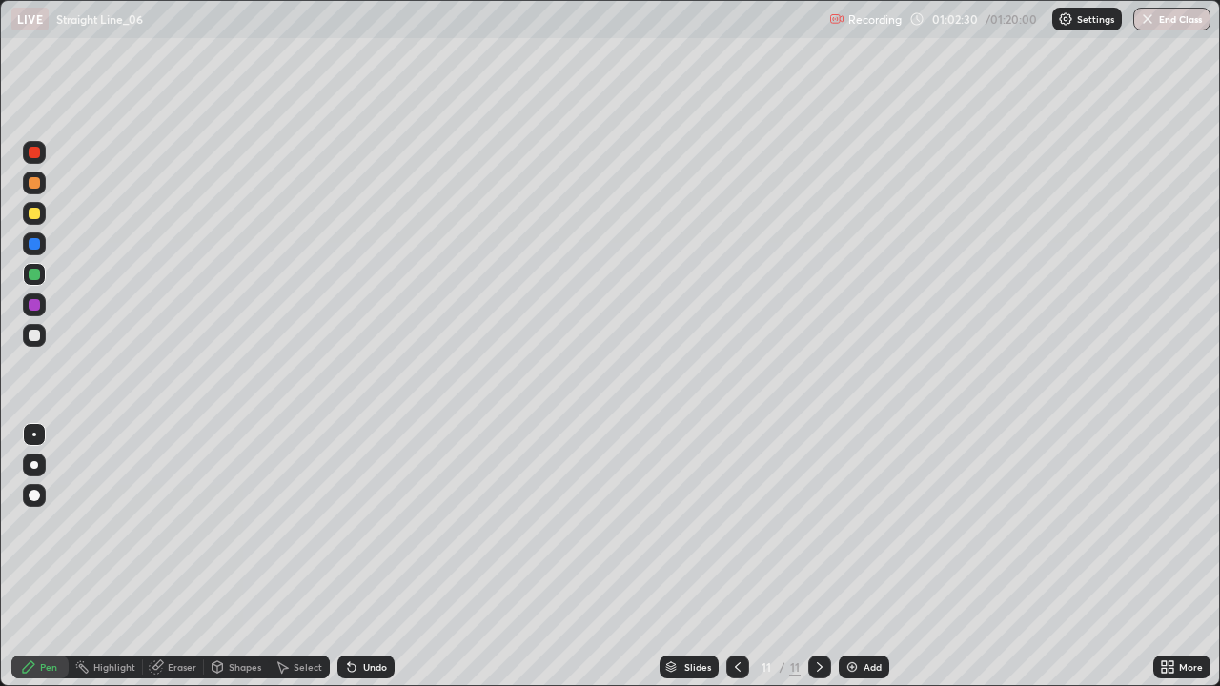
click at [36, 248] on div at bounding box center [34, 243] width 11 height 11
click at [736, 557] on icon at bounding box center [737, 666] width 15 height 15
click at [37, 345] on div at bounding box center [34, 335] width 23 height 23
click at [314, 557] on div "Select" at bounding box center [308, 667] width 29 height 10
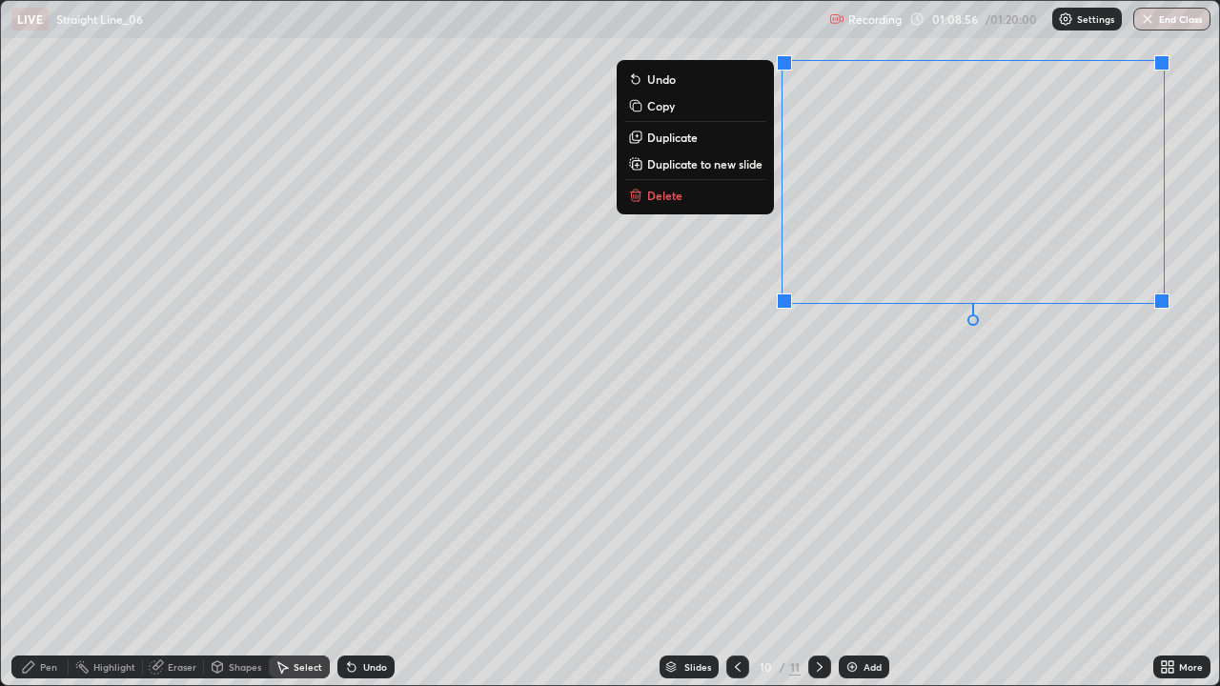
click at [750, 201] on button "Delete" at bounding box center [695, 195] width 142 height 23
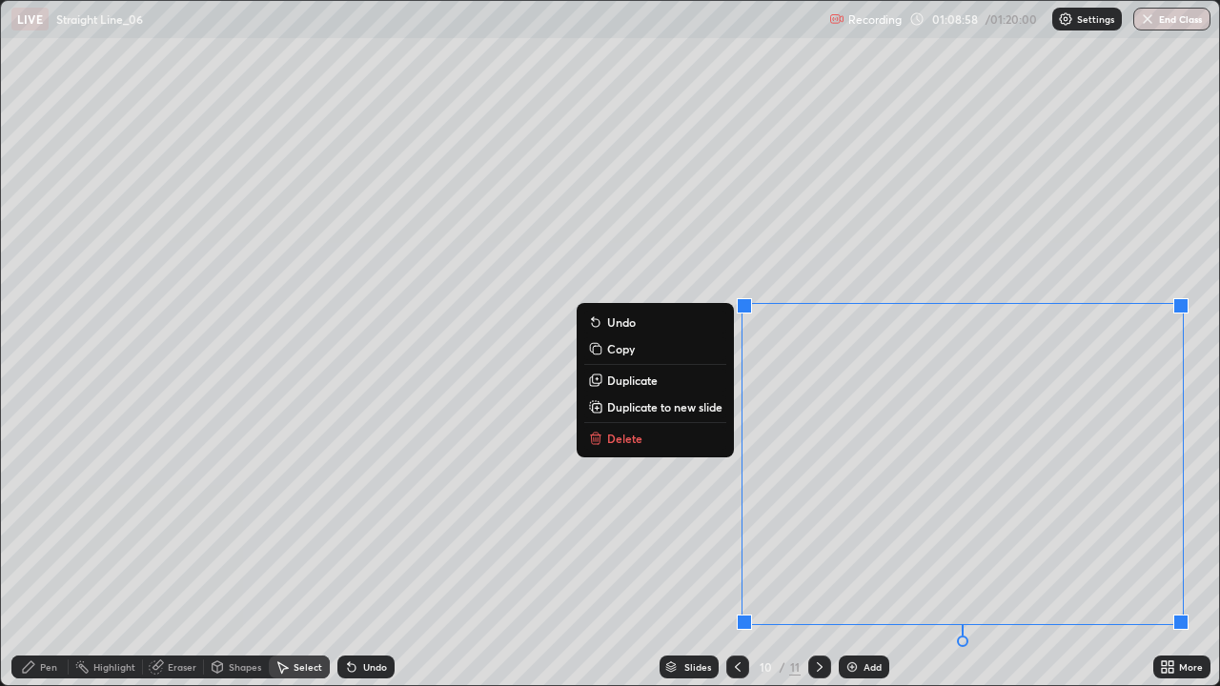
click at [692, 441] on button "Delete" at bounding box center [655, 438] width 142 height 23
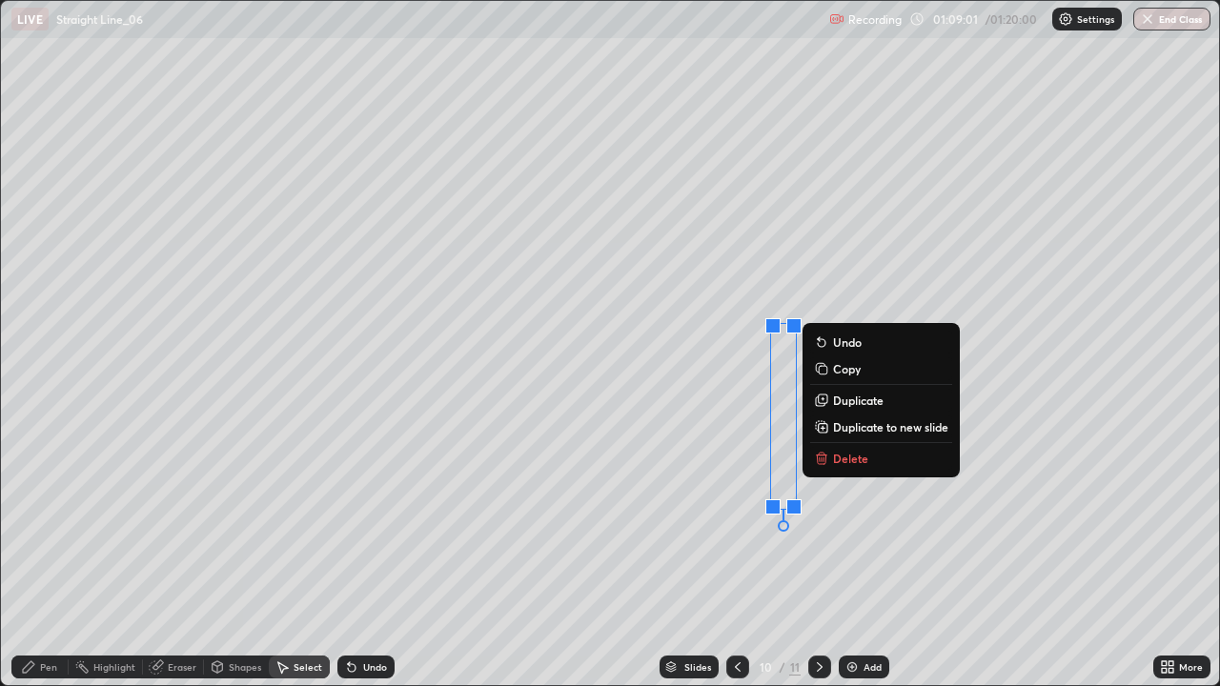
click at [888, 468] on button "Delete" at bounding box center [881, 458] width 142 height 23
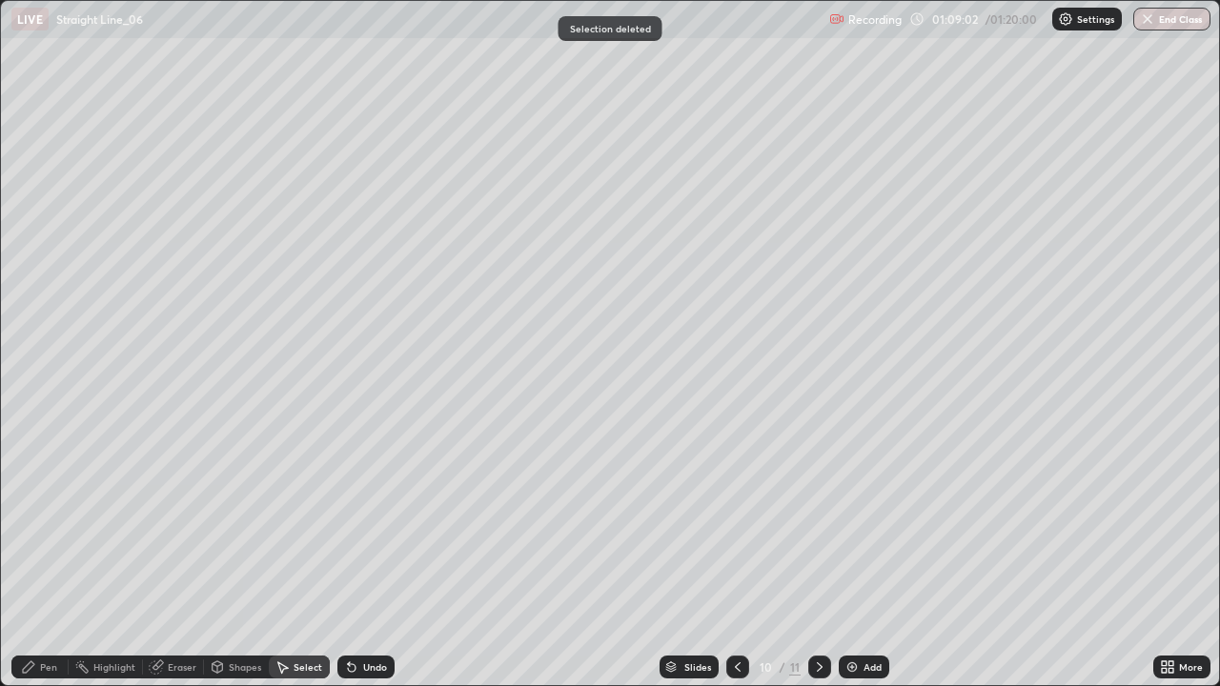
click at [50, 557] on div "Pen" at bounding box center [48, 667] width 17 height 10
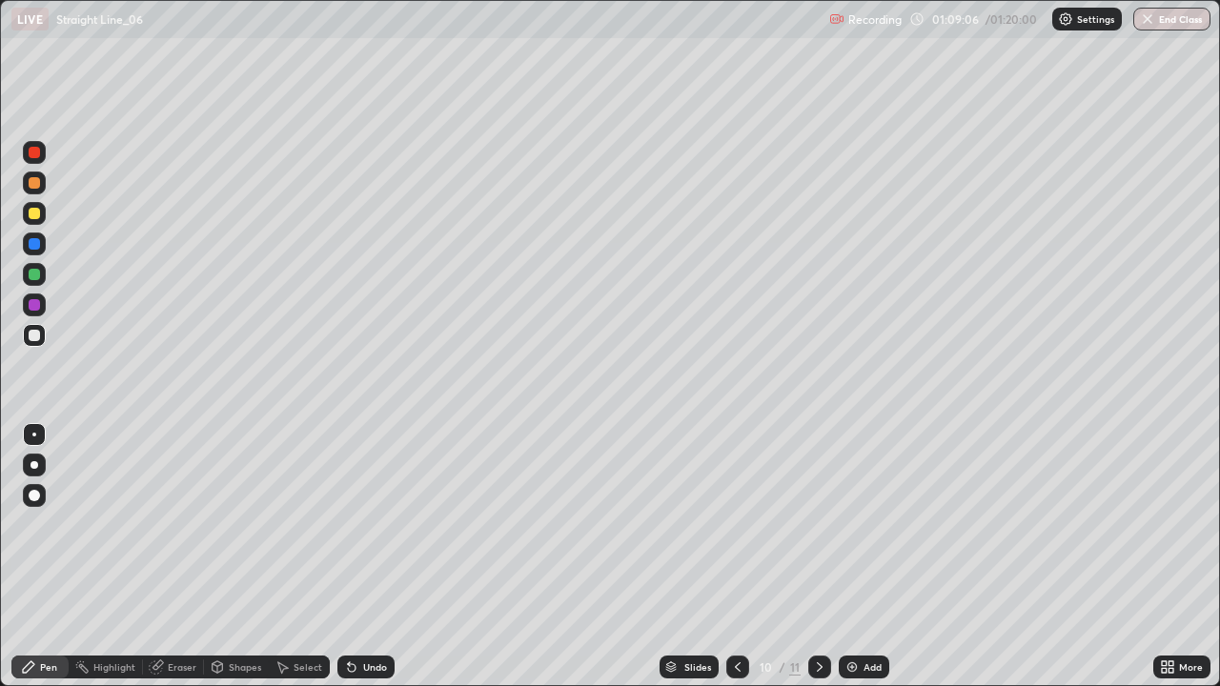
click at [305, 557] on div "Select" at bounding box center [308, 667] width 29 height 10
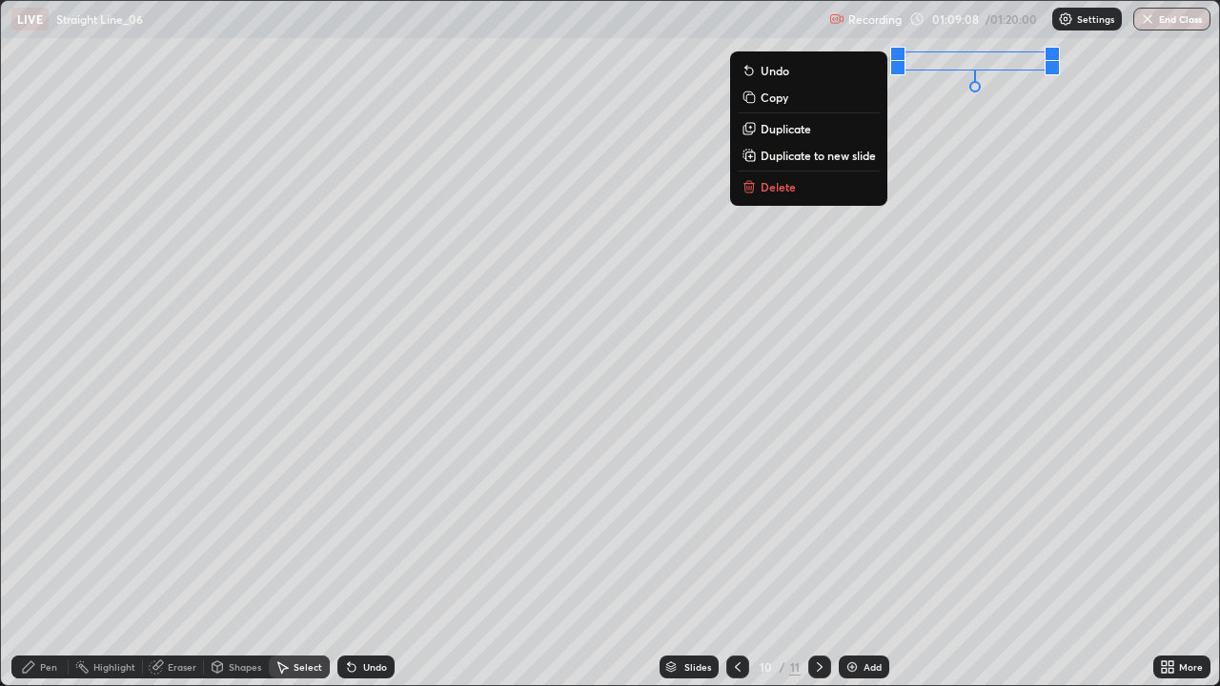
click at [861, 194] on button "Delete" at bounding box center [809, 186] width 142 height 23
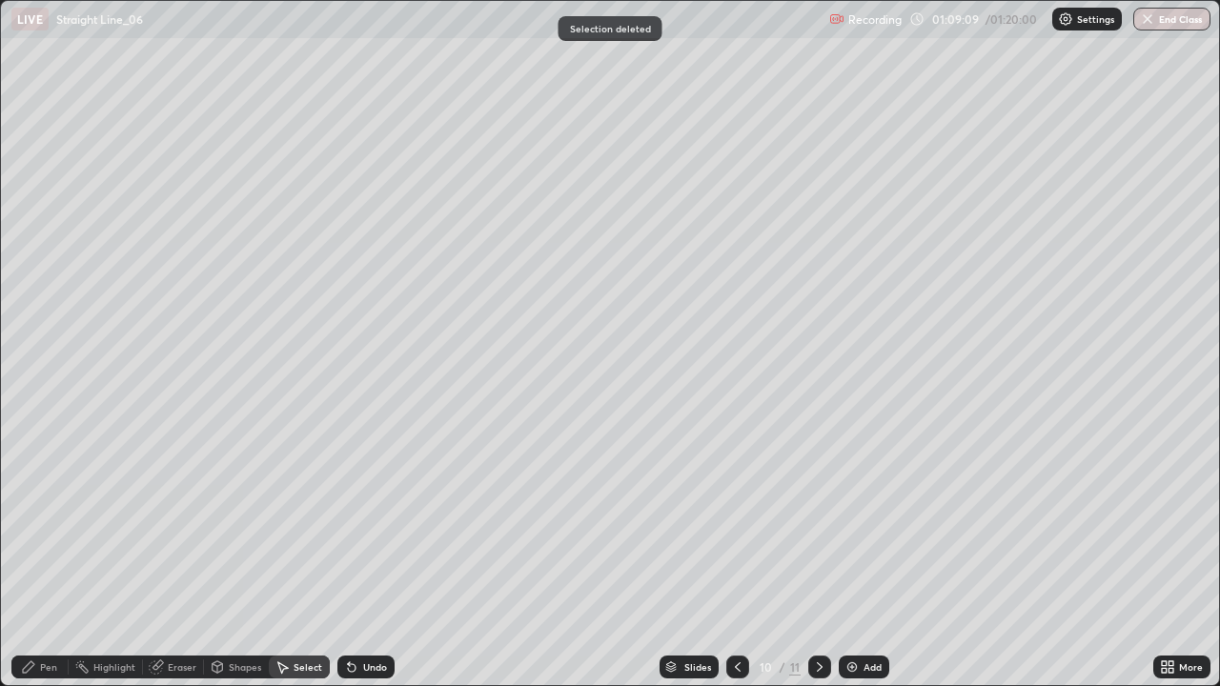
click at [51, 557] on div "Pen" at bounding box center [48, 667] width 17 height 10
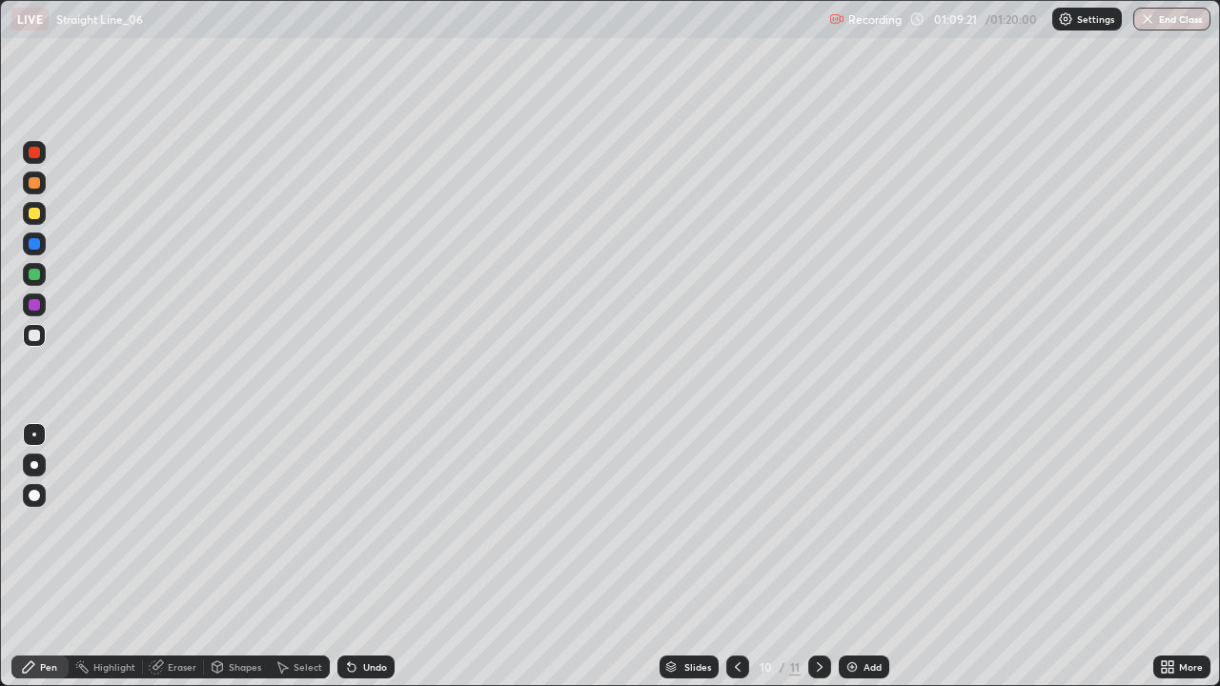
click at [38, 218] on div at bounding box center [34, 213] width 23 height 23
click at [36, 276] on div at bounding box center [34, 274] width 11 height 11
click at [1179, 28] on button "End Class" at bounding box center [1171, 19] width 77 height 23
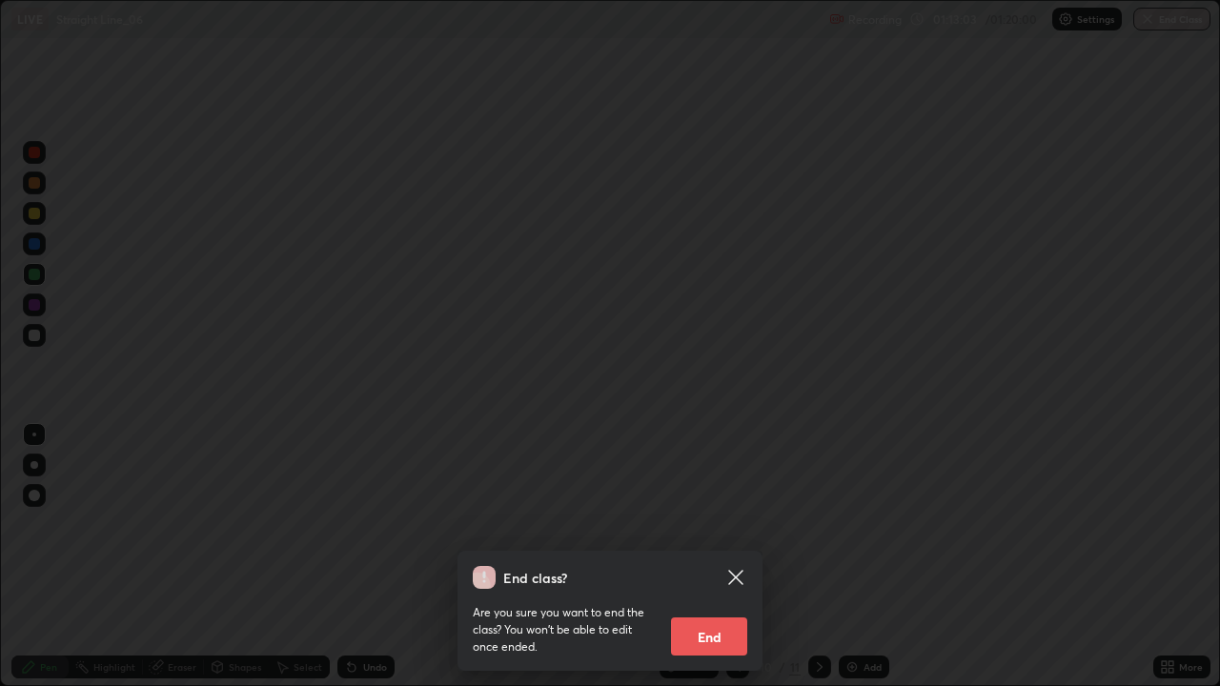
click at [722, 557] on button "End" at bounding box center [709, 637] width 76 height 38
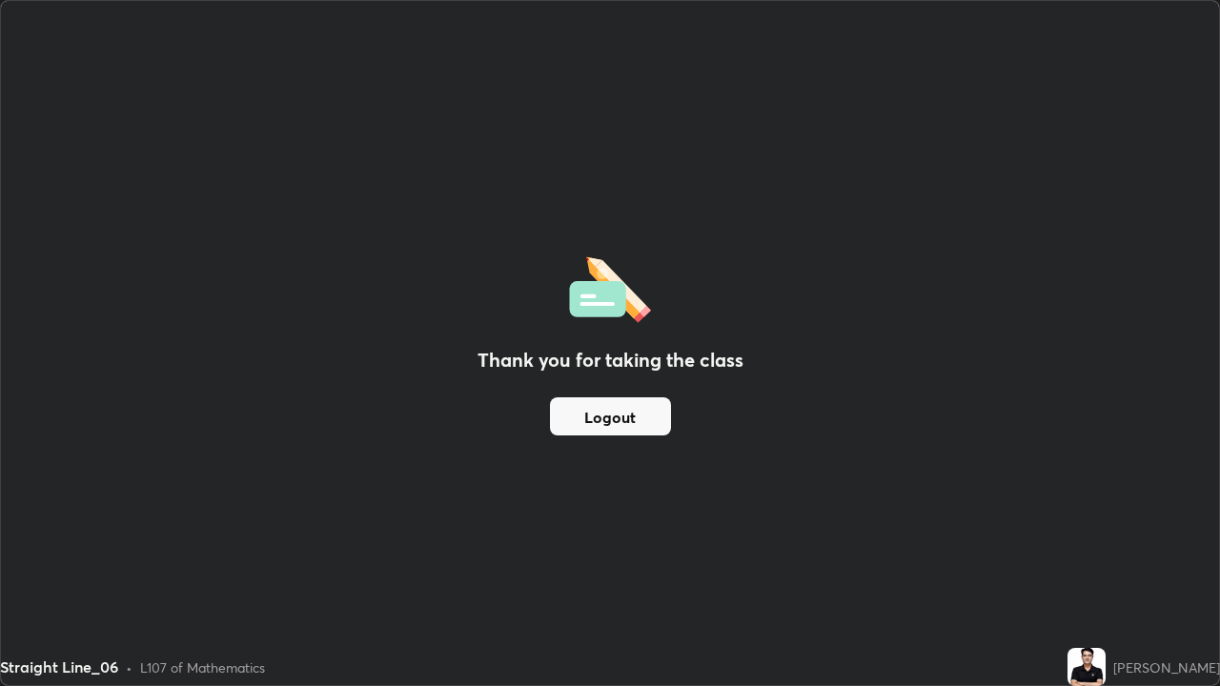
click at [629, 424] on button "Logout" at bounding box center [610, 416] width 121 height 38
click at [631, 416] on button "Logout" at bounding box center [610, 416] width 121 height 38
